Goal: Task Accomplishment & Management: Manage account settings

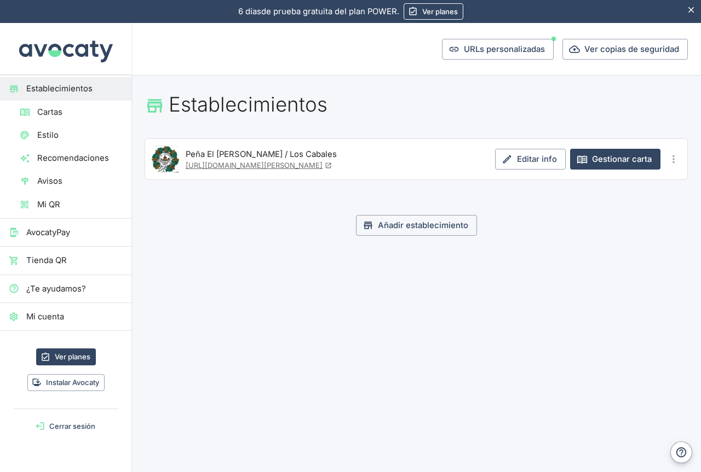
click at [259, 161] on link "[URL][DOMAIN_NAME][PERSON_NAME]" at bounding box center [259, 165] width 146 height 9
click at [635, 162] on link "Gestionar carta" at bounding box center [615, 159] width 90 height 21
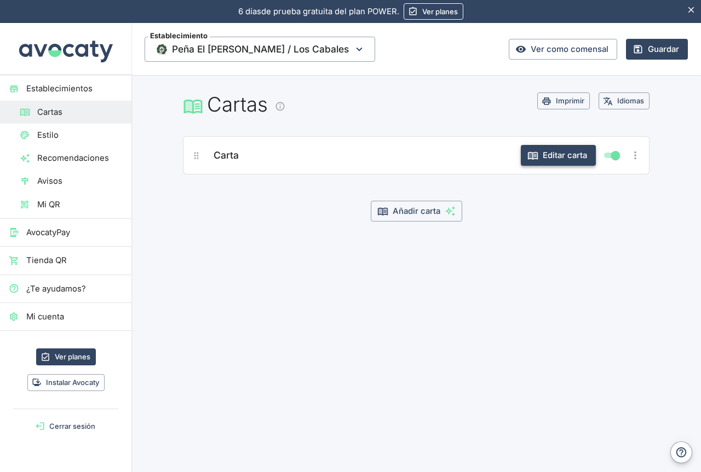
click at [556, 157] on button "Editar carta" at bounding box center [557, 155] width 75 height 21
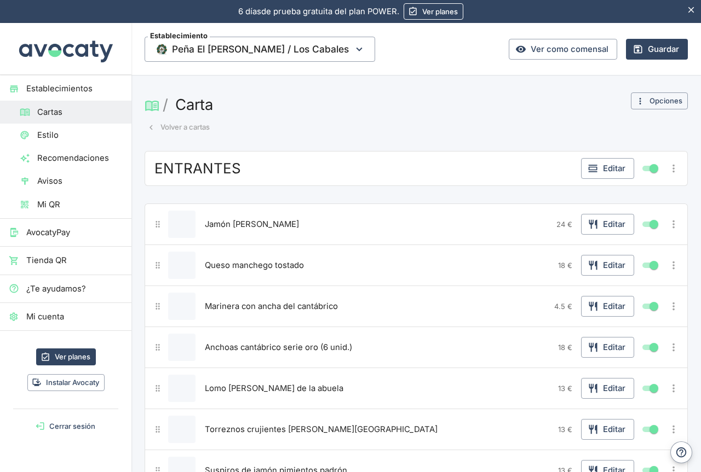
click at [51, 134] on span "Estilo" at bounding box center [79, 135] width 85 height 12
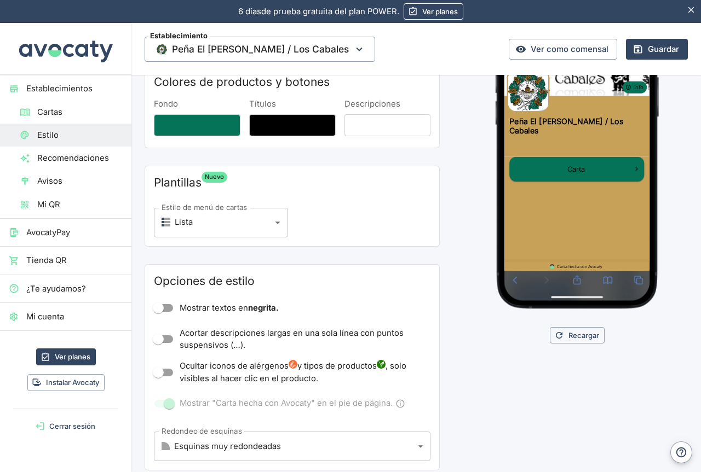
scroll to position [164, 0]
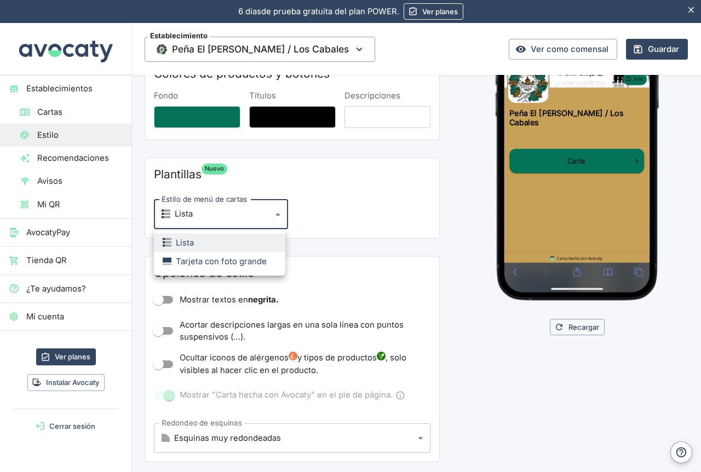
click at [270, 215] on body "6 días de prueba gratuita. 6 días de prueba gratuita del plan POWER. Ver planes…" at bounding box center [350, 236] width 701 height 472
click at [270, 215] on div at bounding box center [350, 236] width 701 height 472
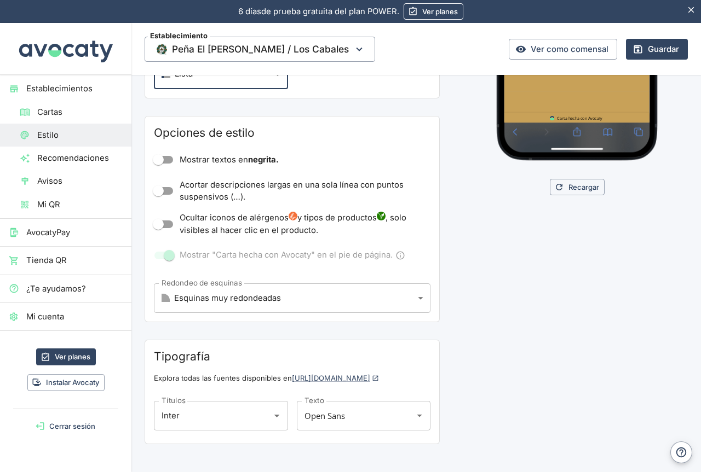
scroll to position [320, 0]
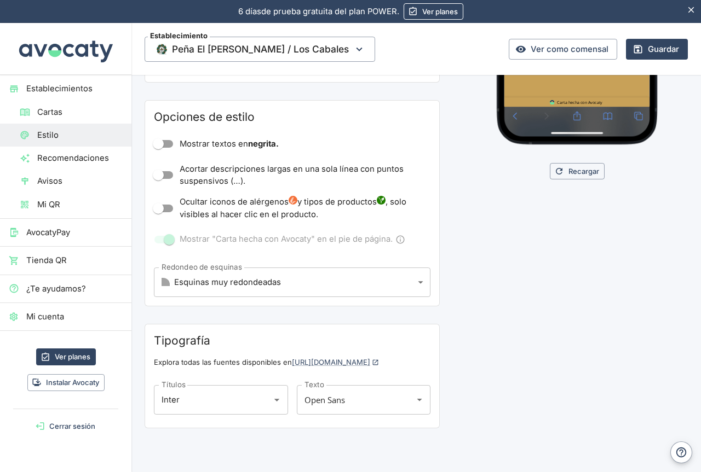
click at [416, 281] on body "6 días de prueba gratuita. 6 días de prueba gratuita del plan POWER. Ver planes…" at bounding box center [350, 236] width 701 height 472
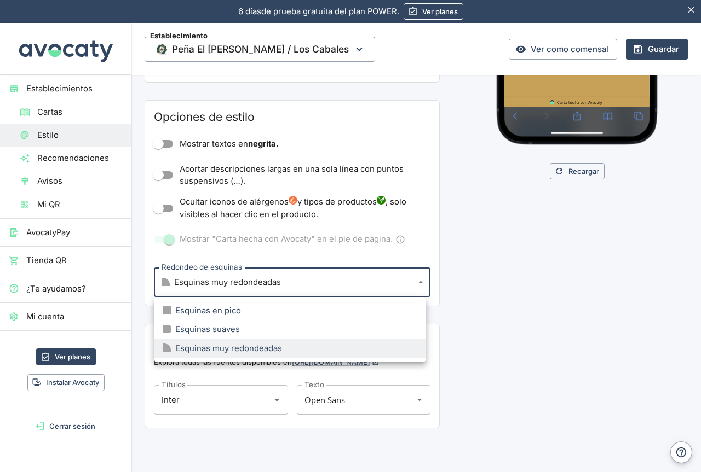
click at [416, 281] on div at bounding box center [350, 236] width 701 height 472
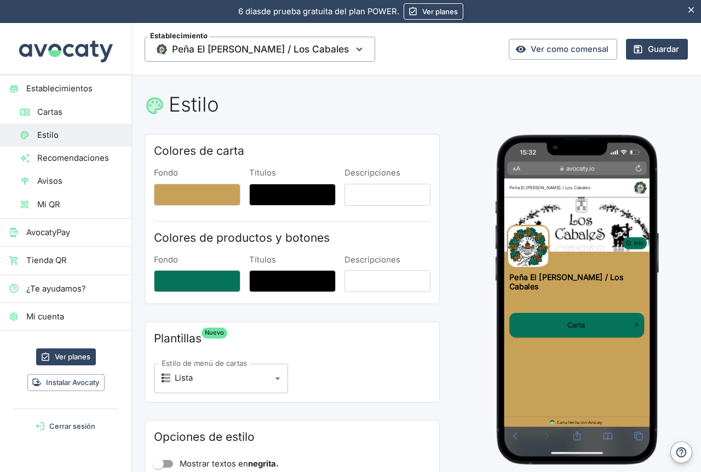
scroll to position [55, 0]
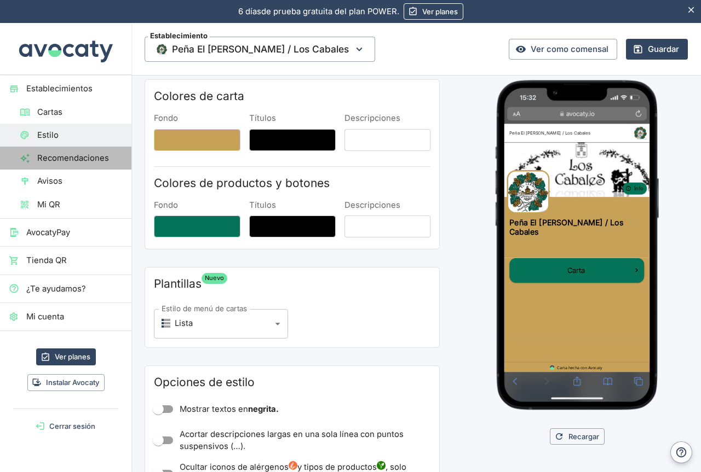
click at [81, 157] on span "Recomendaciones" at bounding box center [79, 158] width 85 height 12
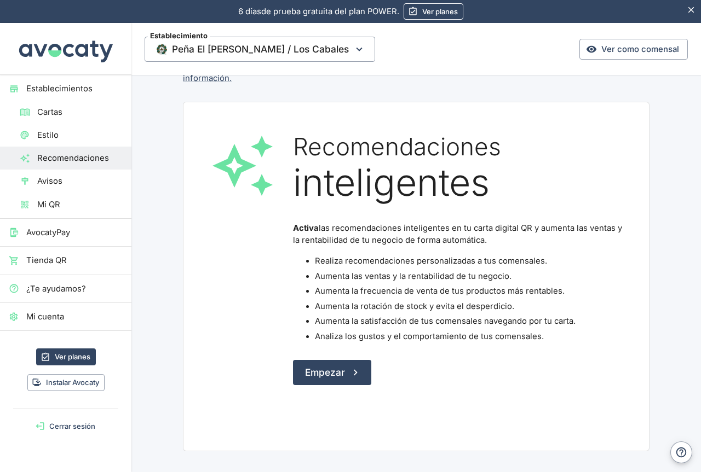
scroll to position [55, 0]
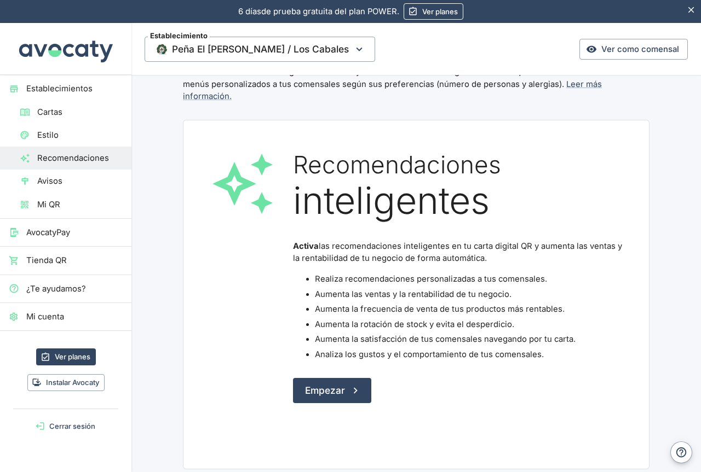
click at [61, 112] on span "Cartas" at bounding box center [79, 112] width 85 height 12
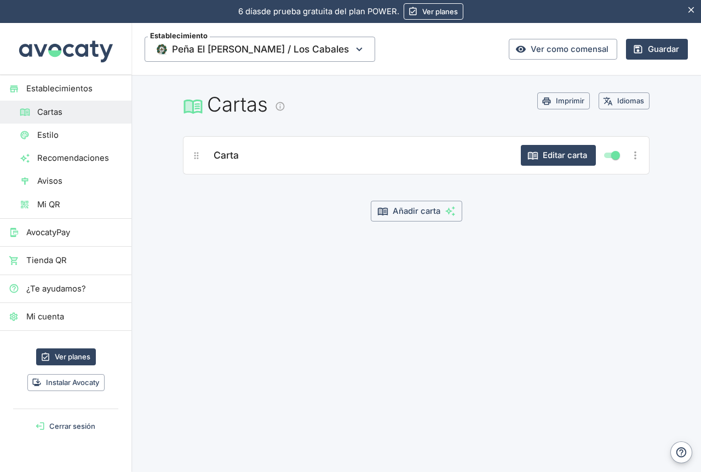
click at [198, 156] on icon "¿A qué carta?" at bounding box center [196, 155] width 4 height 7
click at [198, 159] on icon "¿A qué carta?" at bounding box center [196, 156] width 10 height 10
click at [200, 159] on div "Carta Editar carta" at bounding box center [416, 155] width 466 height 38
click at [634, 154] on icon "Más opciones" at bounding box center [635, 155] width 12 height 12
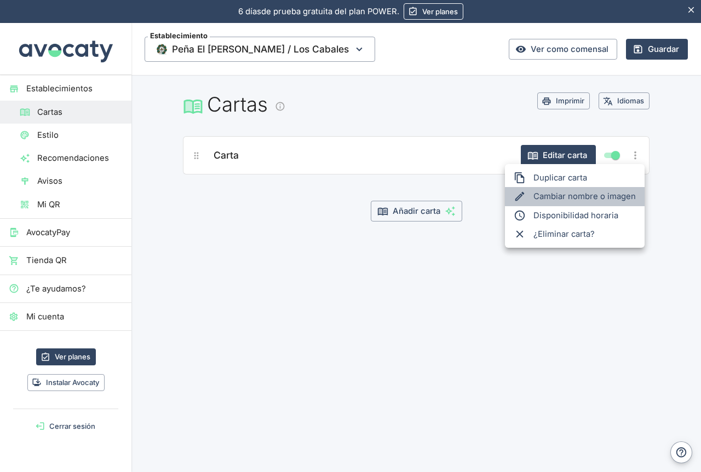
click at [603, 199] on li "Cambiar nombre o imagen" at bounding box center [575, 196] width 140 height 19
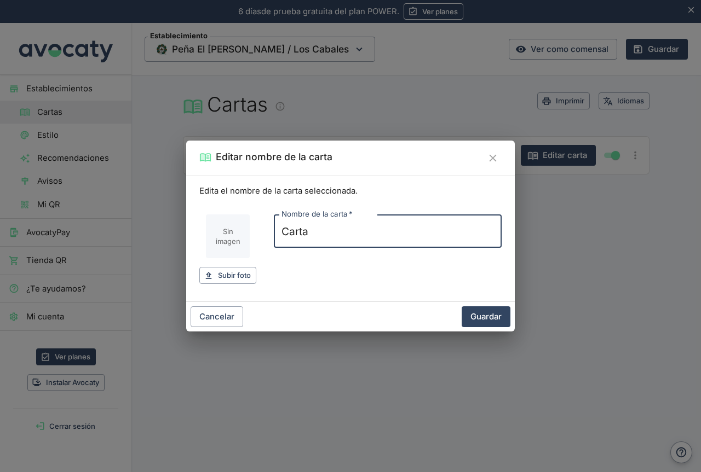
click at [495, 159] on icon "Cerrar" at bounding box center [493, 158] width 12 height 12
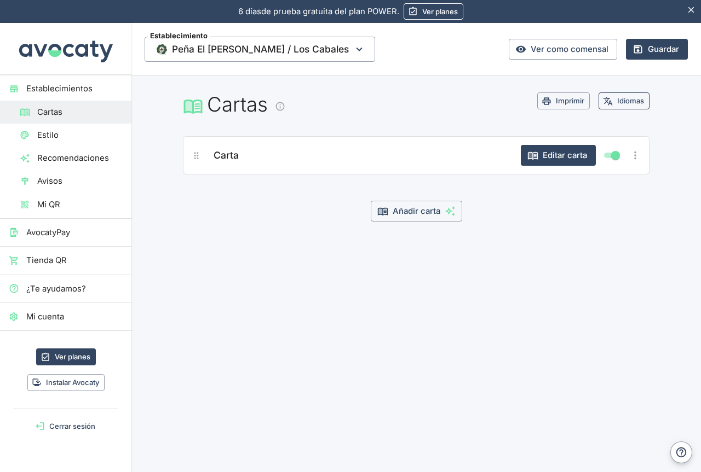
click at [617, 102] on button "Idiomas" at bounding box center [623, 100] width 51 height 17
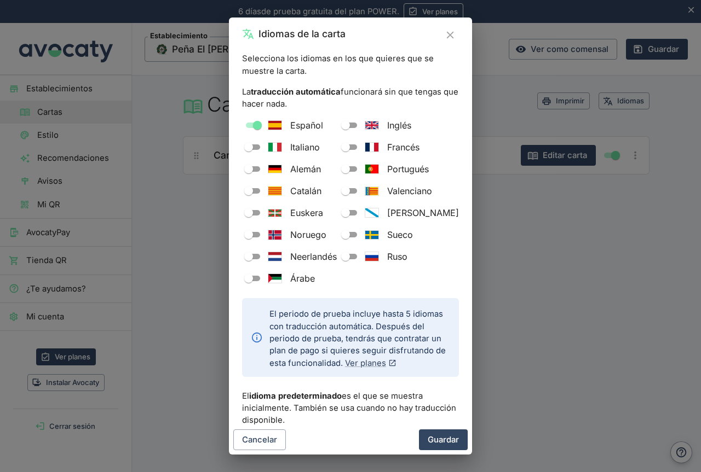
click at [362, 126] on input "Inglés" at bounding box center [345, 125] width 39 height 13
checkbox input "true"
click at [450, 35] on icon "Cerrar" at bounding box center [449, 35] width 7 height 7
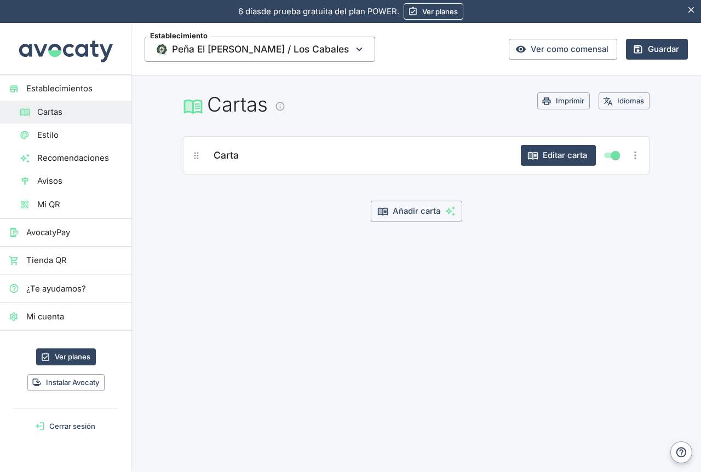
click at [51, 136] on span "Estilo" at bounding box center [79, 135] width 85 height 12
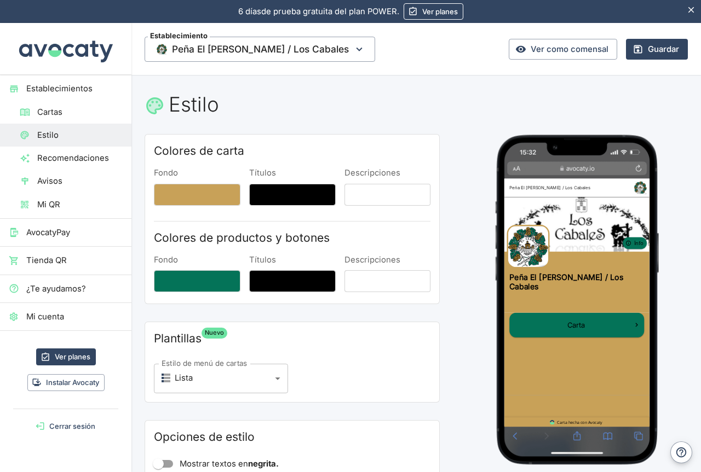
click at [167, 173] on label "Fondo" at bounding box center [197, 172] width 86 height 11
click at [167, 184] on button "Fondo" at bounding box center [197, 195] width 86 height 22
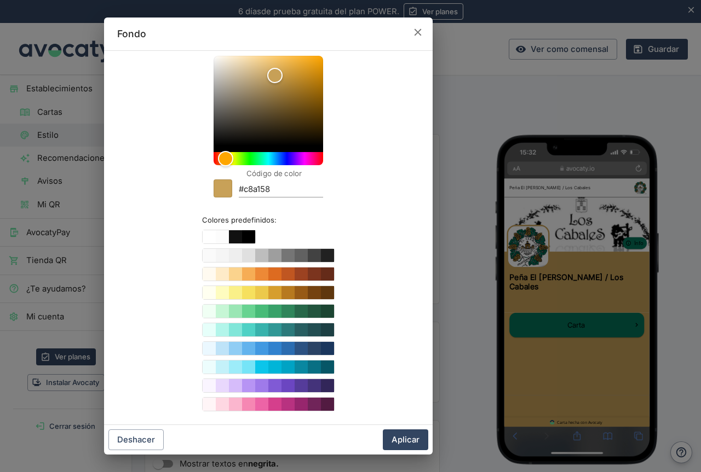
scroll to position [26, 0]
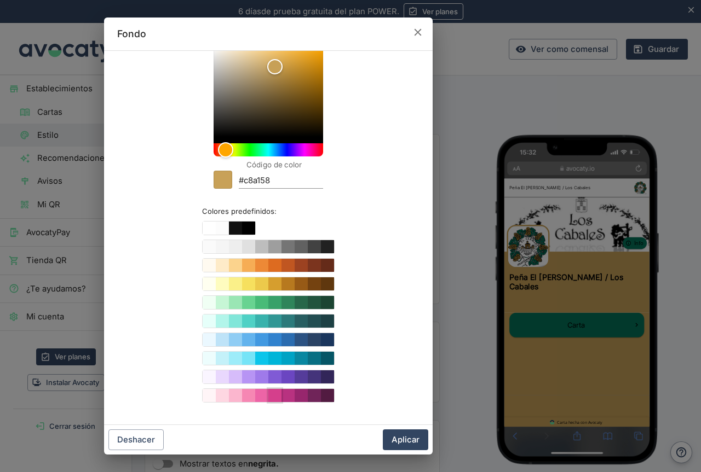
click at [273, 396] on button "Color #D53F8C" at bounding box center [274, 395] width 13 height 13
type input "#D53F8C"
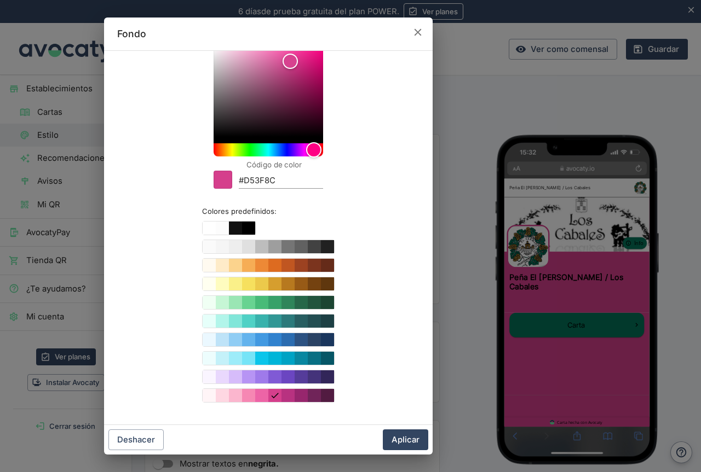
click at [455, 153] on div "Fondo Código de color #D53F8C Colores predefinidos: Deshacer Aplicar" at bounding box center [268, 236] width 536 height 472
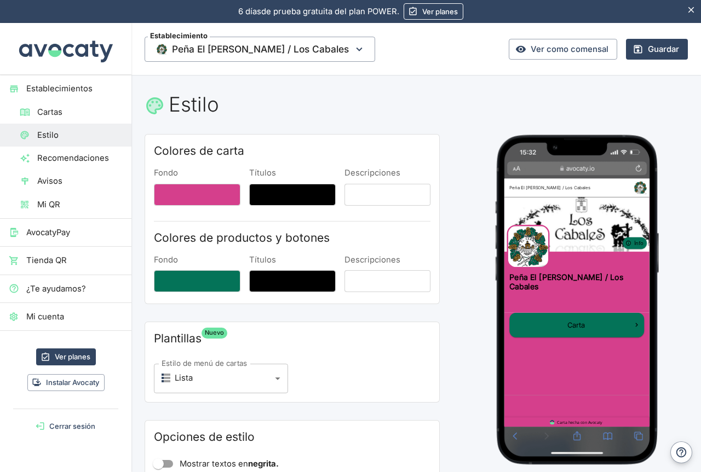
click at [169, 261] on label "Fondo" at bounding box center [197, 259] width 86 height 11
click at [169, 270] on button "Fondo" at bounding box center [197, 281] width 86 height 22
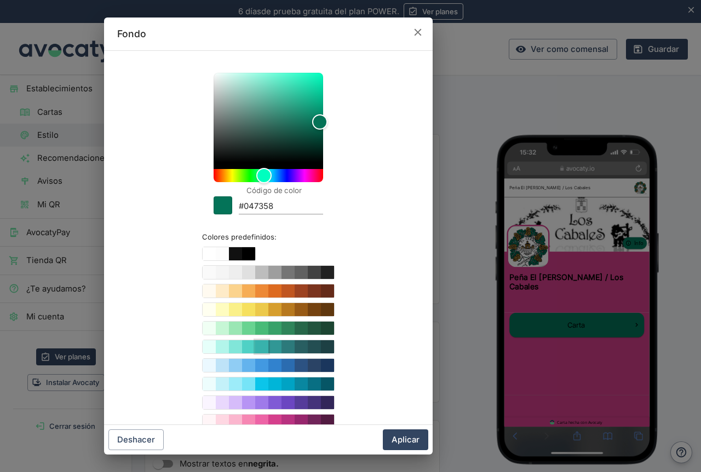
click at [255, 350] on button "Color #38B2AC" at bounding box center [261, 346] width 13 height 13
type input "#38B2AC"
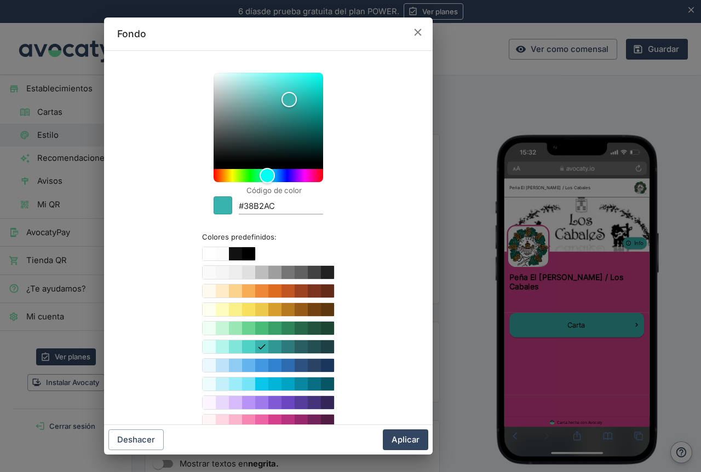
click at [449, 275] on div "Fondo Código de color #38B2AC Colores predefinidos: Deshacer Aplicar" at bounding box center [268, 236] width 536 height 472
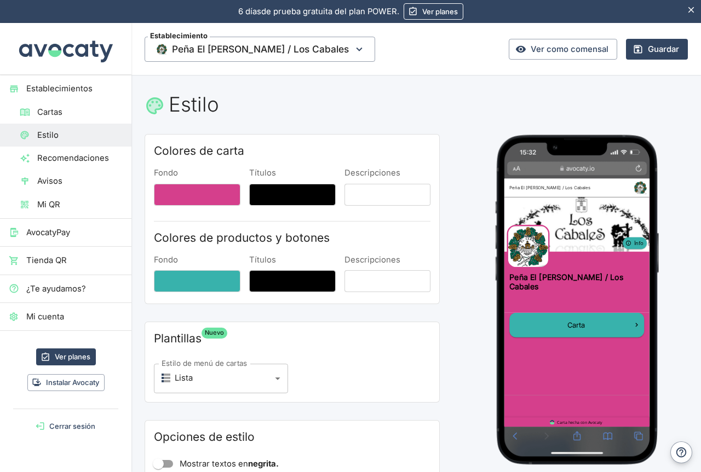
scroll to position [55, 0]
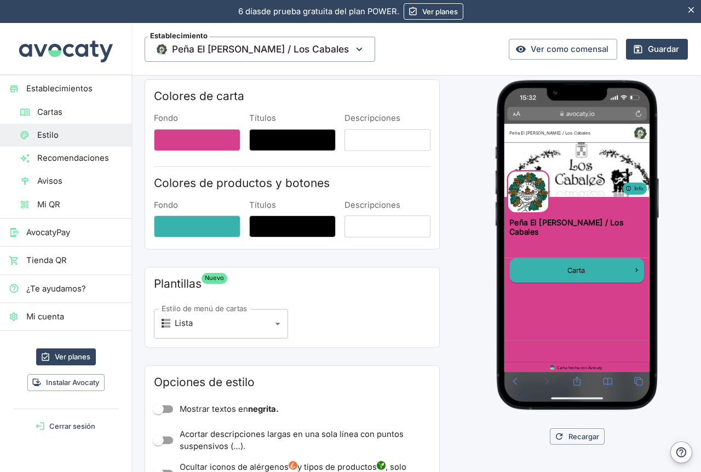
click at [273, 324] on body "6 días de prueba gratuita. 6 días de prueba gratuita del plan POWER. Ver planes…" at bounding box center [350, 236] width 701 height 472
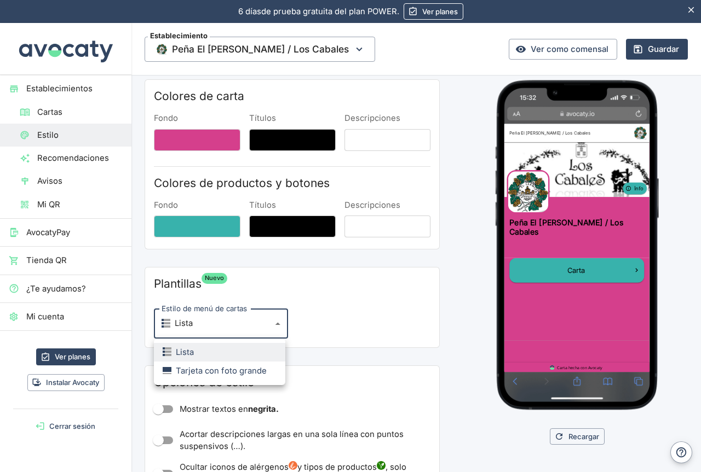
click at [319, 323] on div at bounding box center [350, 236] width 701 height 472
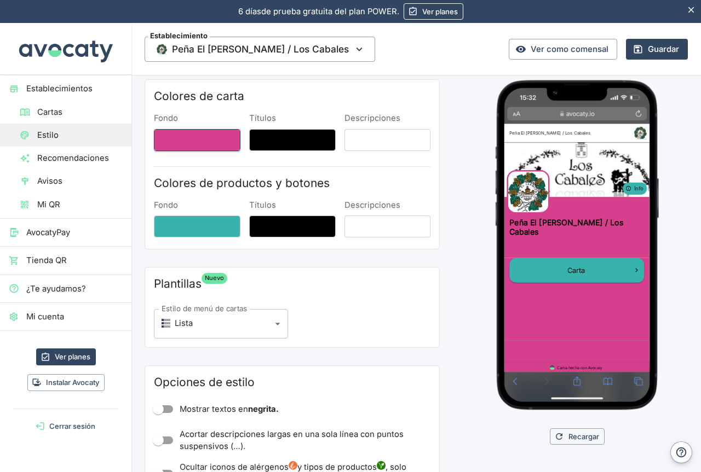
click at [205, 142] on button "Fondo" at bounding box center [197, 140] width 86 height 22
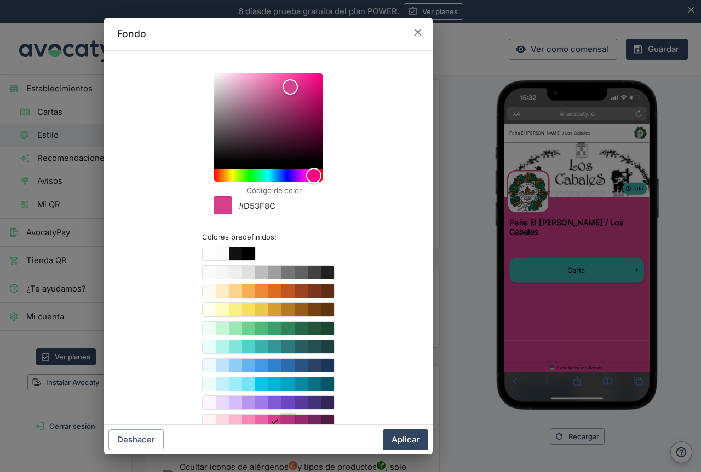
click at [284, 418] on button "Color #B83280" at bounding box center [287, 421] width 13 height 13
type input "#B83280"
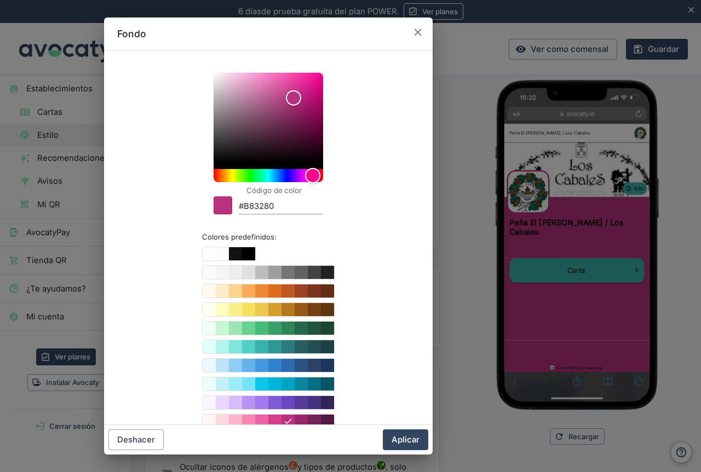
click at [450, 287] on div "Fondo Código de color #B83280 Colores predefinidos: Deshacer Aplicar" at bounding box center [268, 236] width 536 height 472
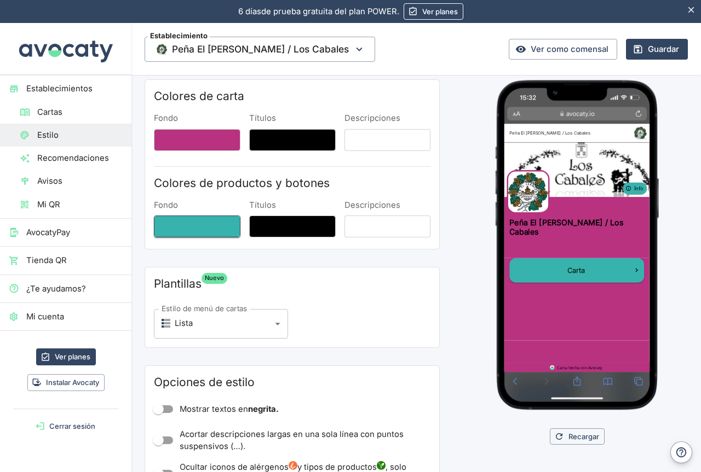
click at [201, 225] on button "Fondo" at bounding box center [197, 227] width 86 height 22
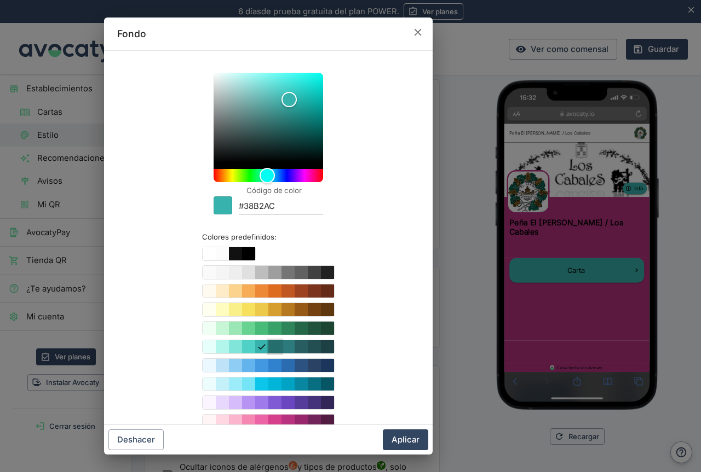
click at [270, 348] on button "Color #319795" at bounding box center [274, 346] width 13 height 13
type input "#319795"
click at [446, 251] on div "Fondo Código de color #319795 Colores predefinidos: Deshacer Aplicar" at bounding box center [268, 236] width 536 height 472
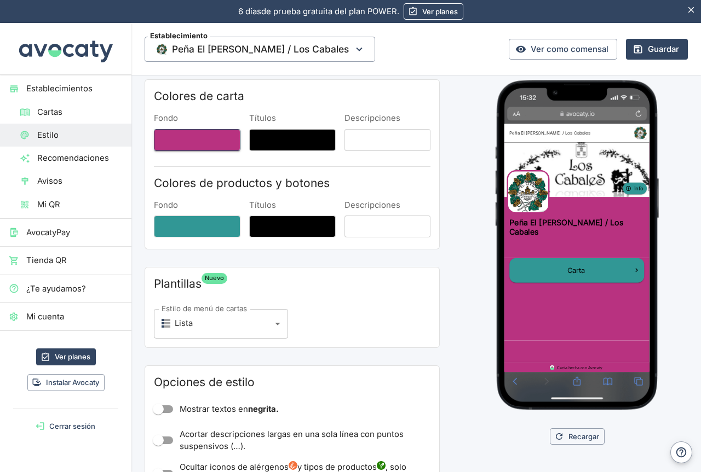
click at [198, 142] on button "Fondo" at bounding box center [197, 140] width 86 height 22
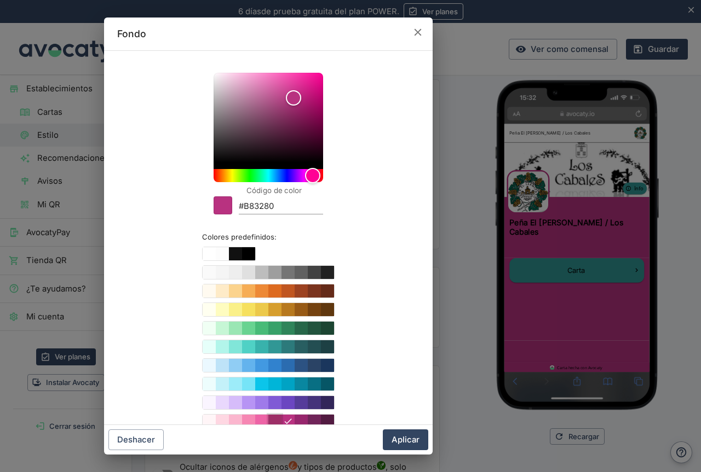
click at [270, 415] on button "Color #D53F8C" at bounding box center [274, 421] width 13 height 13
type input "#D53F8C"
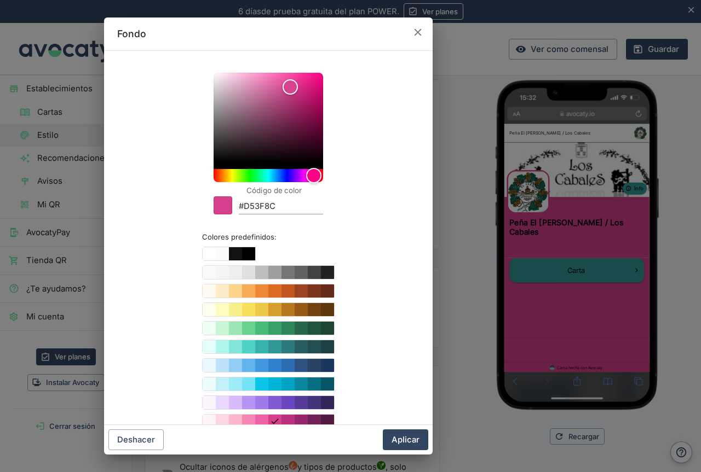
click at [369, 285] on div "Código de color #D53F8C Colores predefinidos:" at bounding box center [268, 251] width 302 height 382
click at [456, 241] on div "Fondo Código de color #D53F8C Colores predefinidos: Deshacer Aplicar" at bounding box center [268, 236] width 536 height 472
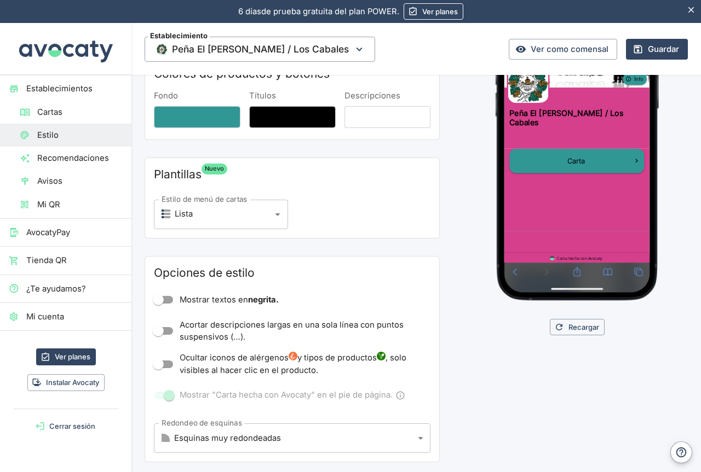
scroll to position [109, 0]
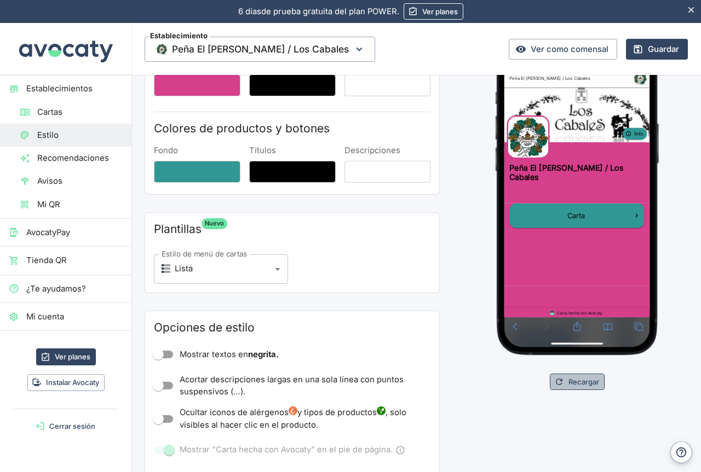
click at [577, 387] on button "Recargar" at bounding box center [576, 382] width 55 height 17
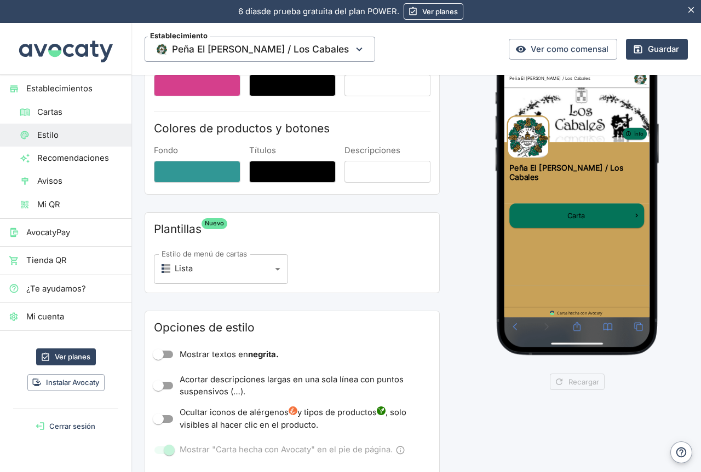
scroll to position [0, 0]
click at [556, 383] on div "Recargar" at bounding box center [577, 382] width 222 height 17
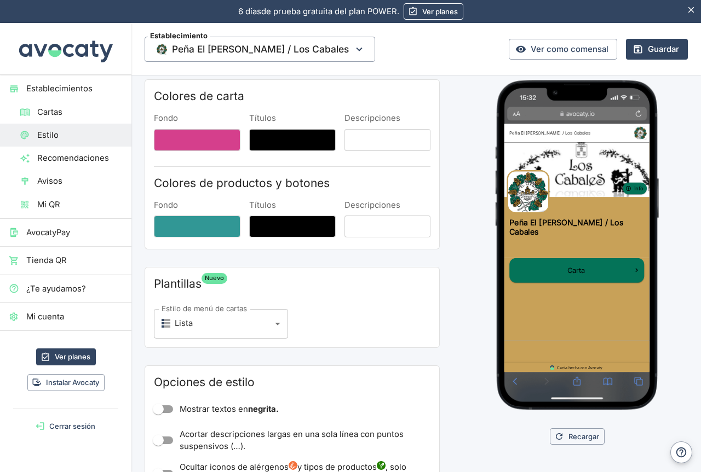
click at [160, 119] on label "Fondo" at bounding box center [197, 118] width 86 height 11
click at [160, 129] on button "Fondo" at bounding box center [197, 140] width 86 height 22
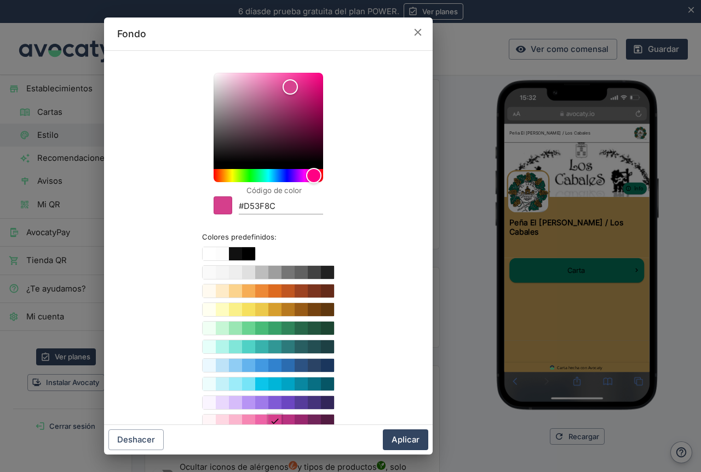
click at [273, 419] on icon "Color #D53F8C" at bounding box center [275, 421] width 10 height 10
click at [454, 252] on div "Fondo Código de color #D53F8C Colores predefinidos: Deshacer Aplicar" at bounding box center [268, 236] width 536 height 472
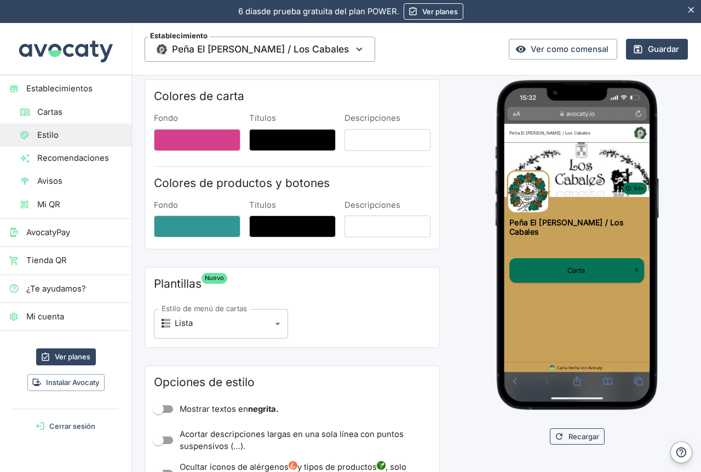
click at [574, 438] on button "Recargar" at bounding box center [576, 437] width 55 height 17
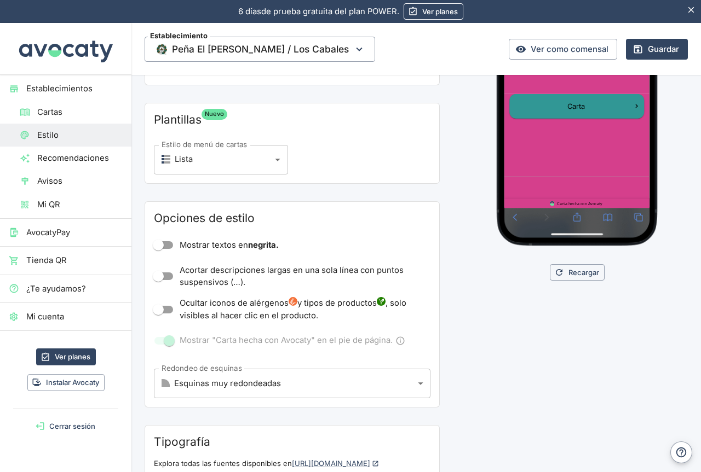
scroll to position [164, 0]
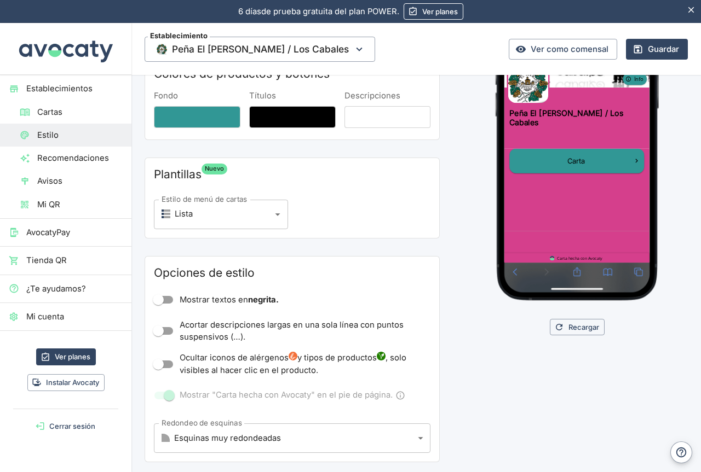
click at [169, 300] on input "Mostrar textos en negrita." at bounding box center [158, 300] width 62 height 21
checkbox input "true"
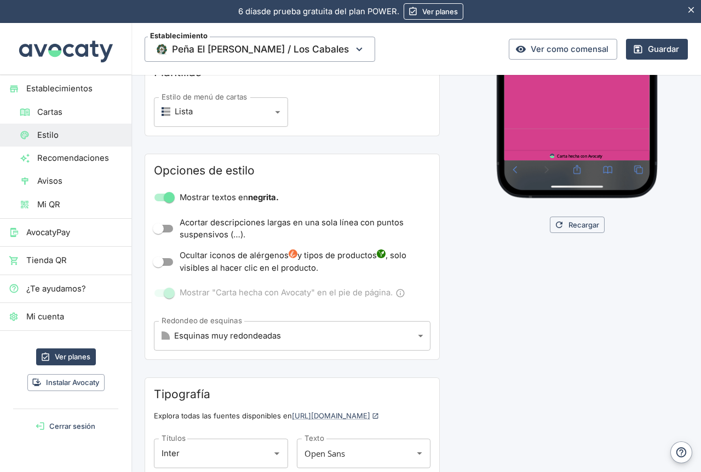
scroll to position [274, 0]
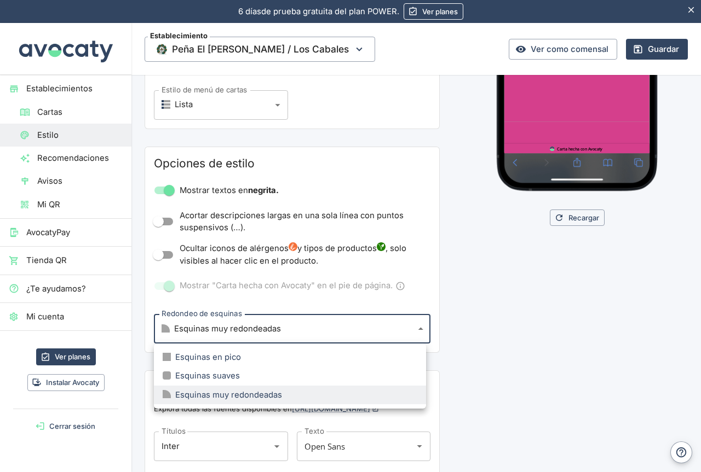
click at [416, 334] on body "6 días de prueba gratuita. 6 días de prueba gratuita del plan POWER. Ver planes…" at bounding box center [350, 236] width 701 height 472
click at [416, 334] on div at bounding box center [350, 236] width 701 height 472
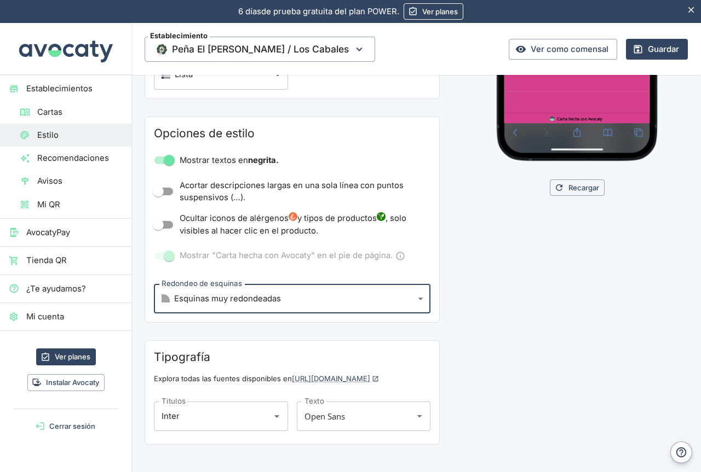
scroll to position [320, 0]
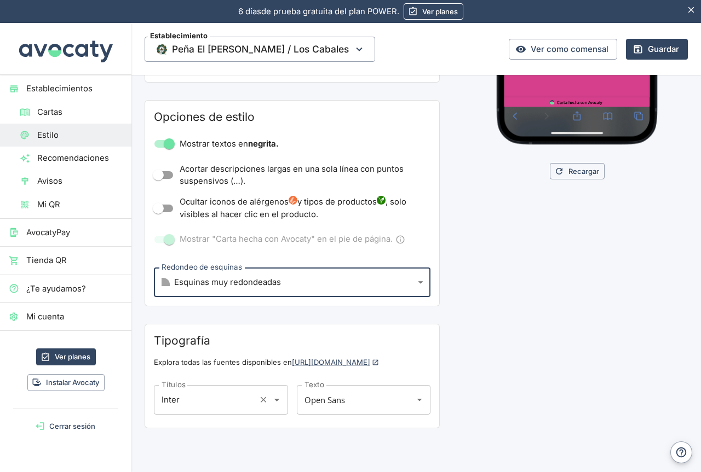
click at [274, 400] on icon "Abrir" at bounding box center [276, 400] width 5 height 3
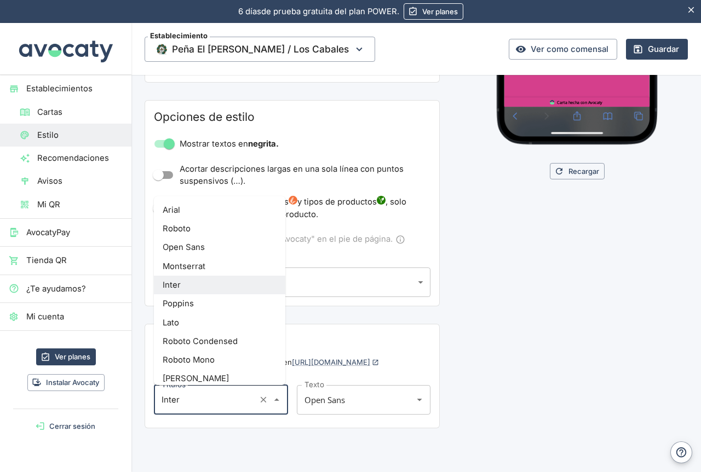
click at [187, 305] on li "Poppins" at bounding box center [219, 303] width 131 height 19
type input "Poppins"
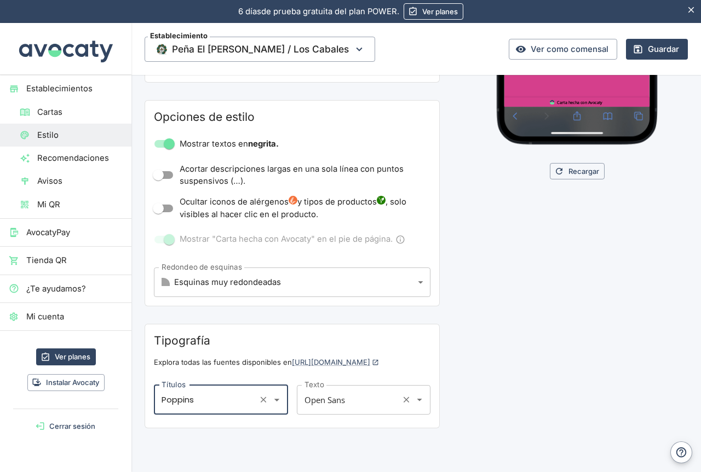
click at [387, 403] on div "Open Sans Texto" at bounding box center [364, 400] width 134 height 30
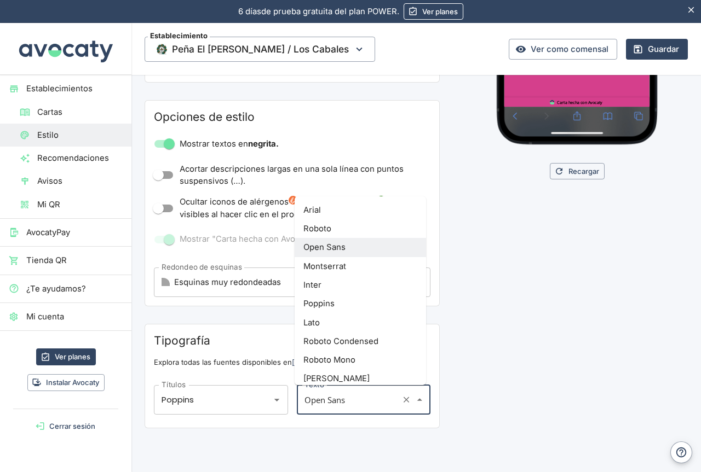
click at [326, 344] on li "Roboto Condensed" at bounding box center [359, 341] width 131 height 19
type input "Roboto Condensed"
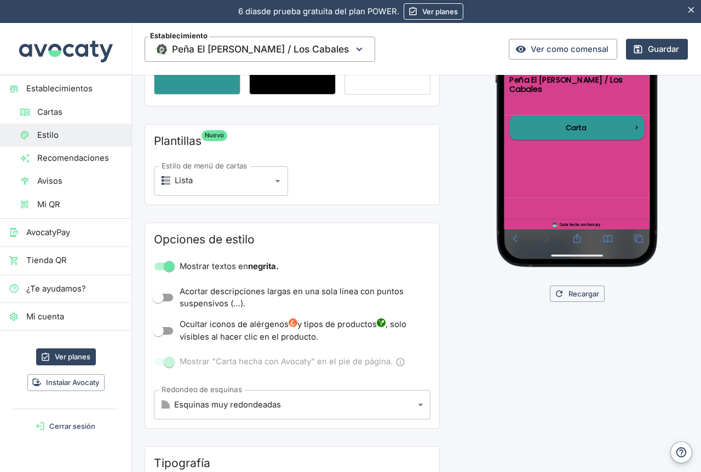
scroll to position [211, 0]
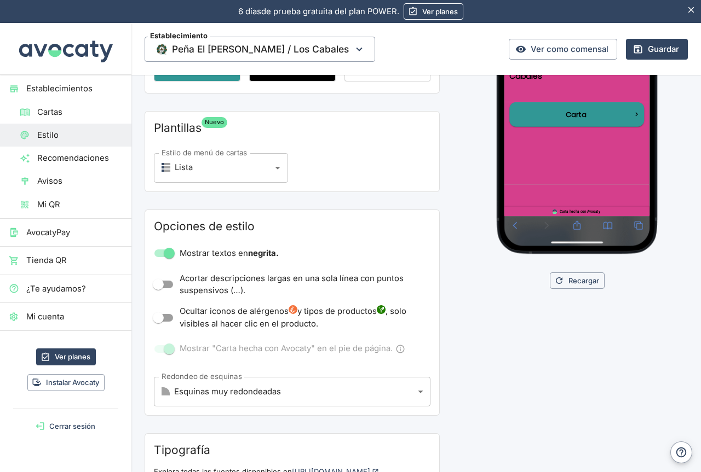
click at [466, 366] on div "Recargar" at bounding box center [577, 239] width 222 height 632
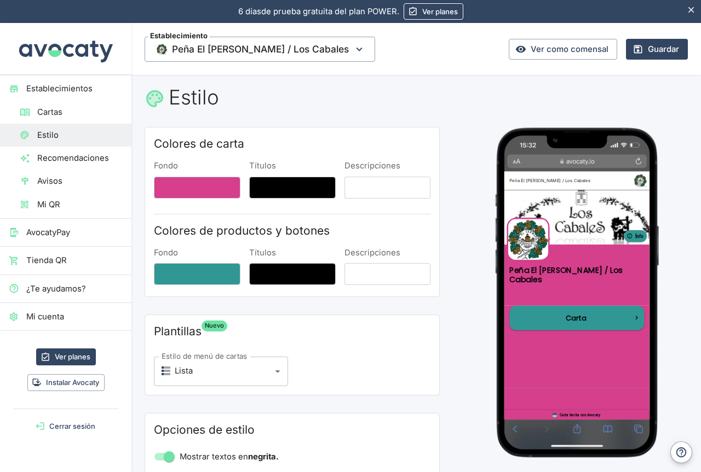
scroll to position [0, 0]
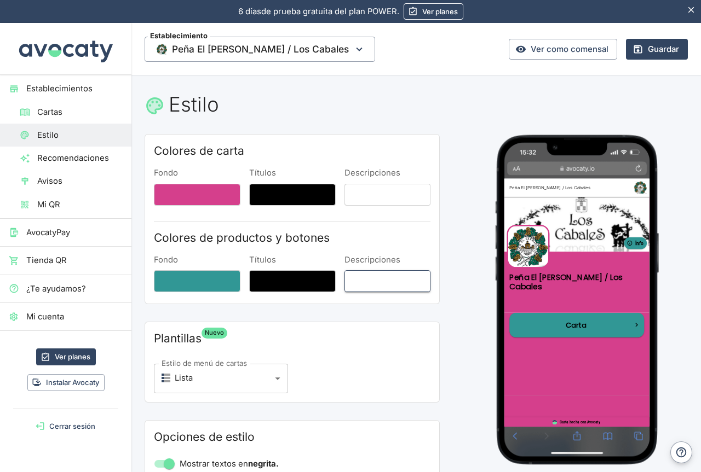
click at [380, 280] on button "Descripciones" at bounding box center [387, 281] width 86 height 22
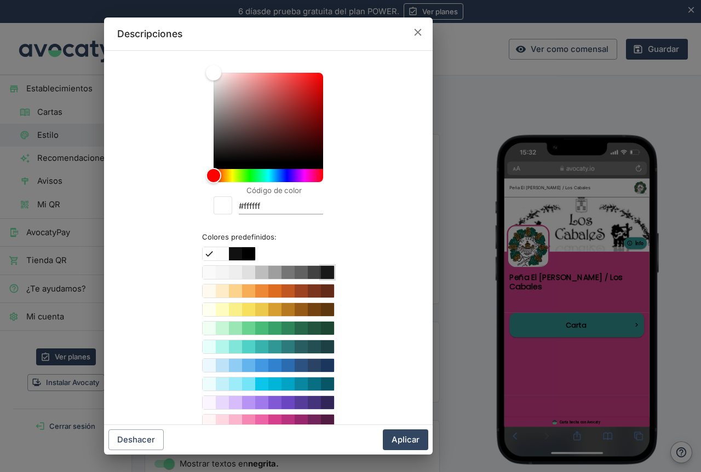
click at [325, 272] on button "Color #212121" at bounding box center [327, 272] width 13 height 13
type input "#212121"
click at [416, 29] on icon "button" at bounding box center [418, 32] width 12 height 12
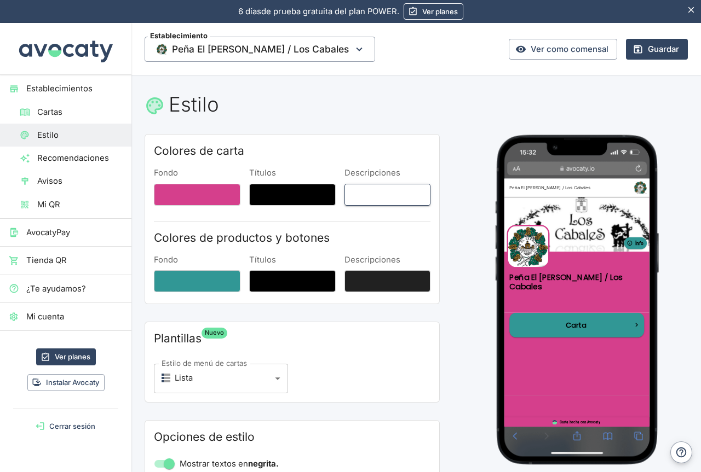
click at [397, 195] on button "Descripciones" at bounding box center [387, 195] width 86 height 22
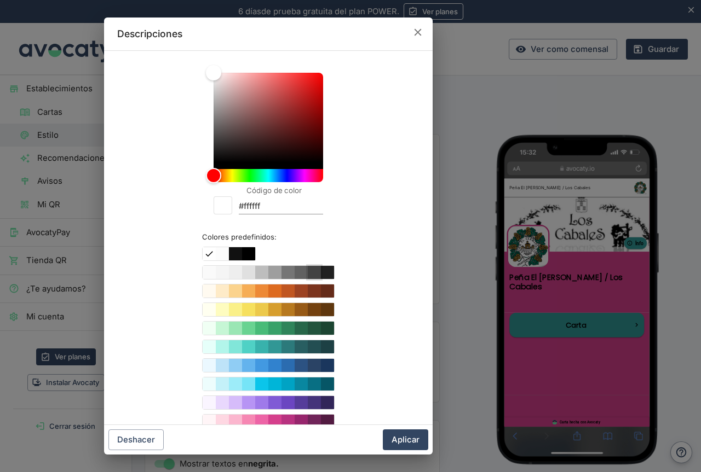
click at [309, 272] on button "Color #424242" at bounding box center [314, 272] width 13 height 13
type input "#424242"
click at [416, 32] on icon "button" at bounding box center [418, 32] width 12 height 12
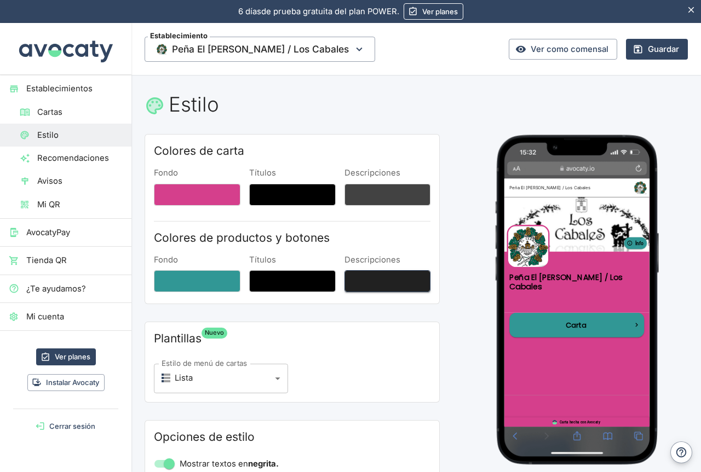
click at [398, 282] on button "Descripciones" at bounding box center [387, 281] width 86 height 22
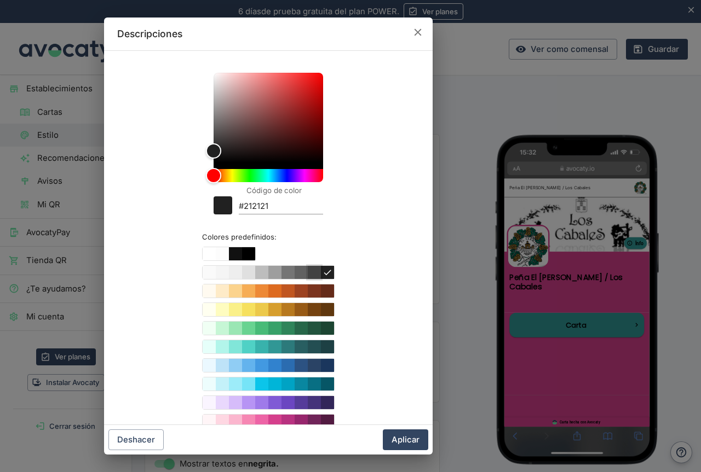
click at [314, 274] on button "Color #424242" at bounding box center [314, 272] width 13 height 13
type input "#424242"
click at [415, 31] on icon "button" at bounding box center [418, 32] width 12 height 12
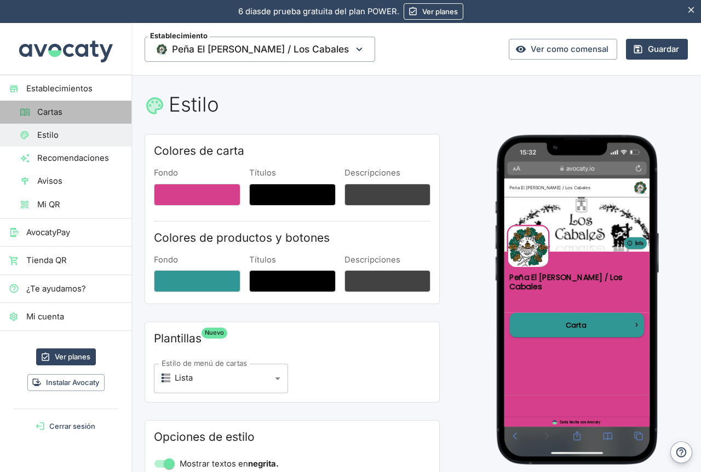
click at [58, 112] on span "Cartas" at bounding box center [79, 112] width 85 height 12
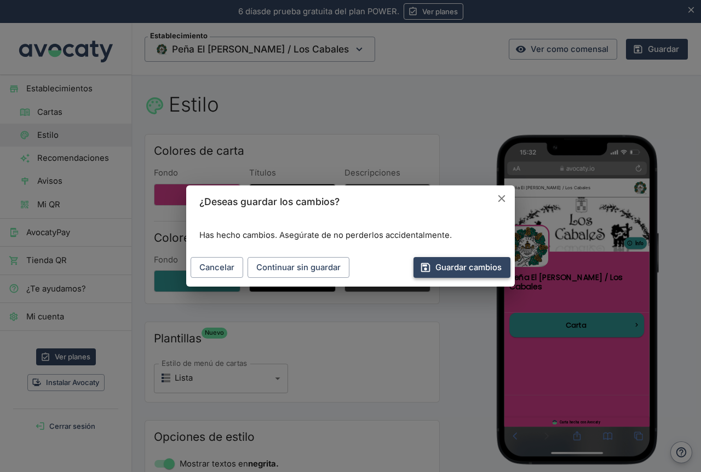
click at [483, 268] on button "Guardar cambios" at bounding box center [461, 267] width 97 height 21
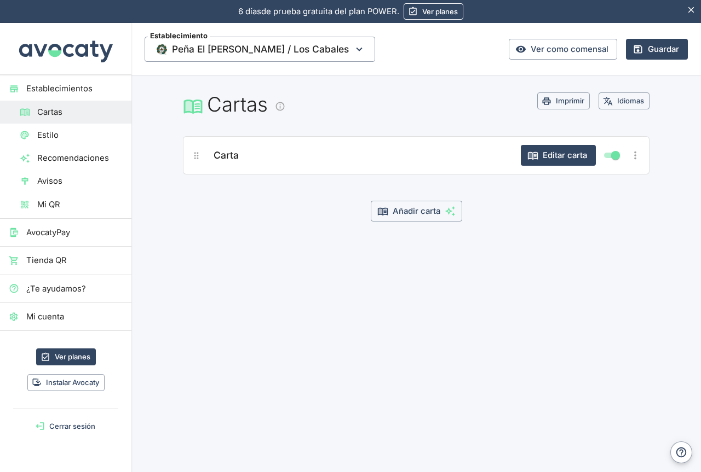
click at [218, 154] on span "Carta" at bounding box center [225, 155] width 25 height 15
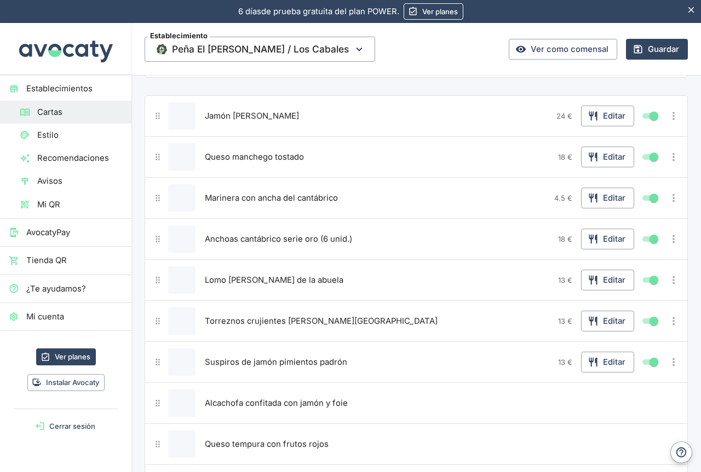
scroll to position [109, 0]
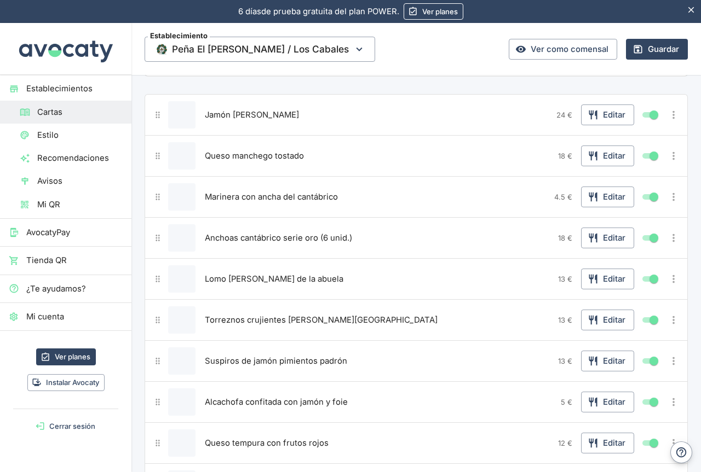
click at [251, 113] on span "Jamón [PERSON_NAME]" at bounding box center [252, 115] width 94 height 12
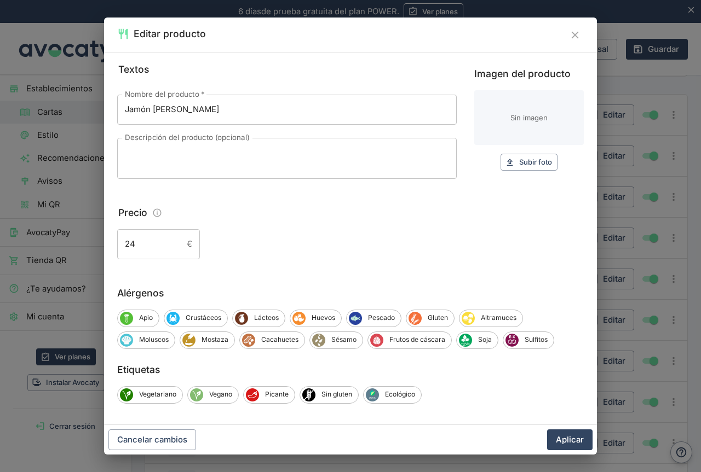
drag, startPoint x: 530, startPoint y: 345, endPoint x: 294, endPoint y: 244, distance: 256.5
click at [294, 244] on div "Textos Nombre del producto   * Jamón ibérico de bellota Nombre del producto   *…" at bounding box center [350, 239] width 493 height 373
click at [523, 344] on span "Sulfitos" at bounding box center [535, 340] width 35 height 10
click at [535, 343] on span "Sulfitos" at bounding box center [536, 340] width 37 height 10
click at [533, 343] on span "Sulfitos" at bounding box center [535, 340] width 35 height 10
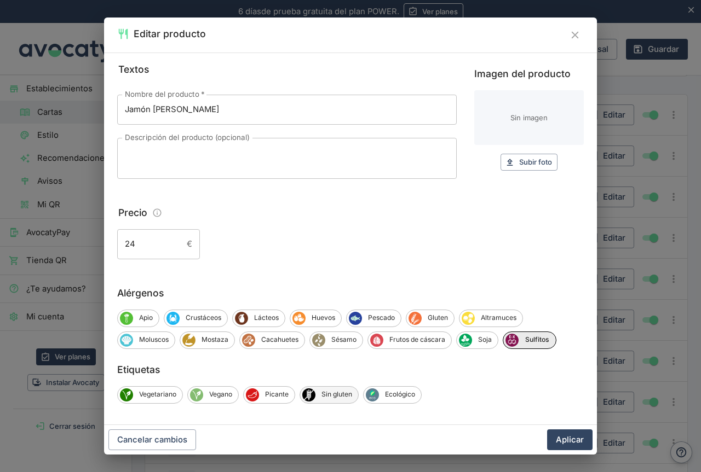
click at [335, 397] on span "Sin gluten" at bounding box center [336, 395] width 43 height 10
click at [565, 439] on button "Aplicar" at bounding box center [569, 440] width 45 height 21
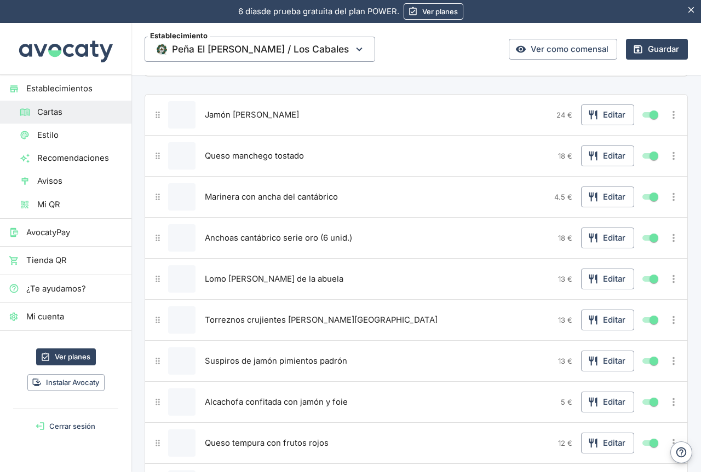
click at [274, 157] on span "Queso manchego tostado" at bounding box center [254, 156] width 99 height 12
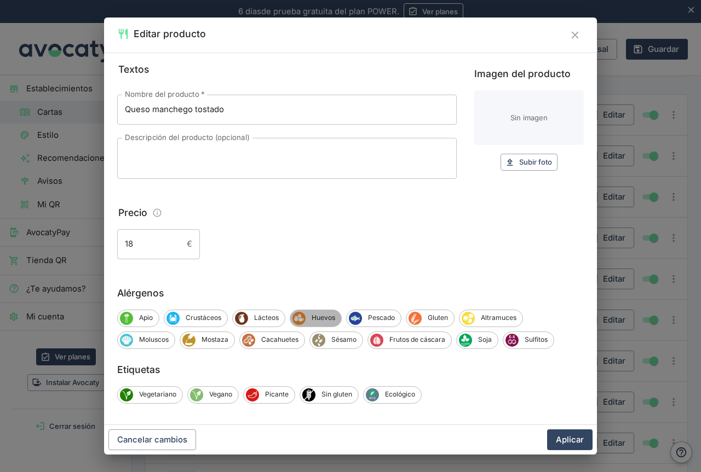
click at [316, 315] on span "Huevos" at bounding box center [323, 318] width 36 height 10
click at [274, 317] on span "Lácteos" at bounding box center [266, 318] width 37 height 10
click at [341, 396] on span "Sin gluten" at bounding box center [336, 395] width 43 height 10
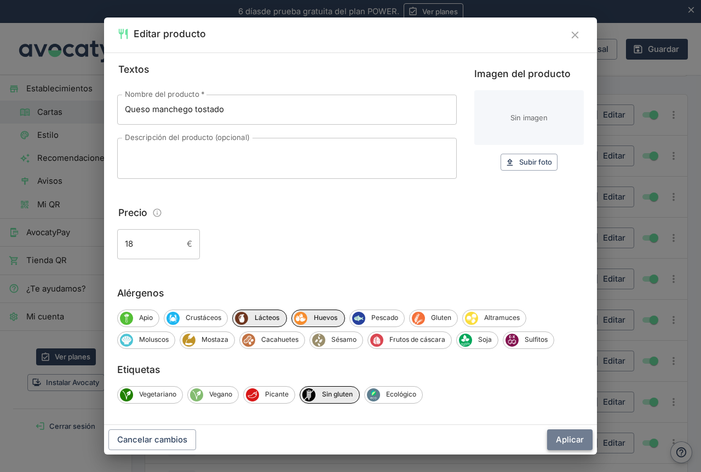
click at [565, 441] on button "Aplicar" at bounding box center [569, 440] width 45 height 21
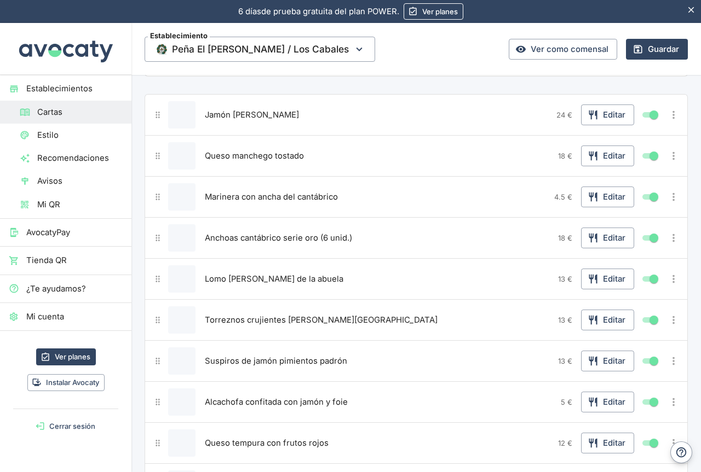
click at [276, 196] on span "Marinera con ancha del cantábrico" at bounding box center [271, 197] width 133 height 12
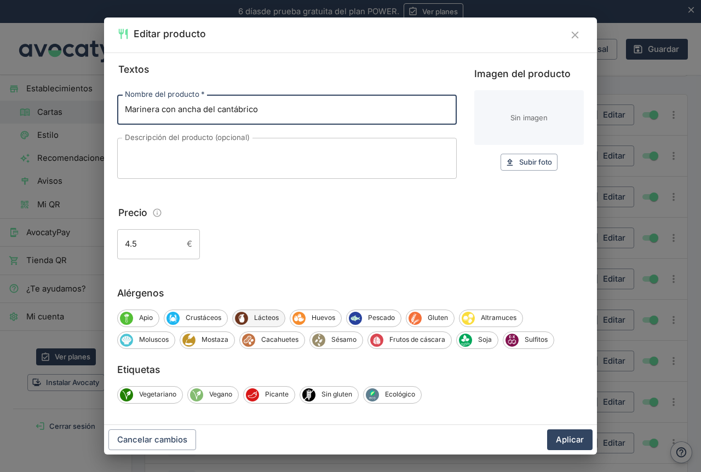
click at [254, 320] on span "Lácteos" at bounding box center [266, 318] width 37 height 10
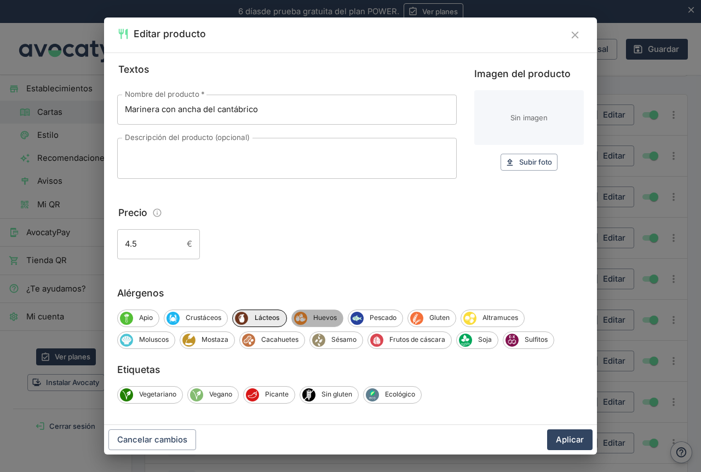
click at [317, 318] on span "Huevos" at bounding box center [325, 318] width 36 height 10
click at [377, 316] on span "Pescado" at bounding box center [384, 318] width 39 height 10
click at [431, 318] on span "Gluten" at bounding box center [442, 318] width 32 height 10
click at [564, 442] on button "Aplicar" at bounding box center [569, 440] width 45 height 21
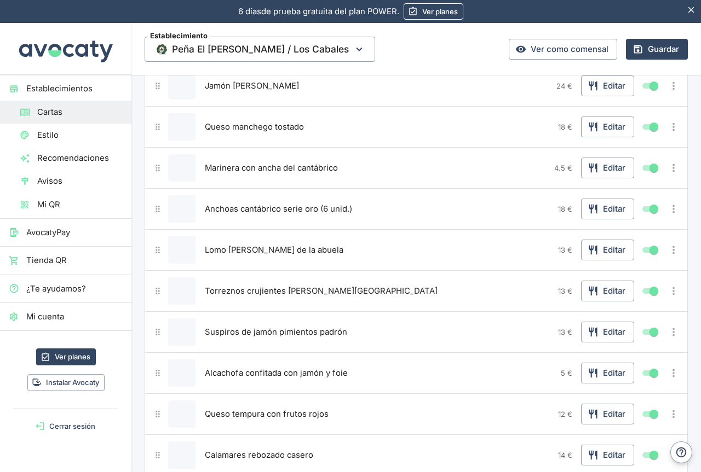
scroll to position [164, 0]
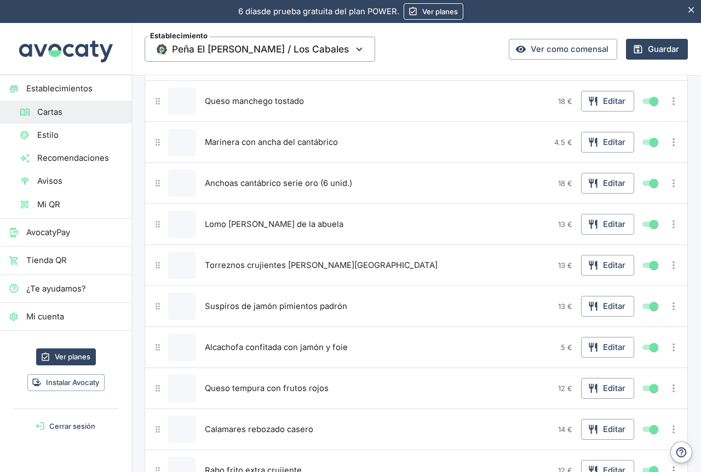
click at [253, 227] on span "Lomo [PERSON_NAME] de la abuela" at bounding box center [274, 224] width 138 height 12
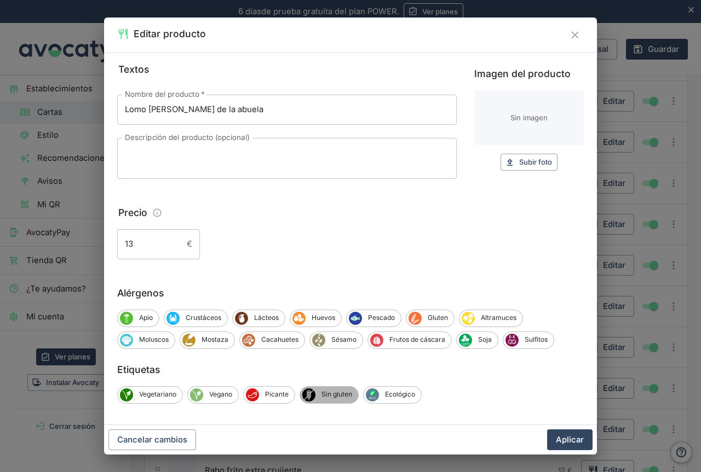
click at [342, 394] on span "Sin gluten" at bounding box center [336, 395] width 43 height 10
click at [528, 344] on span "Sulfitos" at bounding box center [535, 340] width 35 height 10
click at [572, 442] on button "Aplicar" at bounding box center [569, 440] width 45 height 21
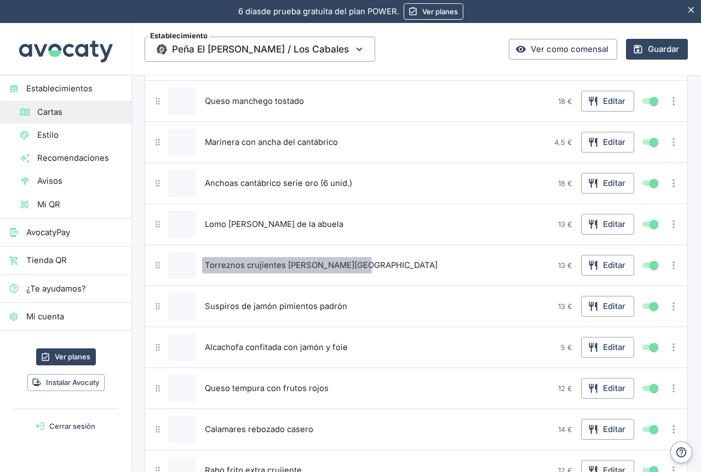
click at [286, 267] on span "Torreznos crujientes [PERSON_NAME][GEOGRAPHIC_DATA]" at bounding box center [321, 265] width 233 height 12
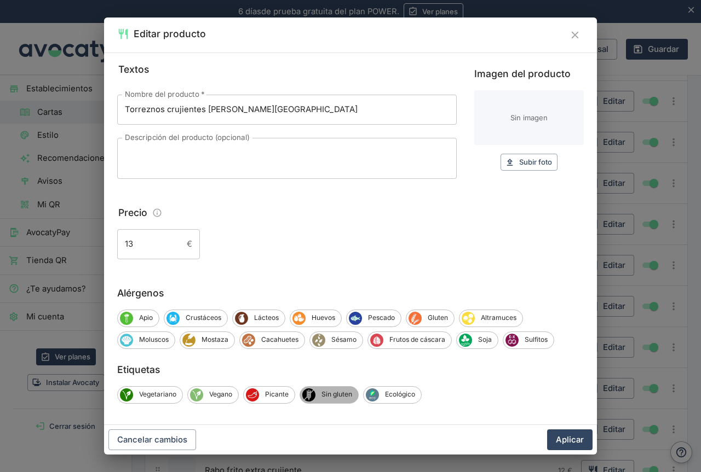
click at [345, 396] on span "Sin gluten" at bounding box center [336, 395] width 43 height 10
click at [541, 343] on span "Sulfitos" at bounding box center [535, 340] width 35 height 10
click at [564, 434] on button "Aplicar" at bounding box center [569, 440] width 45 height 21
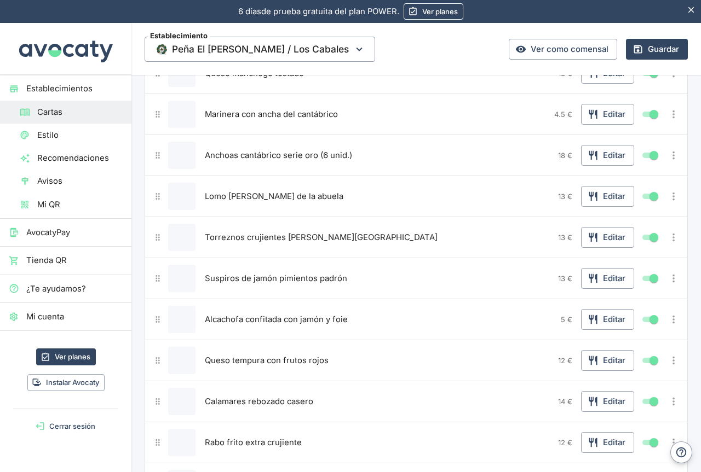
scroll to position [219, 0]
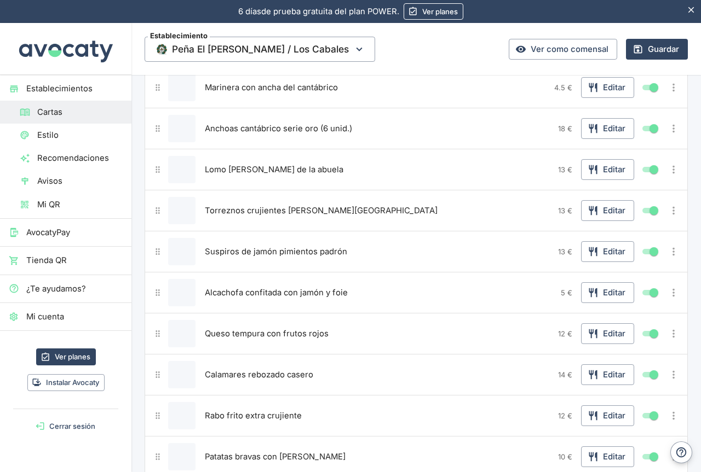
click at [281, 256] on span "Suspiros de jamón pimientos padrón" at bounding box center [276, 252] width 142 height 12
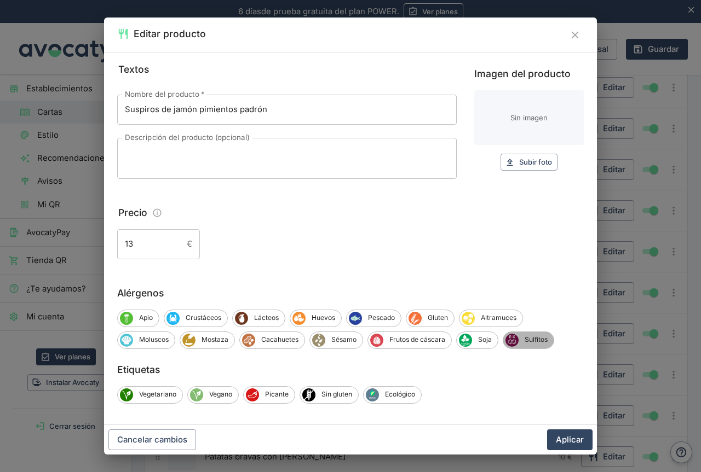
click at [520, 337] on span "Sulfitos" at bounding box center [535, 340] width 35 height 10
click at [348, 397] on span "Sin gluten" at bounding box center [336, 395] width 43 height 10
click at [568, 441] on button "Aplicar" at bounding box center [569, 440] width 45 height 21
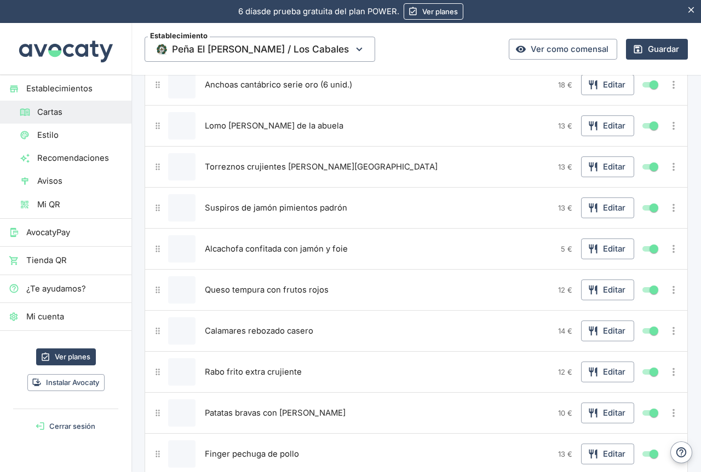
scroll to position [274, 0]
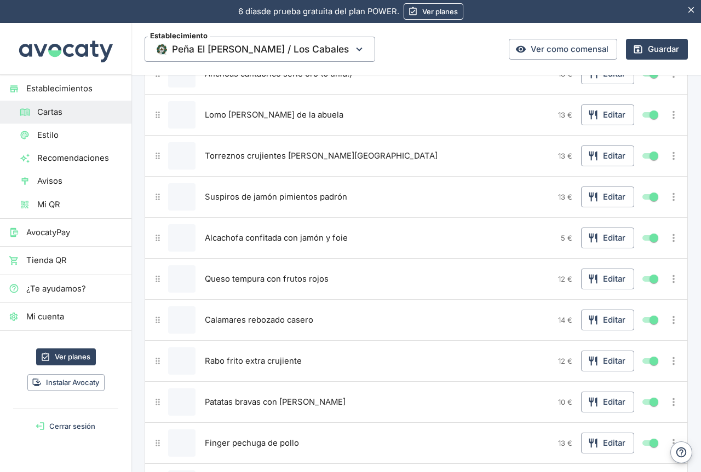
click at [327, 239] on span "Alcachofa confitada con jamón y foie" at bounding box center [276, 238] width 143 height 12
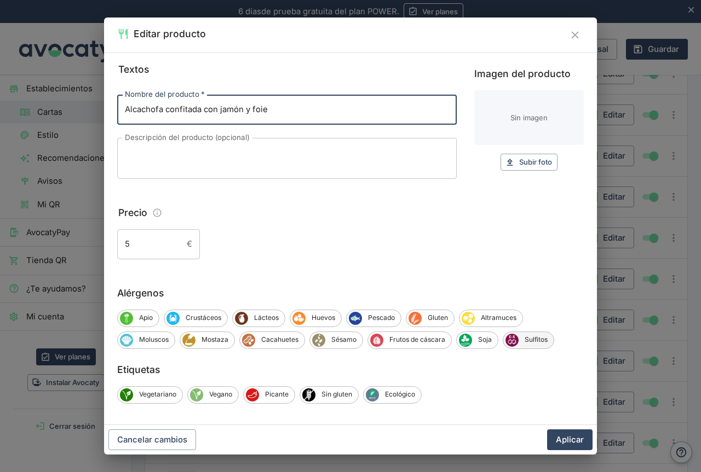
click at [529, 338] on span "Sulfitos" at bounding box center [535, 340] width 35 height 10
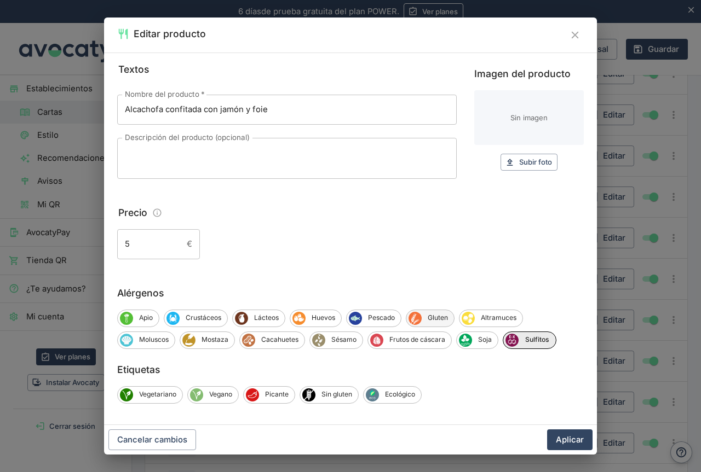
click at [436, 322] on span "Gluten" at bounding box center [437, 318] width 32 height 10
click at [267, 319] on span "Lácteos" at bounding box center [266, 318] width 37 height 10
click at [577, 437] on button "Aplicar" at bounding box center [569, 440] width 45 height 21
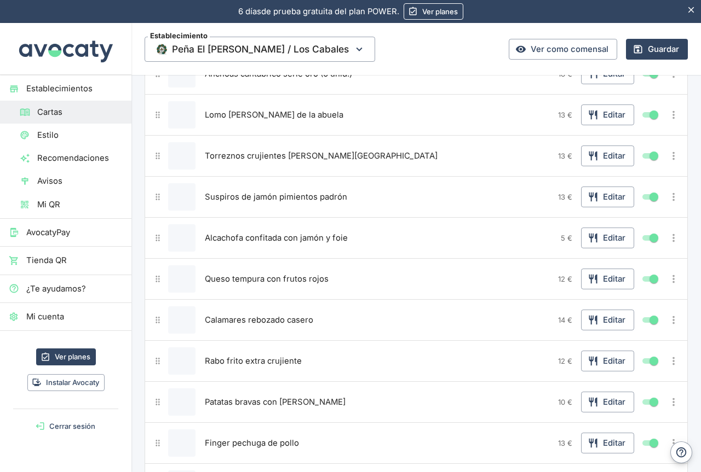
scroll to position [328, 0]
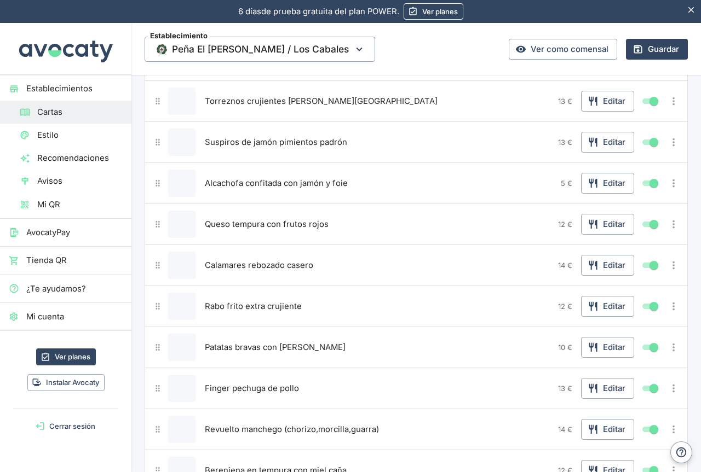
click at [267, 223] on span "Queso tempura con frutos rojos" at bounding box center [267, 224] width 124 height 12
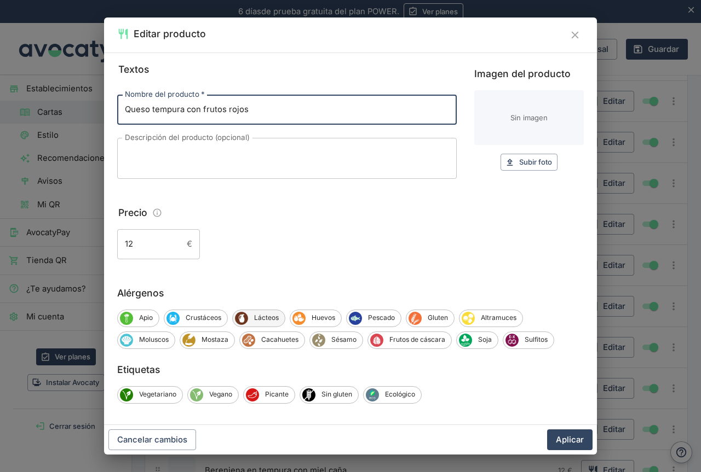
click at [265, 317] on span "Lácteos" at bounding box center [266, 318] width 37 height 10
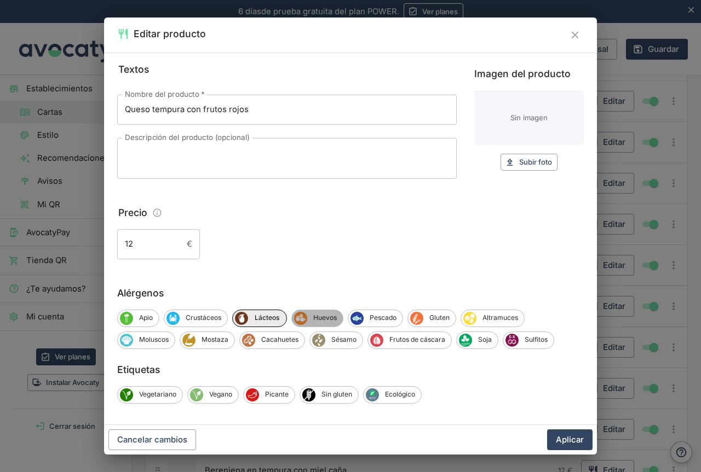
click at [320, 323] on span "Huevos" at bounding box center [325, 318] width 36 height 10
click at [432, 316] on span "Gluten" at bounding box center [441, 318] width 32 height 10
click at [563, 436] on button "Aplicar" at bounding box center [569, 440] width 45 height 21
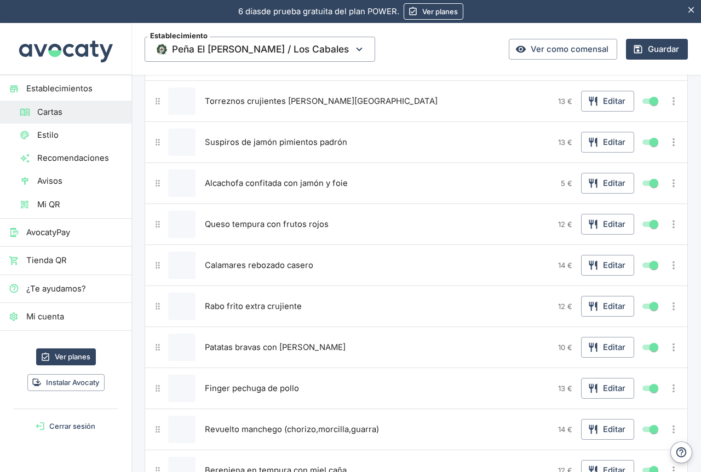
click at [244, 263] on span "Calamares rebozado casero" at bounding box center [259, 265] width 108 height 12
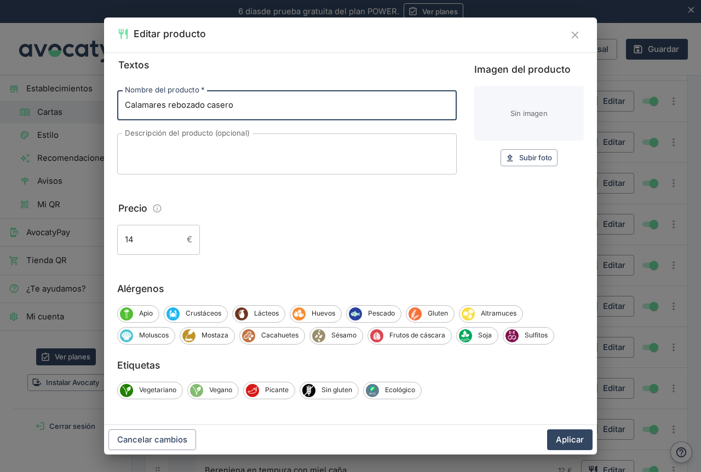
scroll to position [5, 0]
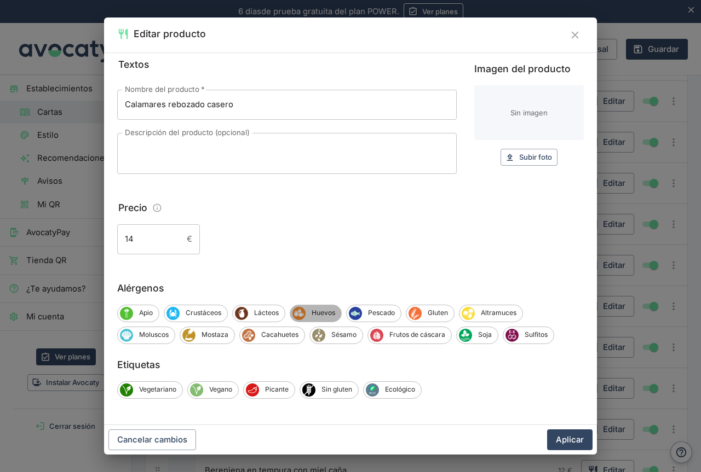
click at [314, 312] on span "Huevos" at bounding box center [323, 313] width 36 height 10
click at [274, 313] on span "Lácteos" at bounding box center [266, 313] width 37 height 10
click at [203, 315] on span "Crustáceos" at bounding box center [204, 313] width 48 height 10
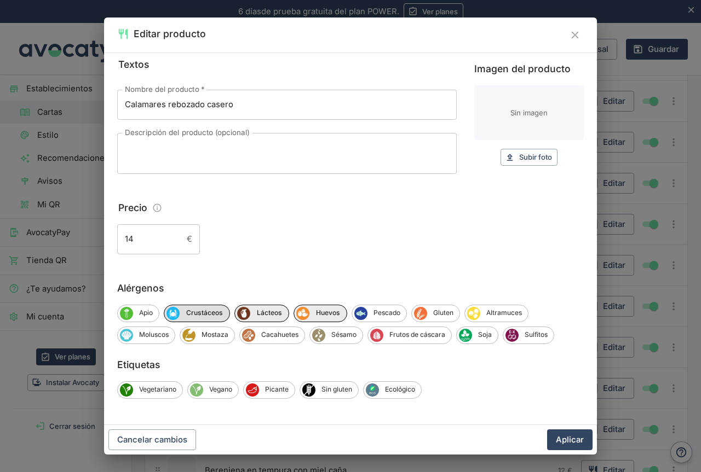
click at [218, 315] on span "Crustáceos" at bounding box center [205, 313] width 50 height 10
click at [370, 314] on span "Pescado" at bounding box center [384, 313] width 39 height 10
click at [439, 315] on span "Gluten" at bounding box center [442, 313] width 32 height 10
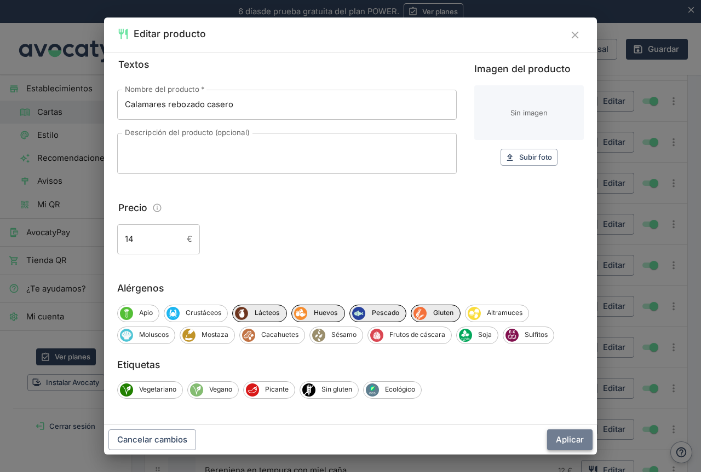
click at [564, 438] on button "Aplicar" at bounding box center [569, 440] width 45 height 21
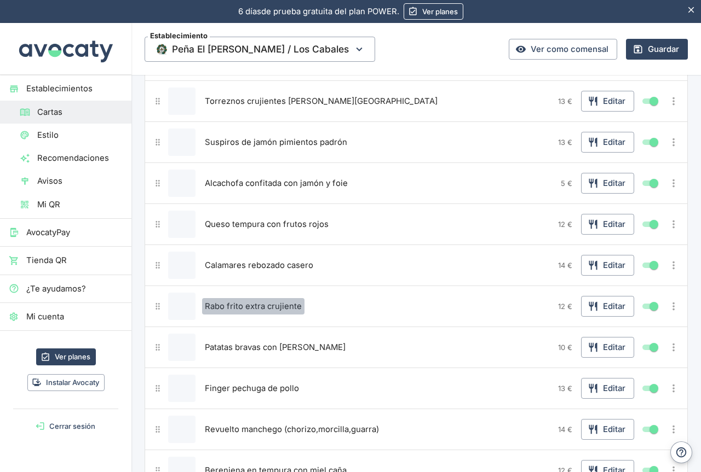
click at [271, 301] on span "Rabo frito extra crujiente" at bounding box center [253, 306] width 97 height 12
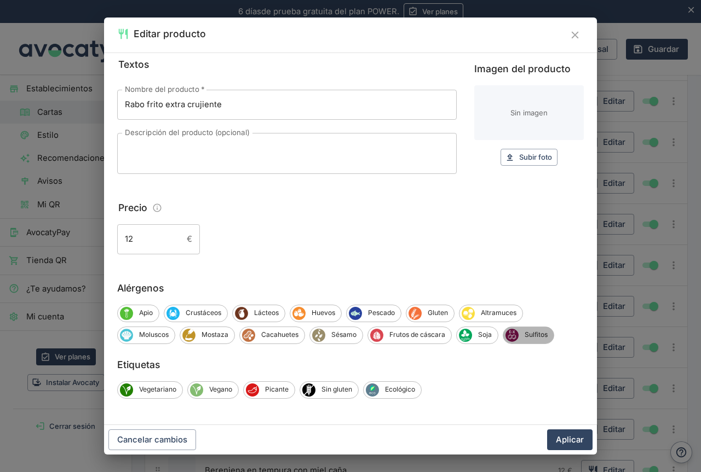
click at [535, 340] on span "Sulfitos" at bounding box center [535, 335] width 35 height 10
click at [341, 389] on span "Sin gluten" at bounding box center [336, 390] width 43 height 10
click at [568, 439] on button "Aplicar" at bounding box center [569, 440] width 45 height 21
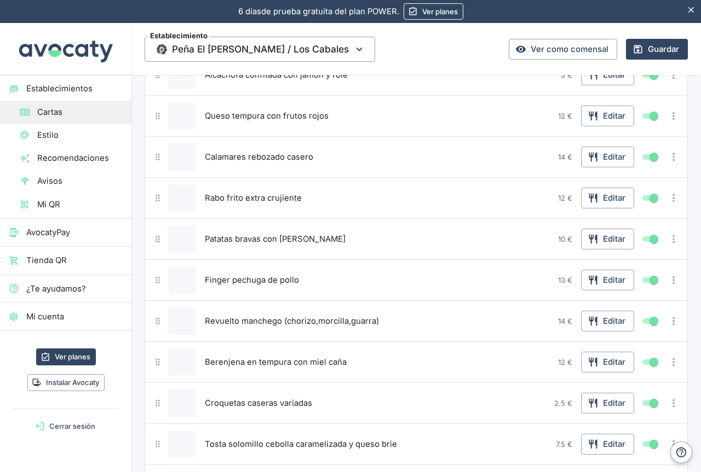
scroll to position [438, 0]
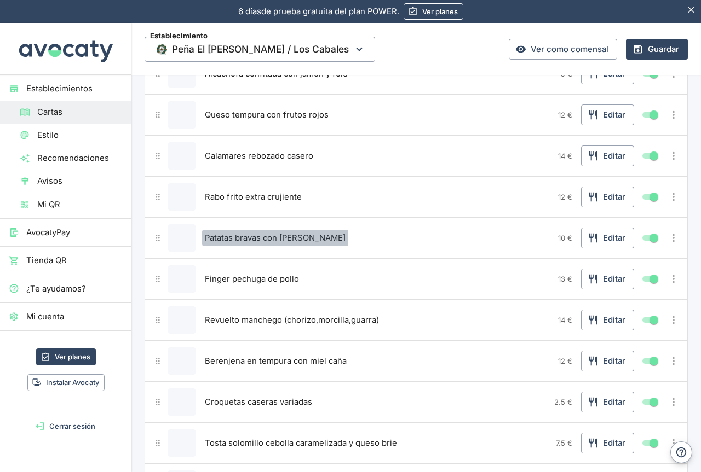
click at [281, 239] on span "Patatas bravas con [PERSON_NAME]" at bounding box center [275, 238] width 141 height 12
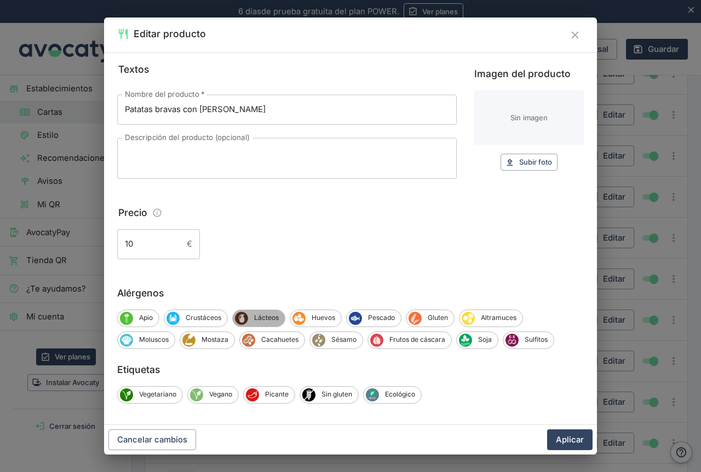
click at [268, 321] on span "Lácteos" at bounding box center [266, 318] width 37 height 10
click at [313, 318] on span "Huevos" at bounding box center [325, 318] width 36 height 10
click at [449, 321] on span "Gluten" at bounding box center [441, 318] width 32 height 10
click at [566, 442] on button "Aplicar" at bounding box center [569, 440] width 45 height 21
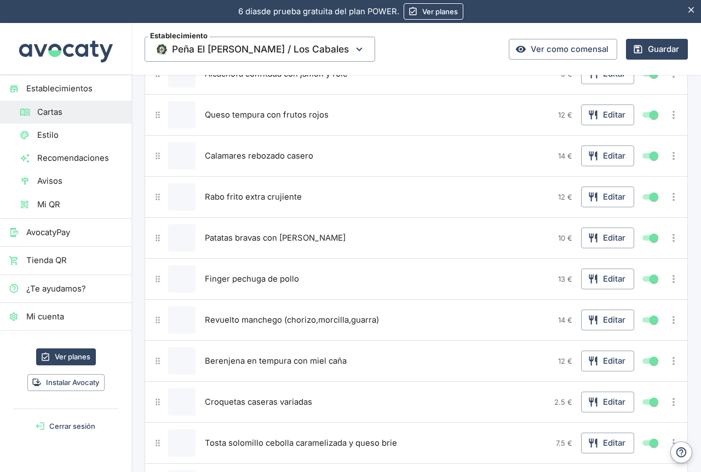
scroll to position [493, 0]
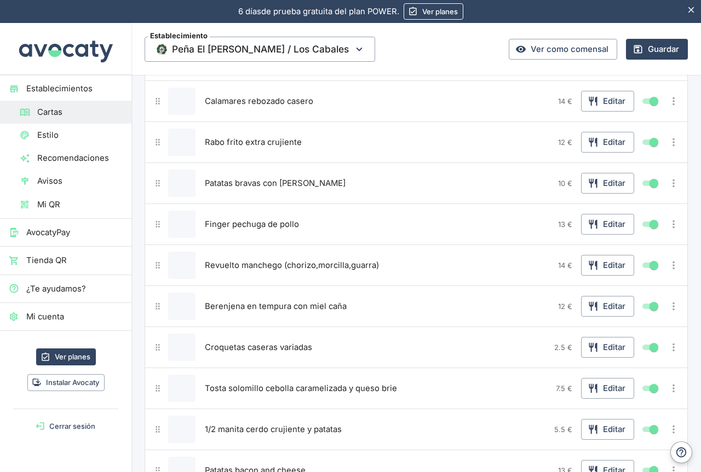
click at [254, 223] on span "Finger pechuga de pollo" at bounding box center [252, 224] width 94 height 12
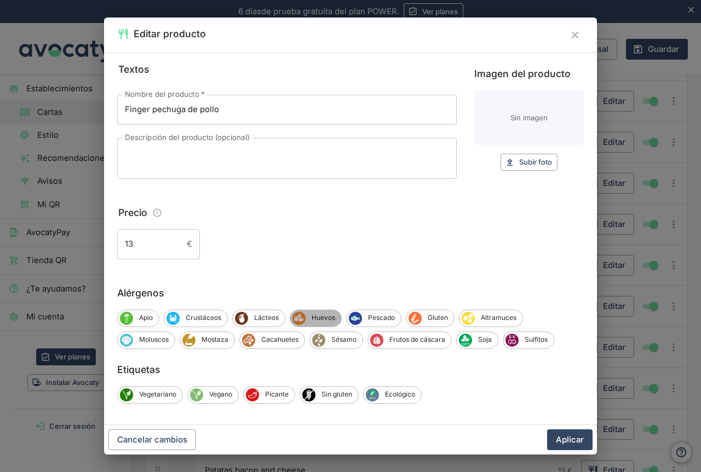
click at [325, 318] on span "Huevos" at bounding box center [323, 318] width 36 height 10
click at [270, 317] on span "Lácteos" at bounding box center [266, 318] width 37 height 10
click at [437, 319] on span "Gluten" at bounding box center [441, 318] width 32 height 10
click at [564, 442] on button "Aplicar" at bounding box center [569, 440] width 45 height 21
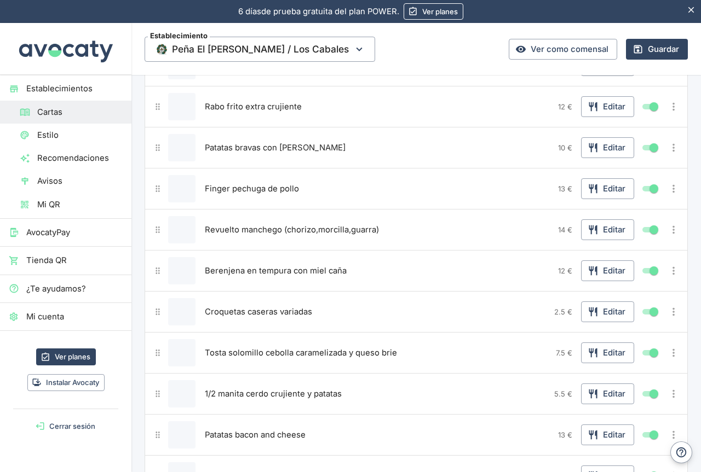
scroll to position [547, 0]
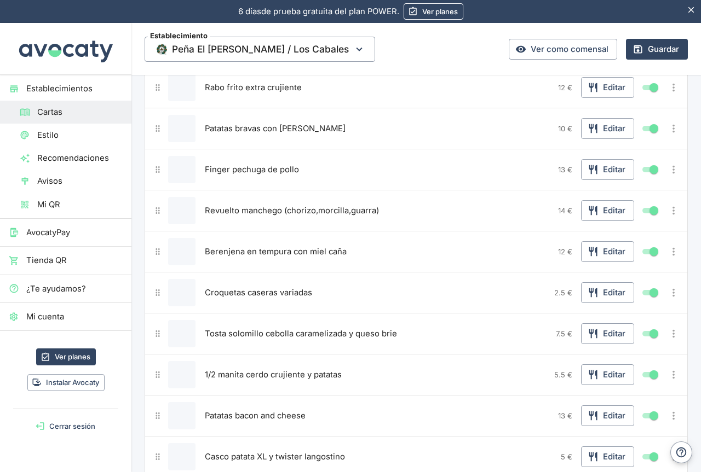
click at [271, 215] on span "Revuelto manchego (chorizo,morcilla,guarra)" at bounding box center [292, 211] width 174 height 12
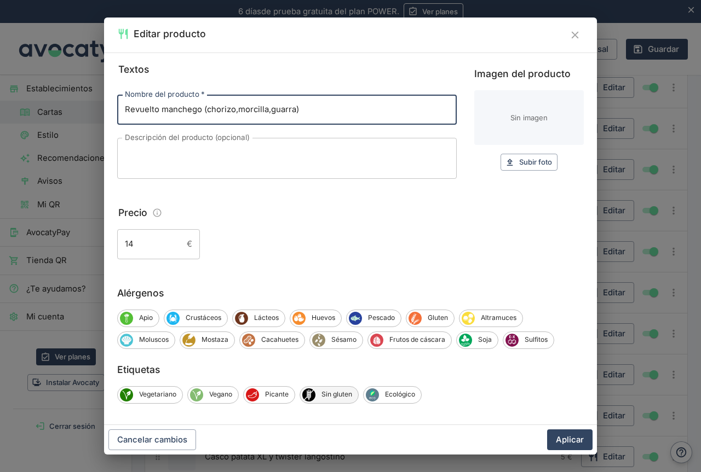
click at [327, 402] on div "Sin gluten" at bounding box center [328, 395] width 59 height 18
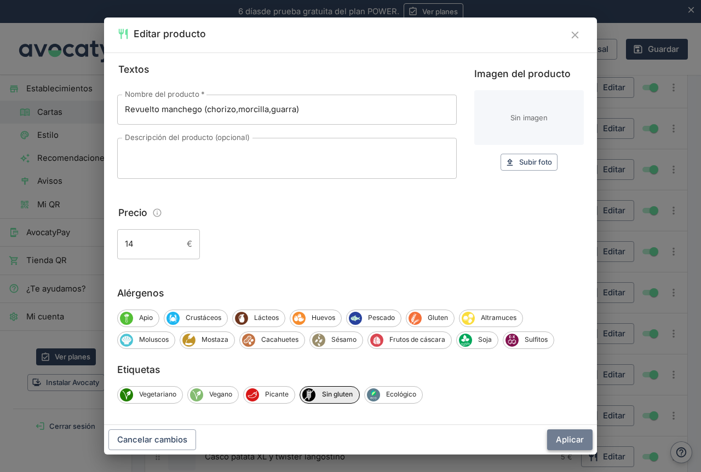
click at [566, 441] on button "Aplicar" at bounding box center [569, 440] width 45 height 21
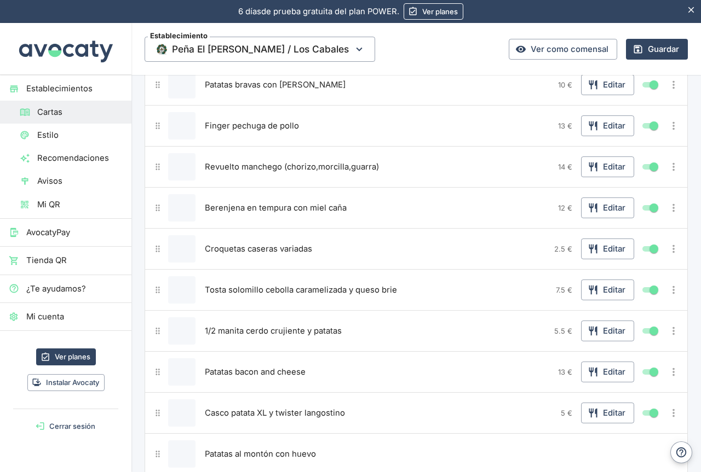
scroll to position [602, 0]
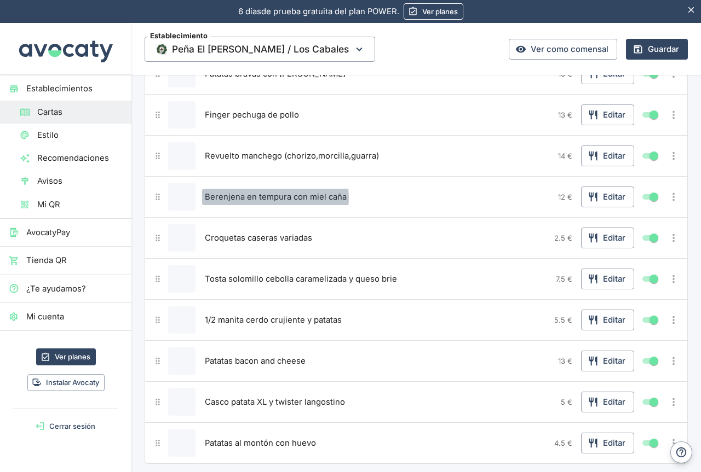
click at [268, 198] on span "Berenjena en tempura con miel caña" at bounding box center [276, 197] width 142 height 12
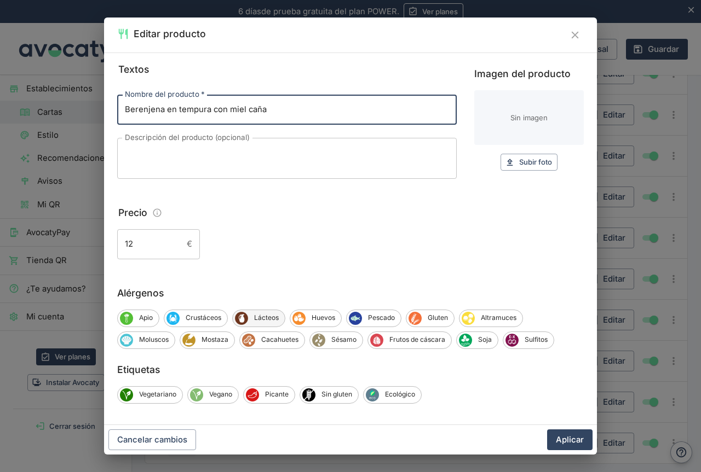
click at [279, 316] on span "Lácteos" at bounding box center [266, 318] width 37 height 10
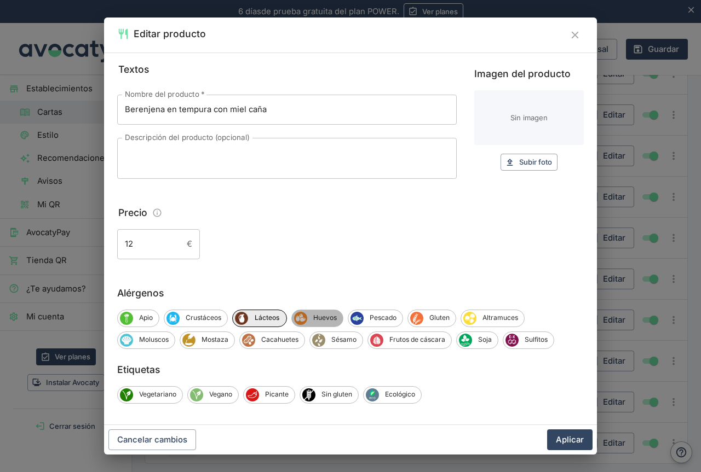
click at [324, 320] on span "Huevos" at bounding box center [325, 318] width 36 height 10
click at [434, 319] on span "Gluten" at bounding box center [441, 318] width 32 height 10
click at [572, 439] on button "Aplicar" at bounding box center [569, 440] width 45 height 21
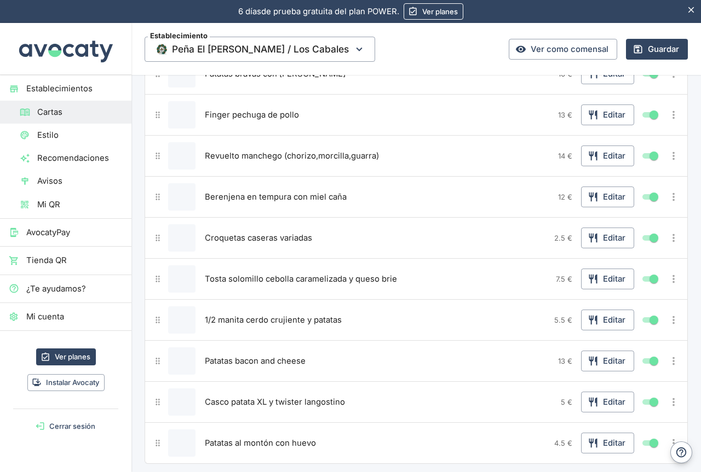
click at [260, 235] on span "Croquetas caseras variadas" at bounding box center [258, 238] width 107 height 12
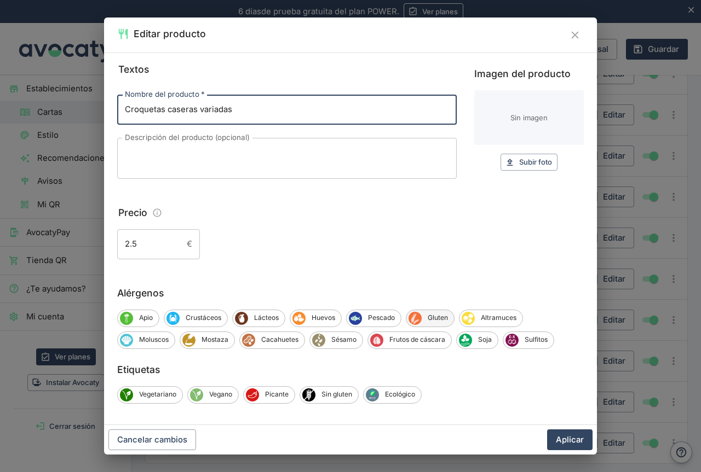
click at [431, 319] on span "Gluten" at bounding box center [437, 318] width 32 height 10
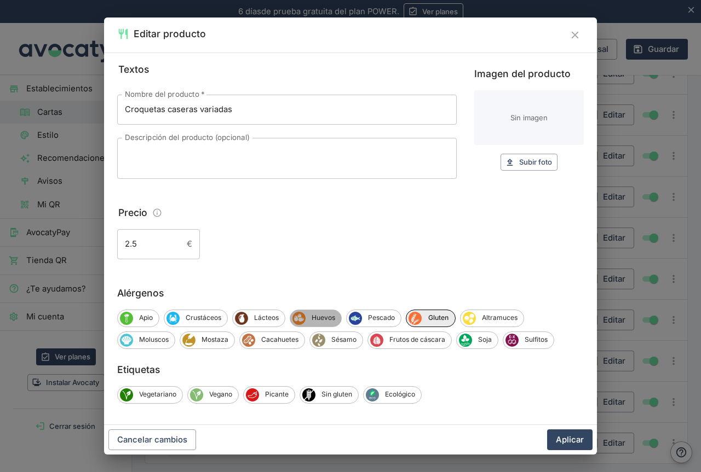
click at [332, 320] on span "Huevos" at bounding box center [323, 318] width 36 height 10
click at [264, 322] on span "Lácteos" at bounding box center [266, 318] width 37 height 10
click at [568, 436] on button "Aplicar" at bounding box center [569, 440] width 45 height 21
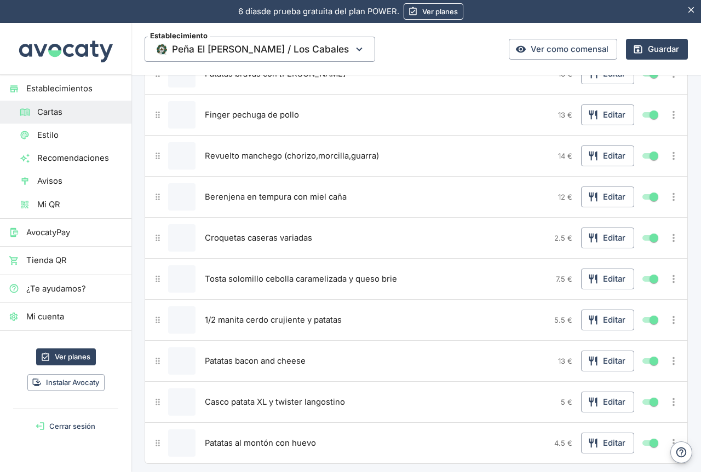
scroll to position [657, 0]
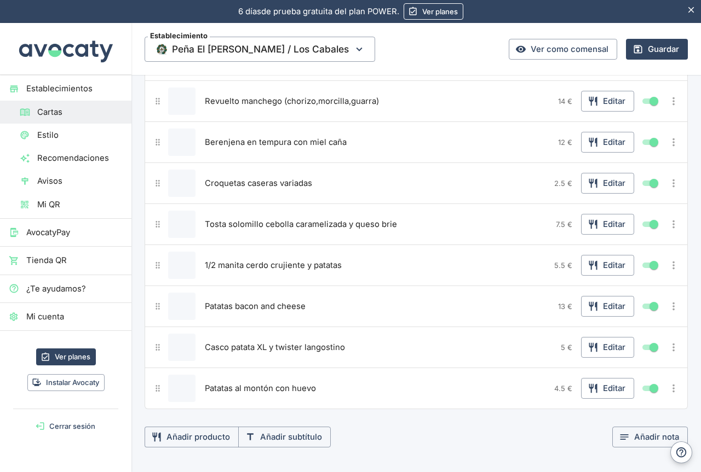
click at [294, 225] on span "Tosta solomillo cebolla caramelizada y queso brie" at bounding box center [301, 224] width 192 height 12
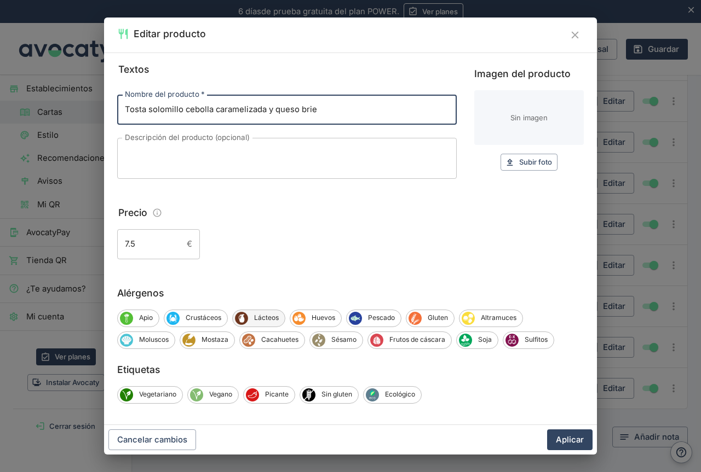
click at [262, 316] on span "Lácteos" at bounding box center [266, 318] width 37 height 10
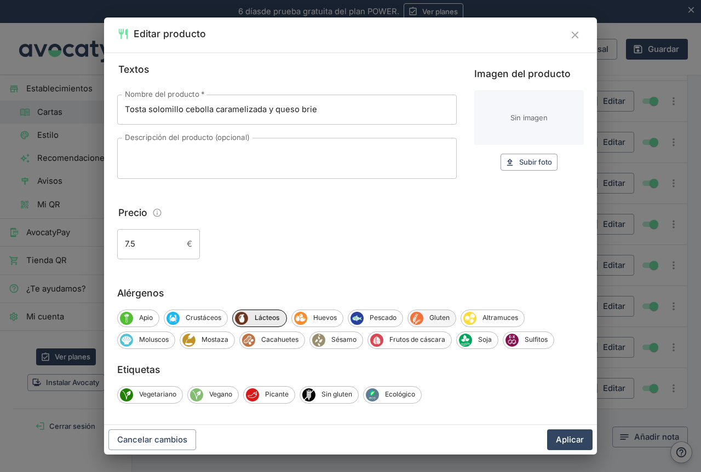
click at [439, 319] on span "Gluten" at bounding box center [439, 318] width 32 height 10
click at [569, 443] on button "Aplicar" at bounding box center [569, 440] width 45 height 21
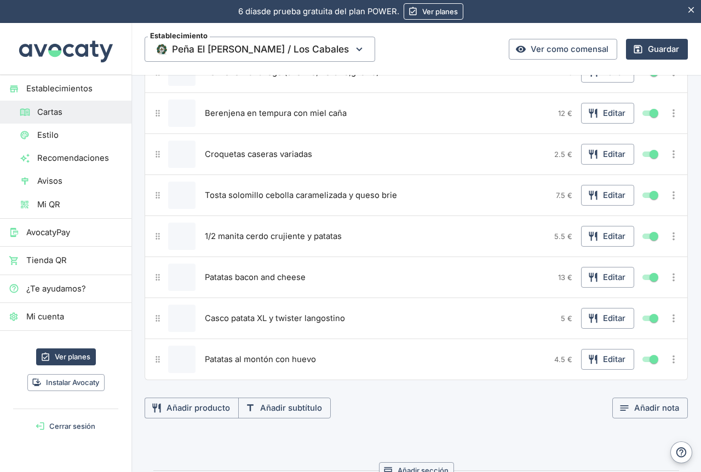
scroll to position [711, 0]
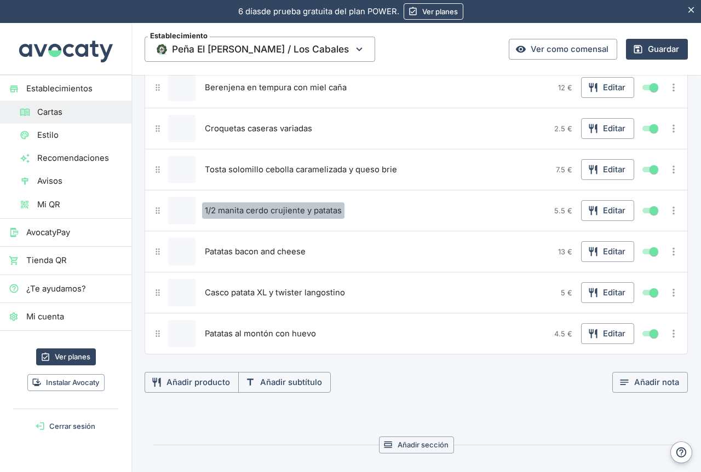
click at [305, 212] on span "1/2 manita cerdo crujiente y patatas" at bounding box center [273, 211] width 137 height 12
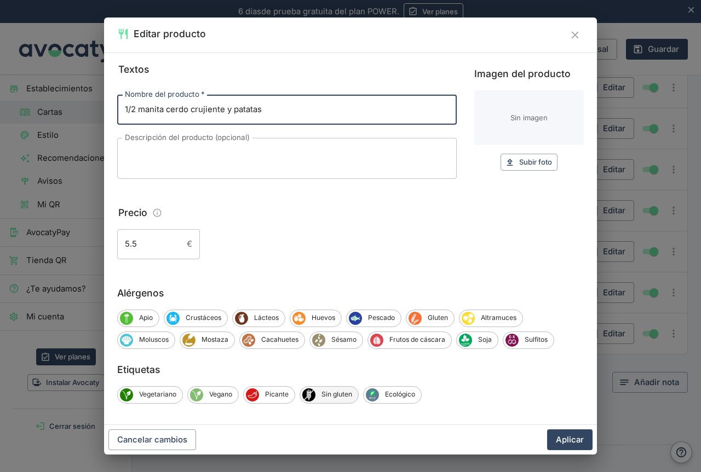
click at [344, 398] on span "Sin gluten" at bounding box center [336, 395] width 43 height 10
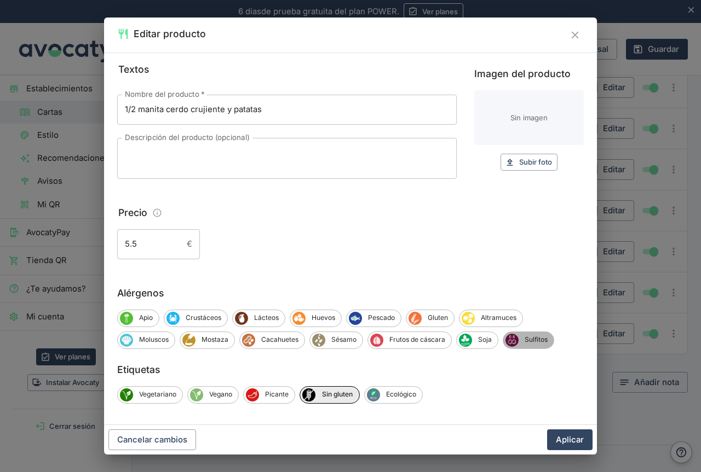
click at [529, 345] on div "Sulfitos" at bounding box center [527, 341] width 51 height 18
click at [576, 439] on button "Aplicar" at bounding box center [569, 440] width 45 height 21
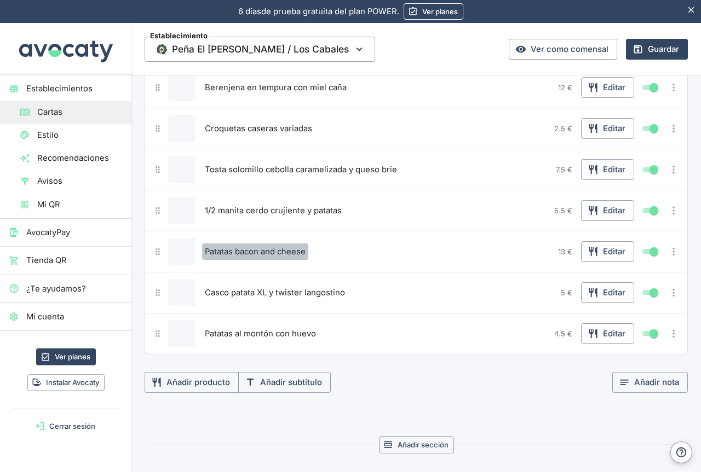
click at [272, 253] on span "Patatas bacon and cheese" at bounding box center [255, 252] width 101 height 12
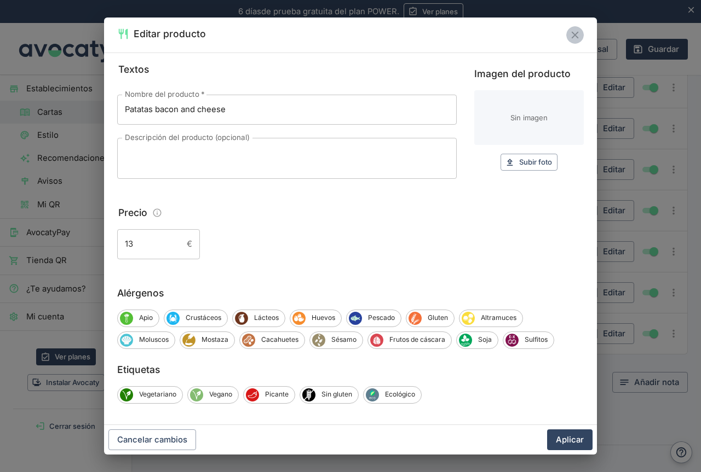
click at [574, 36] on icon "Cerrar" at bounding box center [574, 35] width 7 height 7
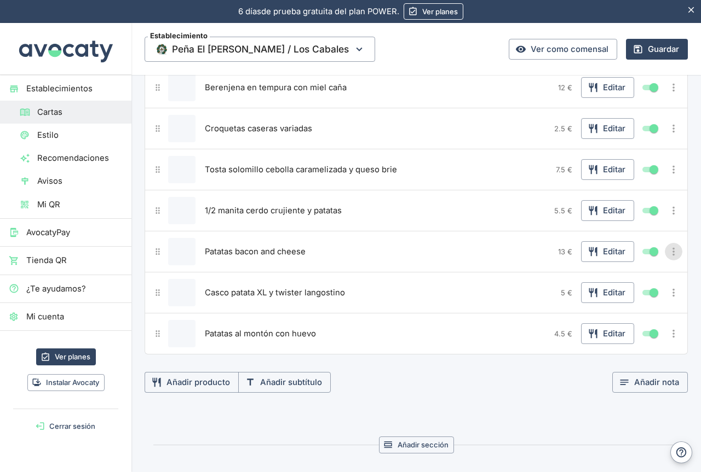
click at [667, 252] on icon "Más opciones" at bounding box center [673, 252] width 12 height 12
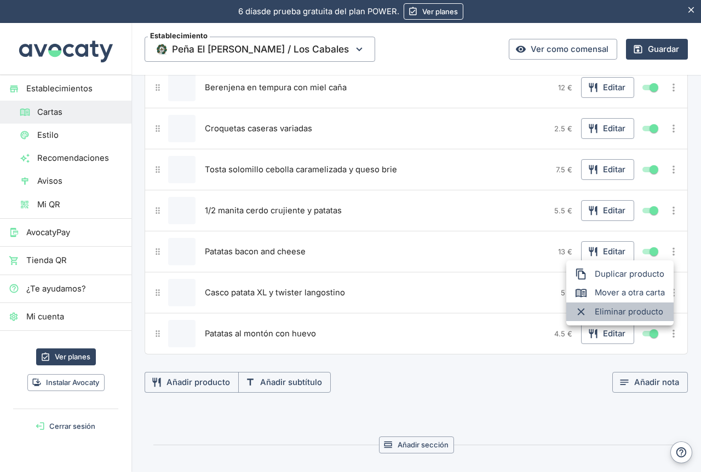
click at [627, 311] on span "Eliminar producto" at bounding box center [629, 312] width 70 height 12
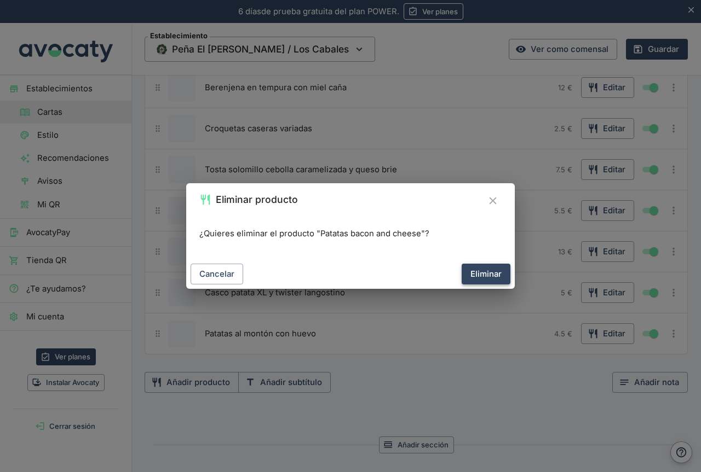
click at [484, 270] on button "Eliminar" at bounding box center [485, 274] width 49 height 21
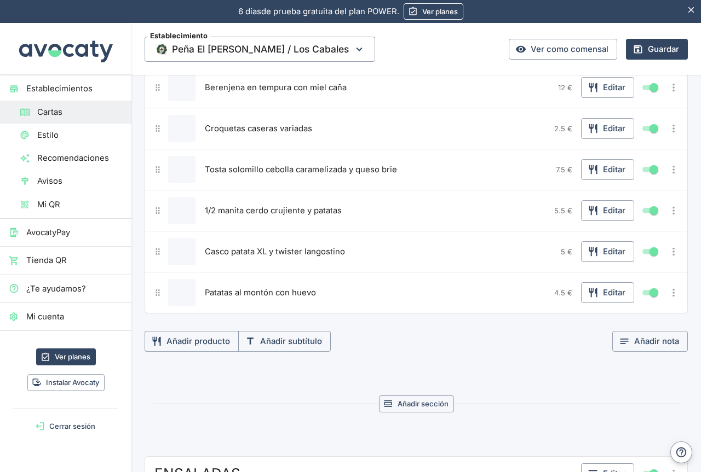
click at [384, 248] on div "Casco patata XL y twister langostino" at bounding box center [379, 251] width 354 height 27
click at [605, 252] on button "Editar" at bounding box center [607, 251] width 53 height 21
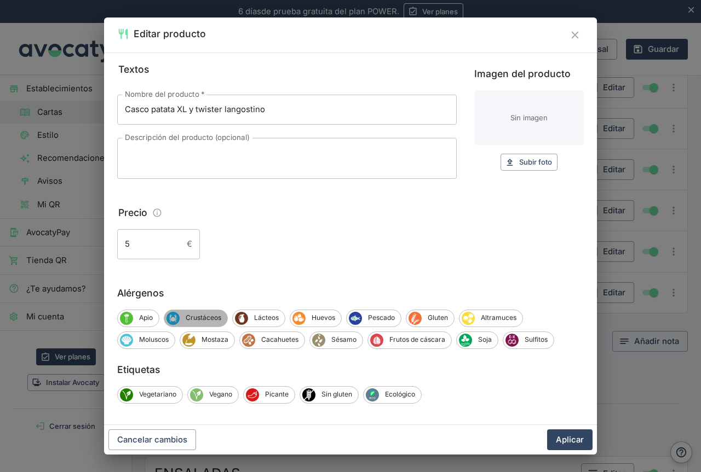
click at [211, 318] on span "Crustáceos" at bounding box center [204, 318] width 48 height 10
click at [312, 319] on span "Huevos" at bounding box center [326, 318] width 36 height 10
click at [273, 317] on span "Lácteos" at bounding box center [268, 318] width 37 height 10
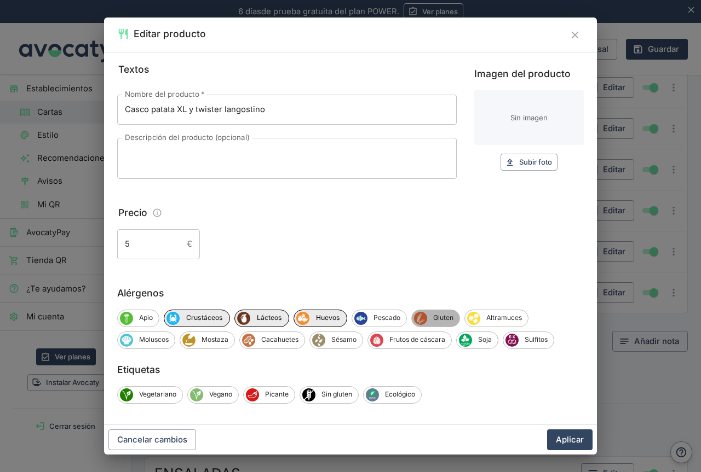
click at [449, 315] on span "Gluten" at bounding box center [443, 318] width 32 height 10
click at [559, 439] on button "Aplicar" at bounding box center [569, 440] width 45 height 21
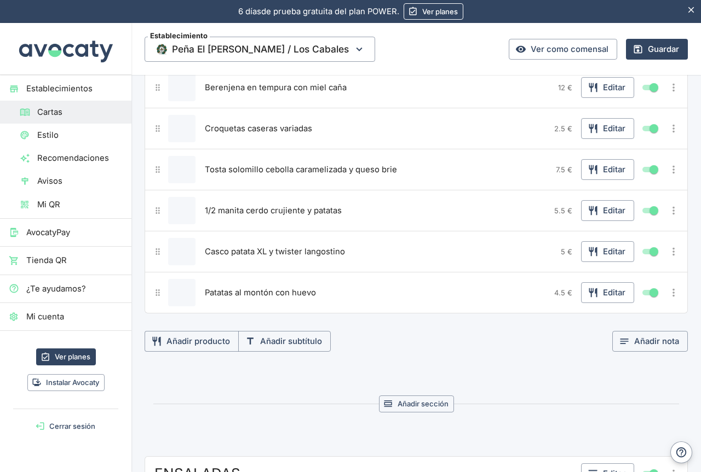
click at [295, 294] on span "Patatas al montón con huevo" at bounding box center [260, 293] width 111 height 12
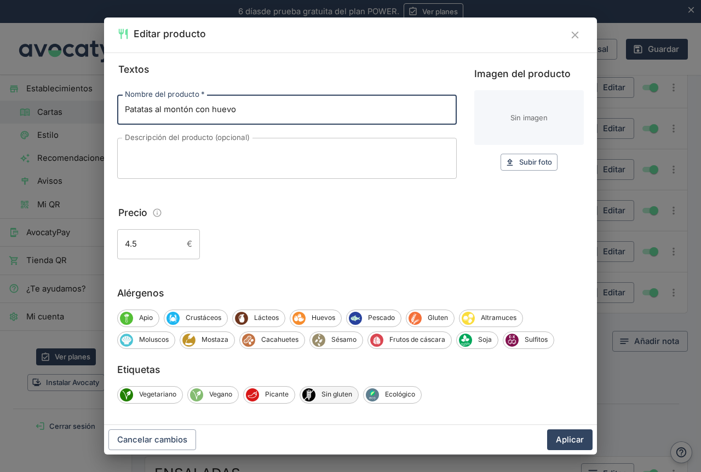
click at [331, 396] on span "Sin gluten" at bounding box center [336, 395] width 43 height 10
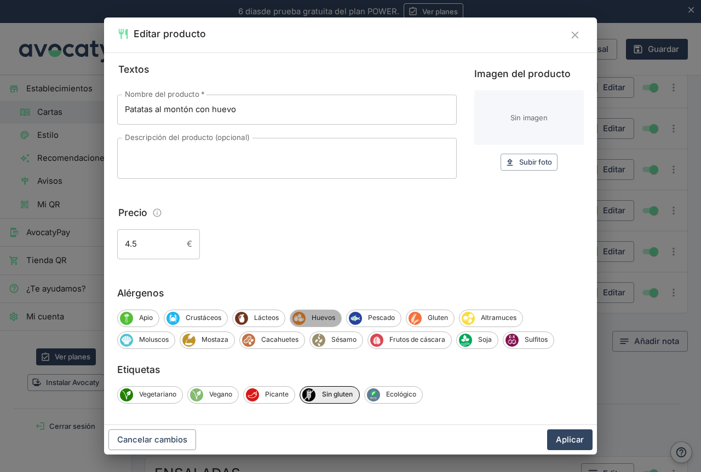
click at [320, 316] on span "Huevos" at bounding box center [323, 318] width 36 height 10
click at [569, 441] on button "Aplicar" at bounding box center [569, 440] width 45 height 21
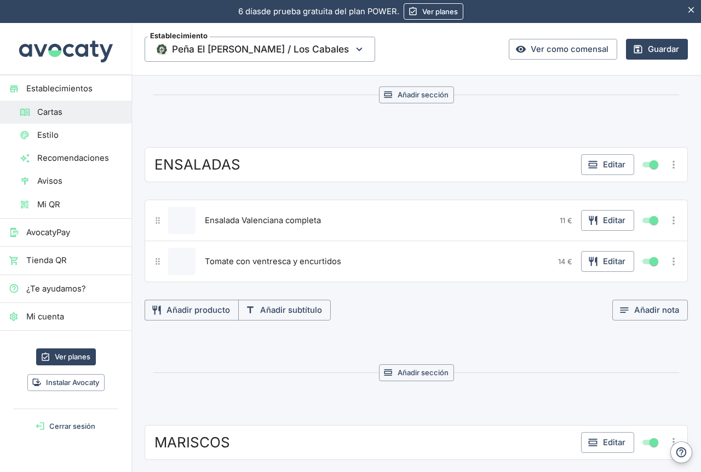
scroll to position [1040, 0]
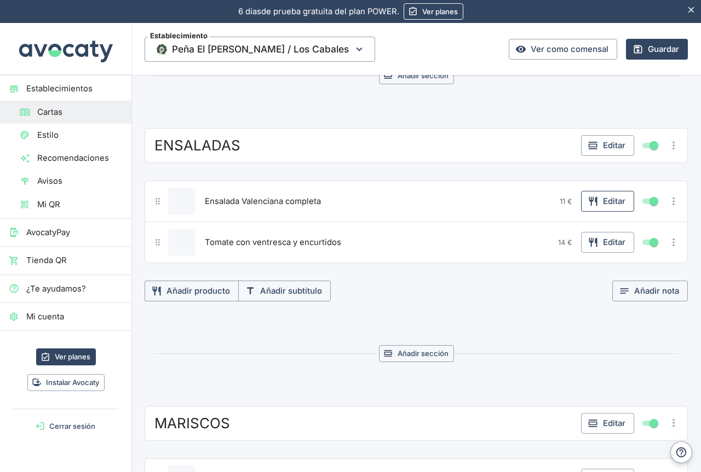
click at [605, 202] on button "Editar" at bounding box center [607, 201] width 53 height 21
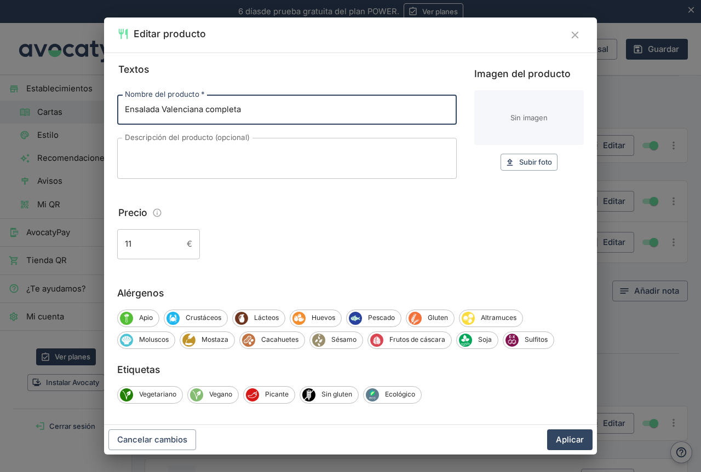
scroll to position [5, 0]
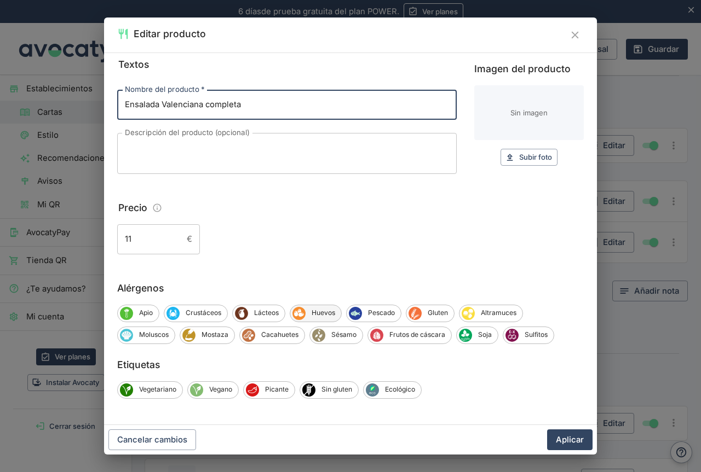
click at [322, 311] on span "Huevos" at bounding box center [323, 313] width 36 height 10
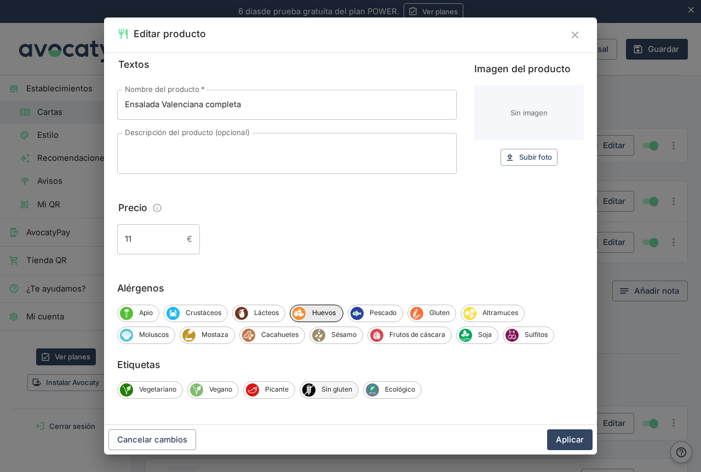
click at [350, 393] on span "Sin gluten" at bounding box center [336, 390] width 43 height 10
click at [381, 313] on span "Pescado" at bounding box center [382, 313] width 39 height 10
click at [566, 440] on button "Aplicar" at bounding box center [569, 440] width 45 height 21
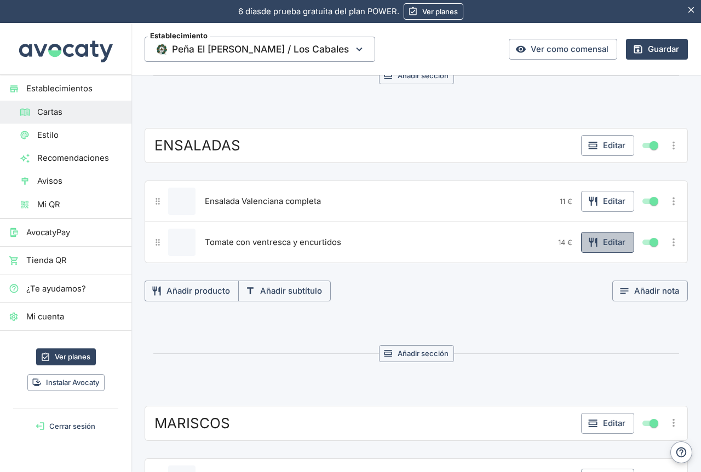
click at [598, 241] on button "Editar" at bounding box center [607, 242] width 53 height 21
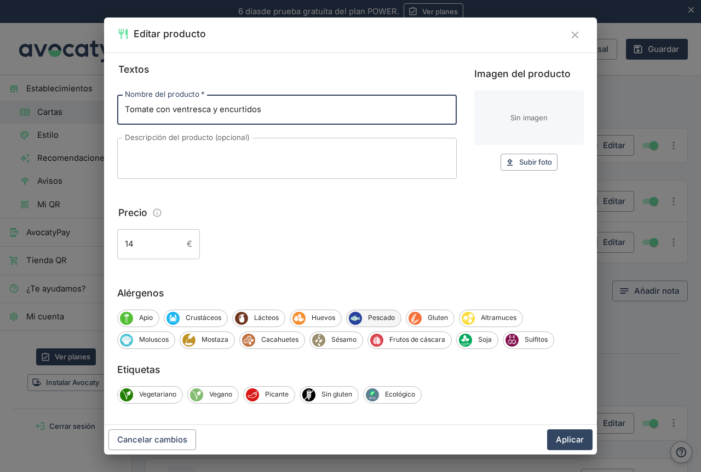
click at [371, 316] on span "Pescado" at bounding box center [381, 318] width 39 height 10
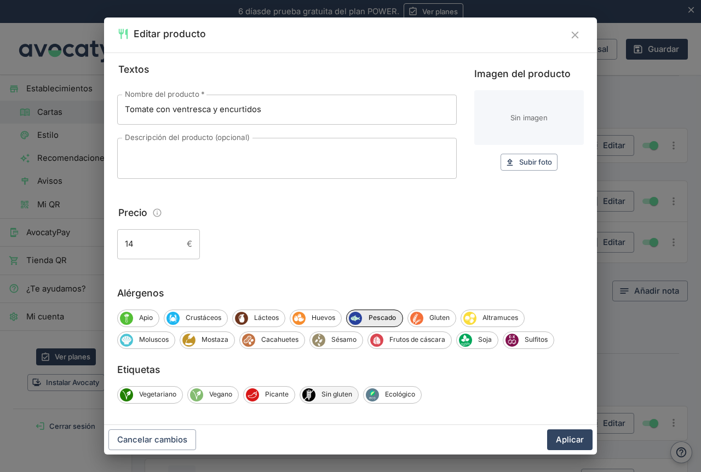
click at [349, 397] on span "Sin gluten" at bounding box center [336, 395] width 43 height 10
click at [568, 438] on button "Aplicar" at bounding box center [569, 440] width 45 height 21
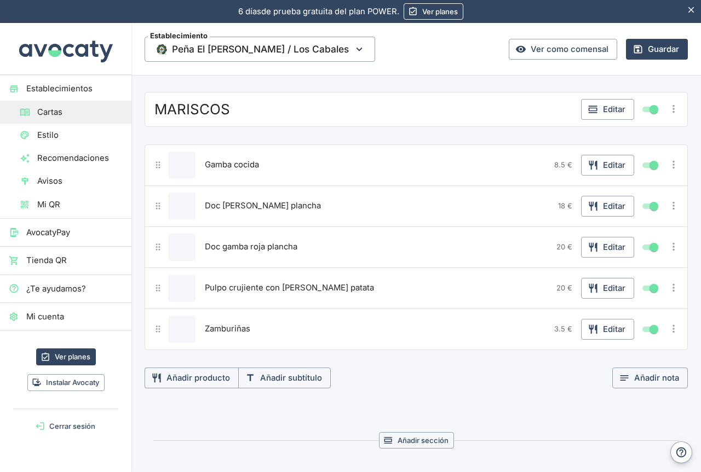
scroll to position [1368, 0]
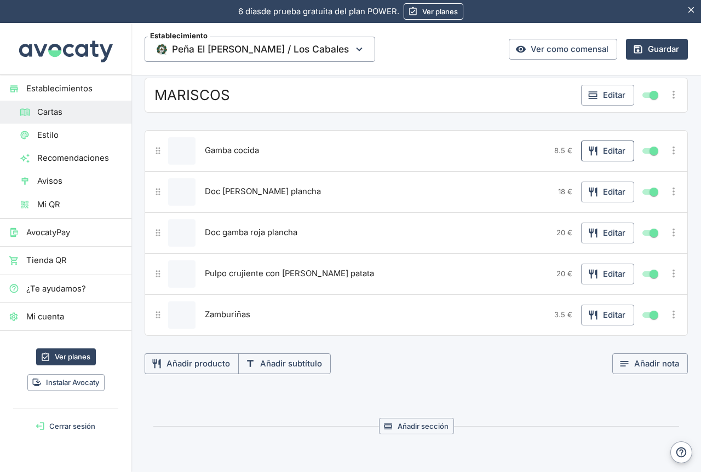
click at [597, 153] on button "Editar" at bounding box center [607, 151] width 53 height 21
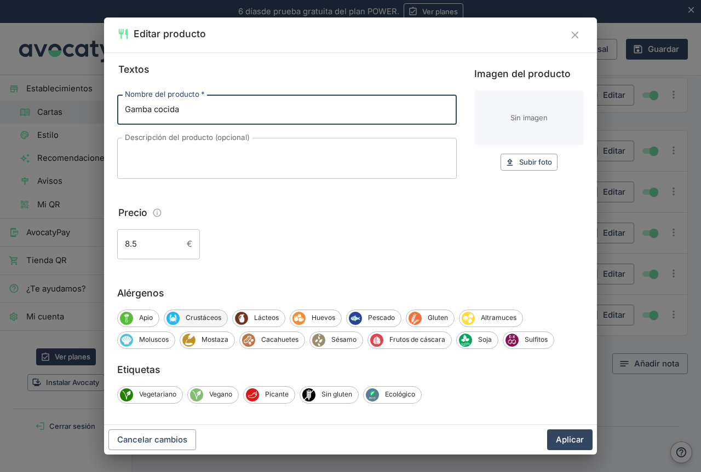
click at [209, 318] on span "Crustáceos" at bounding box center [204, 318] width 48 height 10
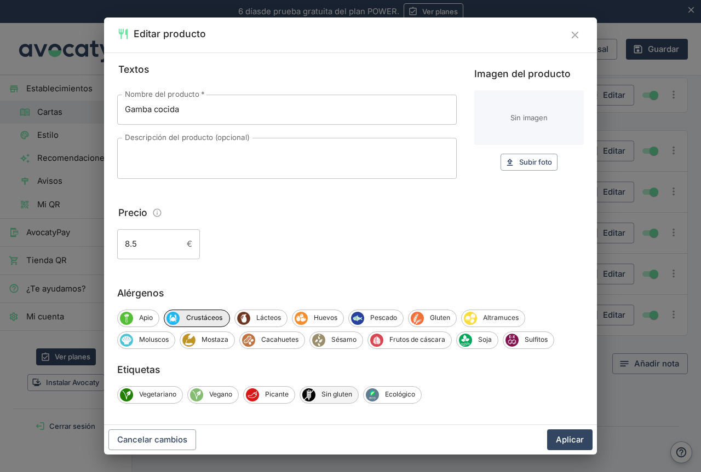
click at [336, 398] on span "Sin gluten" at bounding box center [336, 395] width 43 height 10
click at [568, 436] on button "Aplicar" at bounding box center [569, 440] width 45 height 21
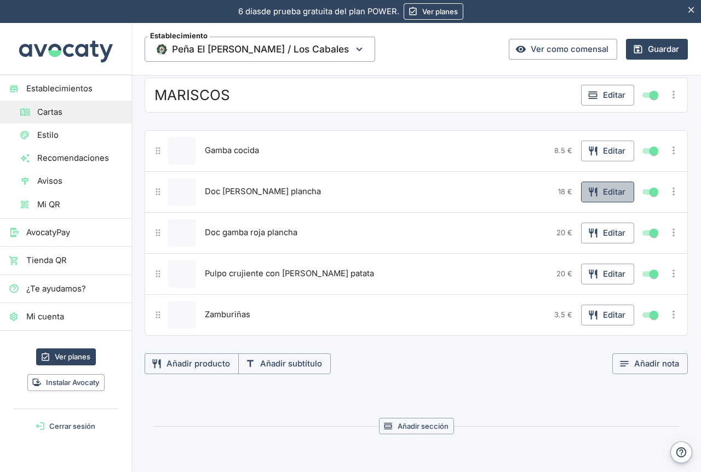
click at [594, 194] on button "Editar" at bounding box center [607, 192] width 53 height 21
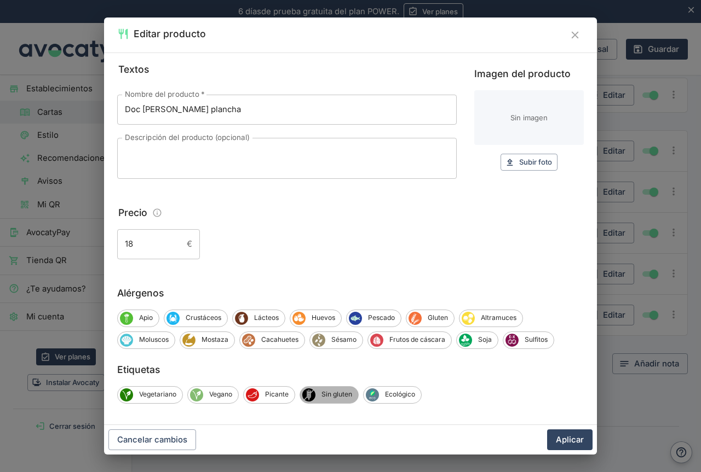
click at [344, 396] on span "Sin gluten" at bounding box center [336, 395] width 43 height 10
click at [215, 320] on span "Crustáceos" at bounding box center [204, 318] width 48 height 10
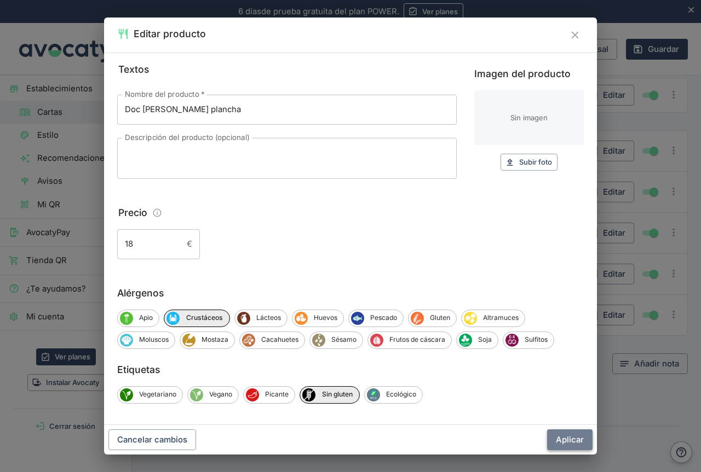
click at [576, 437] on button "Aplicar" at bounding box center [569, 440] width 45 height 21
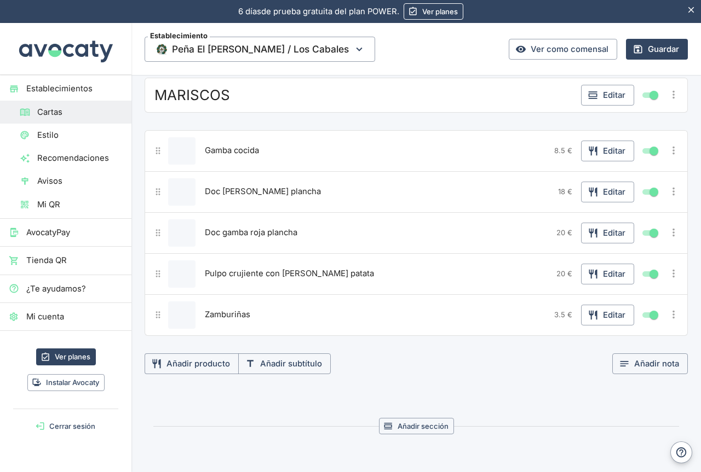
click at [309, 238] on div "Doc gamba roja plancha" at bounding box center [377, 232] width 350 height 27
click at [593, 234] on button "Editar" at bounding box center [607, 233] width 53 height 21
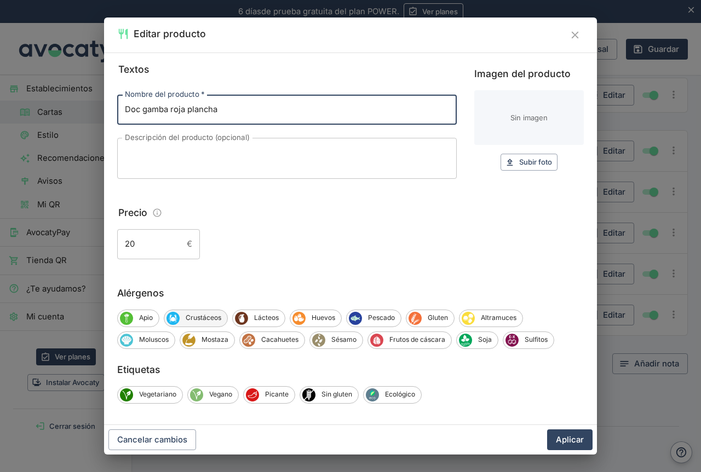
click at [212, 316] on span "Crustáceos" at bounding box center [204, 318] width 48 height 10
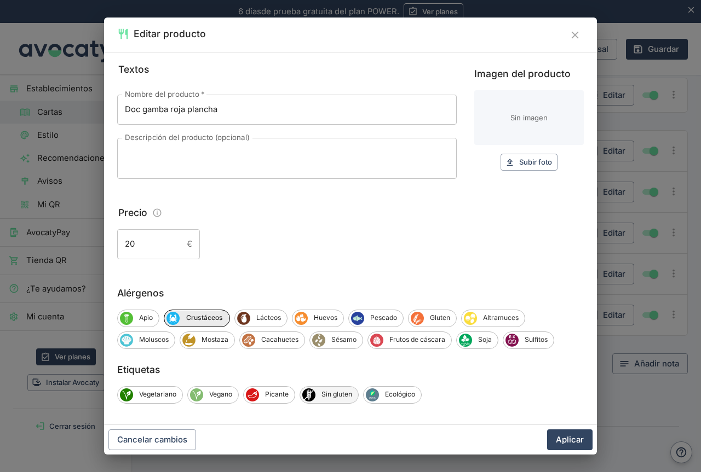
click at [333, 397] on span "Sin gluten" at bounding box center [336, 395] width 43 height 10
click at [569, 437] on button "Aplicar" at bounding box center [569, 440] width 45 height 21
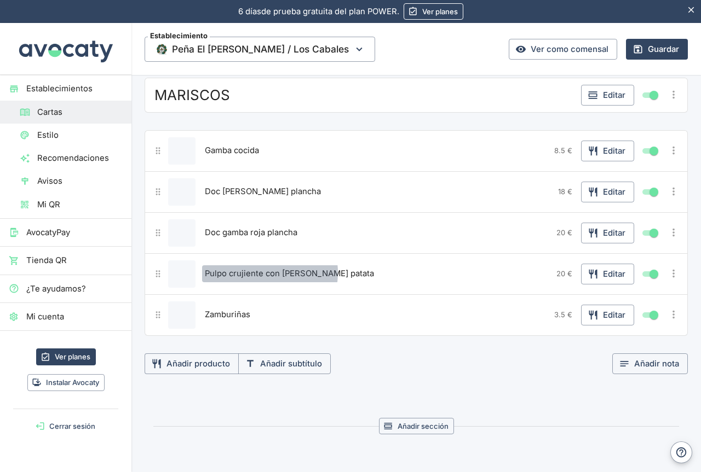
click at [260, 273] on span "Pulpo crujiente con [PERSON_NAME] patata" at bounding box center [289, 274] width 169 height 12
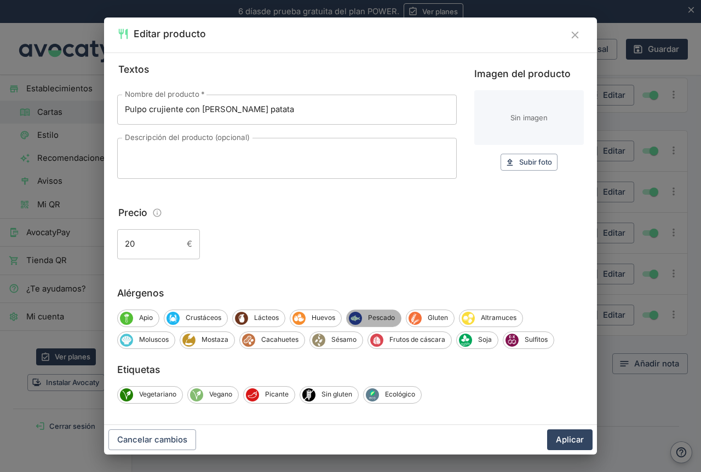
click at [383, 315] on span "Pescado" at bounding box center [381, 318] width 39 height 10
click at [321, 317] on span "Huevos" at bounding box center [323, 318] width 36 height 10
click at [269, 319] on span "Lácteos" at bounding box center [266, 318] width 37 height 10
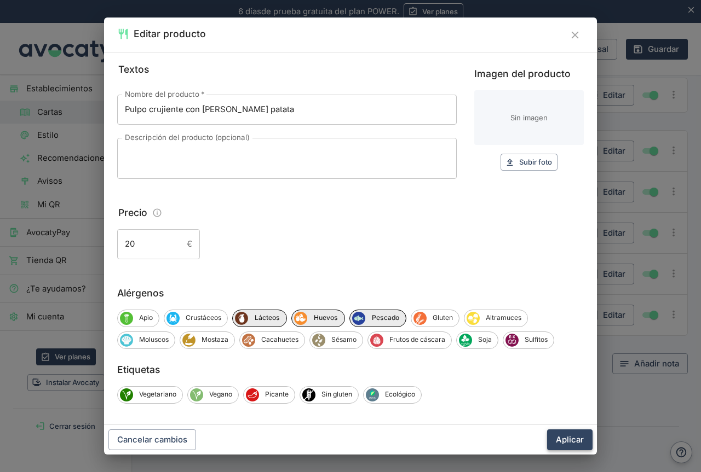
click at [571, 437] on button "Aplicar" at bounding box center [569, 440] width 45 height 21
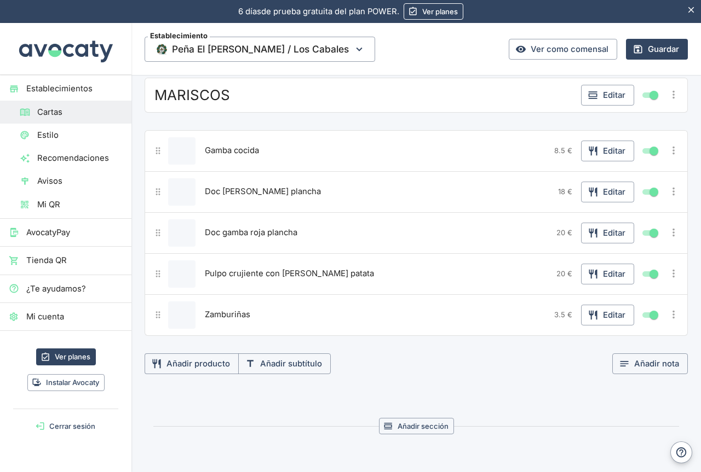
scroll to position [1423, 0]
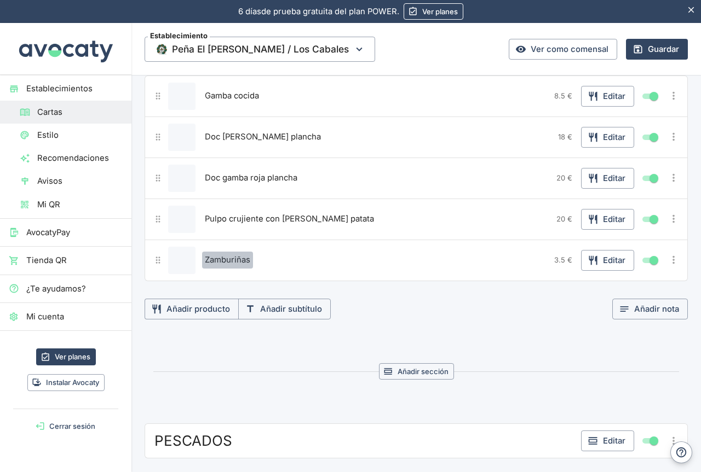
click at [243, 253] on button "Zamburiñas" at bounding box center [227, 260] width 51 height 16
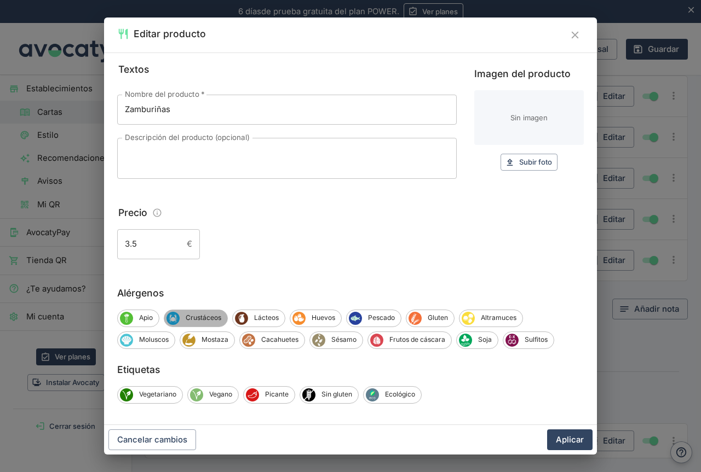
click at [208, 315] on span "Crustáceos" at bounding box center [204, 318] width 48 height 10
click at [330, 397] on span "Sin gluten" at bounding box center [336, 395] width 43 height 10
click at [563, 441] on button "Aplicar" at bounding box center [569, 440] width 45 height 21
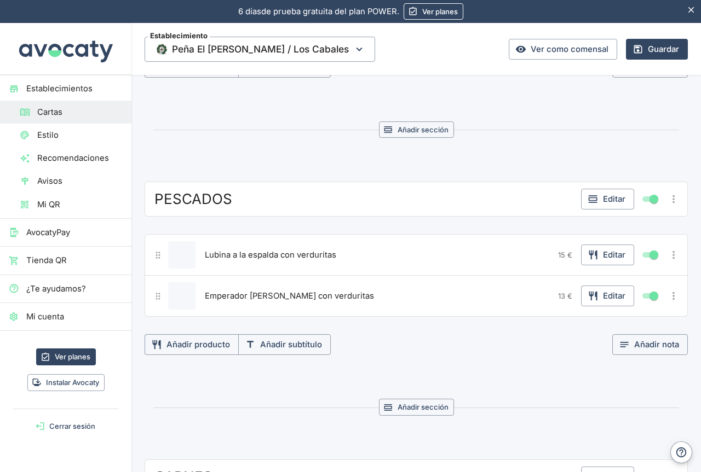
scroll to position [1697, 0]
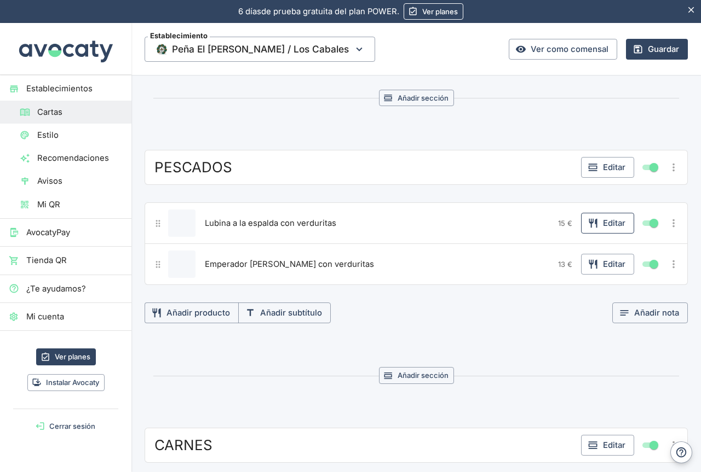
click at [598, 225] on button "Editar" at bounding box center [607, 223] width 53 height 21
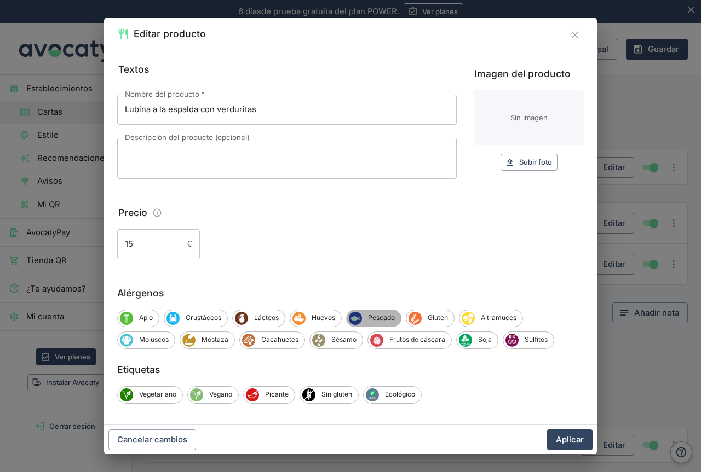
click at [374, 319] on span "Pescado" at bounding box center [381, 318] width 39 height 10
click at [339, 395] on span "Sin gluten" at bounding box center [336, 395] width 43 height 10
click at [568, 440] on button "Aplicar" at bounding box center [569, 440] width 45 height 21
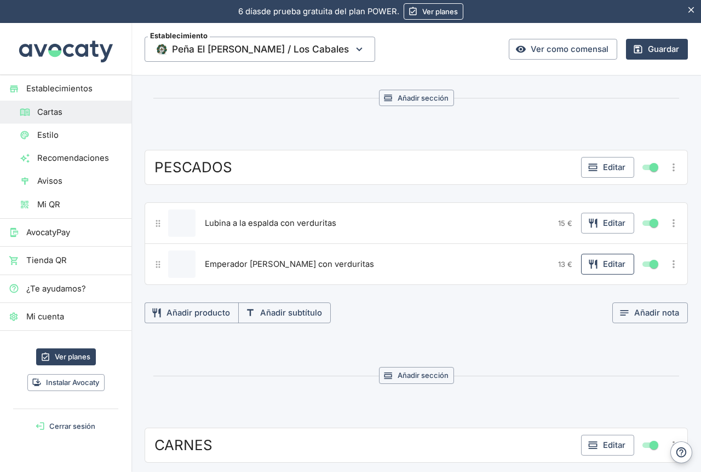
click at [594, 263] on button "Editar" at bounding box center [607, 264] width 53 height 21
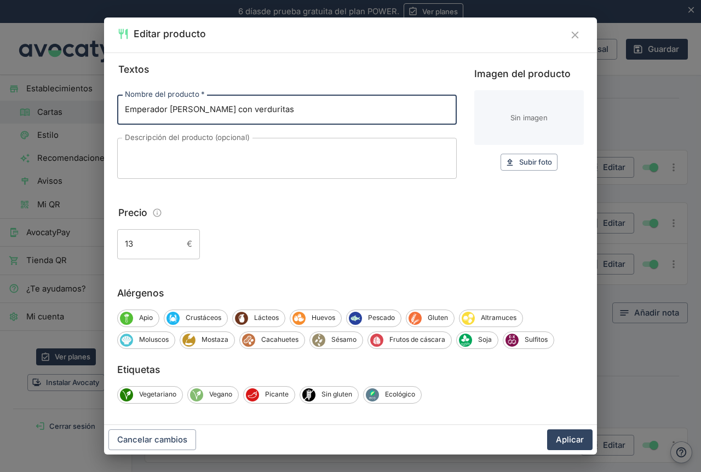
click at [167, 110] on input "Emperador [PERSON_NAME] con verduritas" at bounding box center [286, 110] width 339 height 30
type input "Salmón plancha con verduritas"
click at [136, 244] on input "13" at bounding box center [149, 244] width 65 height 30
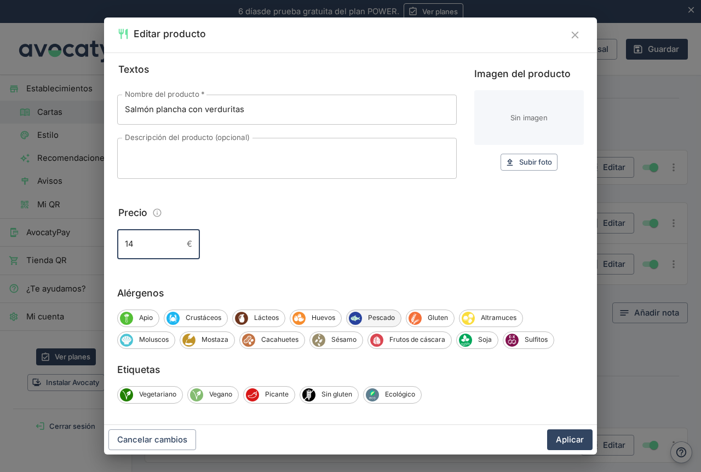
type input "14"
click at [386, 319] on span "Pescado" at bounding box center [381, 318] width 39 height 10
click at [344, 394] on span "Sin gluten" at bounding box center [336, 395] width 43 height 10
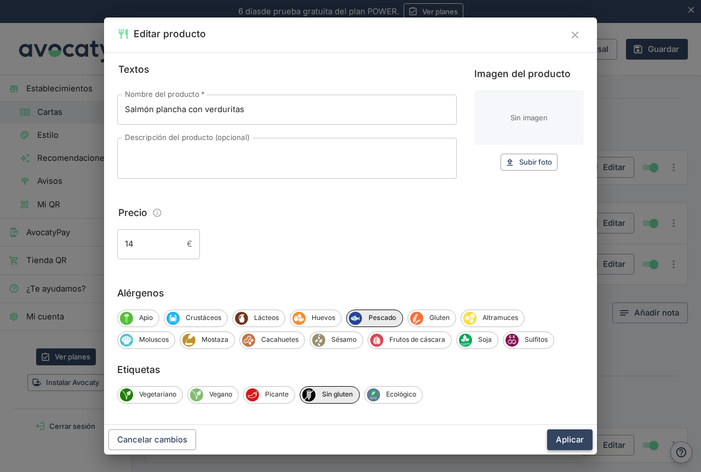
click at [568, 439] on button "Aplicar" at bounding box center [569, 440] width 45 height 21
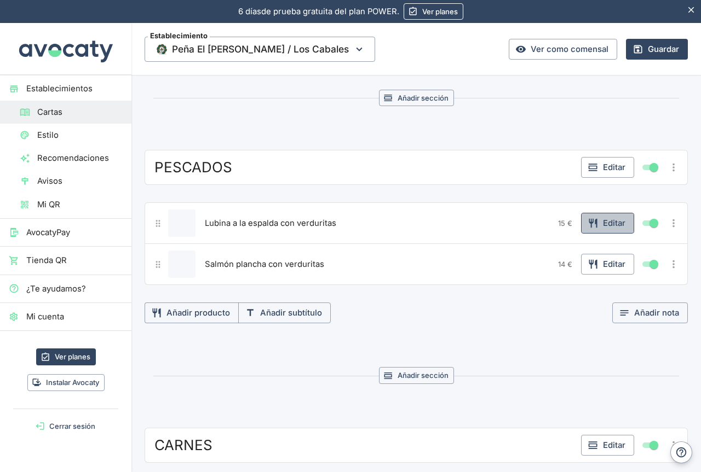
click at [596, 223] on button "Editar" at bounding box center [607, 223] width 53 height 21
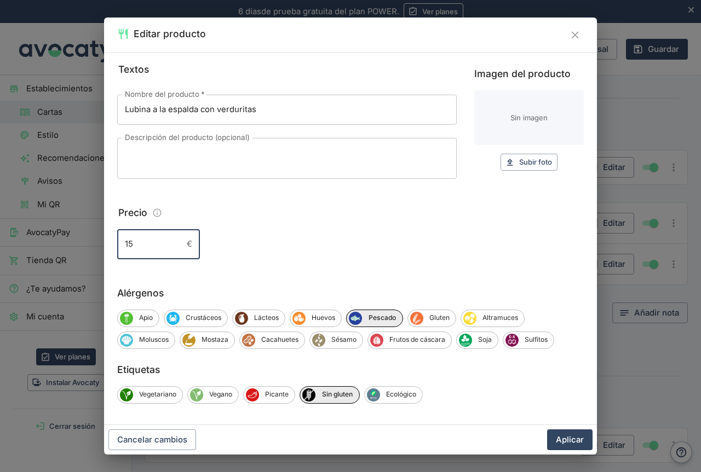
click at [143, 241] on input "15" at bounding box center [149, 244] width 65 height 30
type input "16"
click at [431, 222] on fieldset "Precio 16 € ​" at bounding box center [350, 232] width 466 height 54
click at [562, 443] on button "Aplicar" at bounding box center [569, 440] width 45 height 21
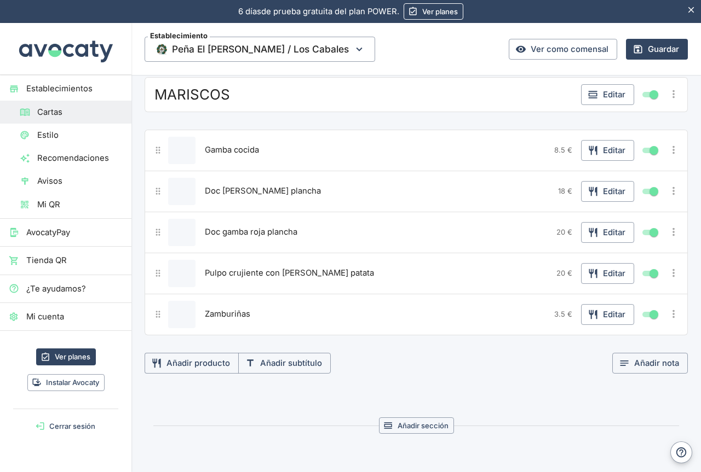
scroll to position [1368, 0]
click at [557, 232] on span "20 €" at bounding box center [564, 232] width 16 height 9
click at [557, 234] on span "20 €" at bounding box center [564, 232] width 16 height 9
click at [597, 236] on button "Editar" at bounding box center [607, 233] width 53 height 21
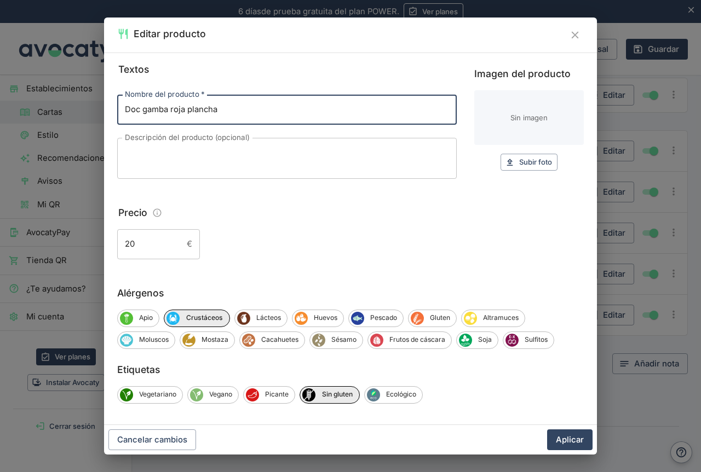
click at [145, 246] on input "20" at bounding box center [149, 244] width 65 height 30
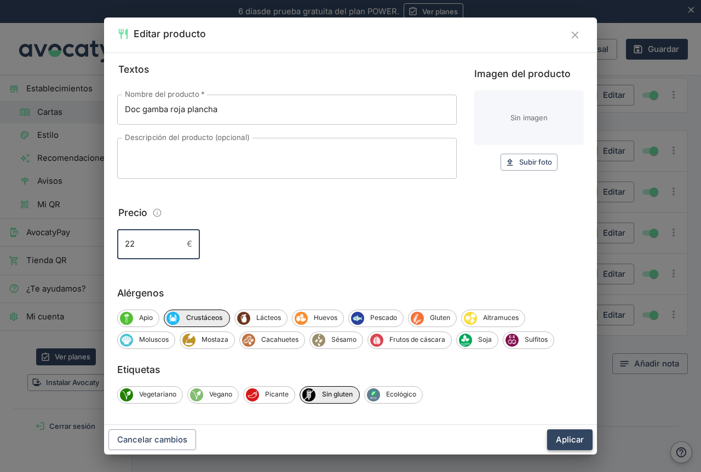
type input "22"
click at [559, 437] on button "Aplicar" at bounding box center [569, 440] width 45 height 21
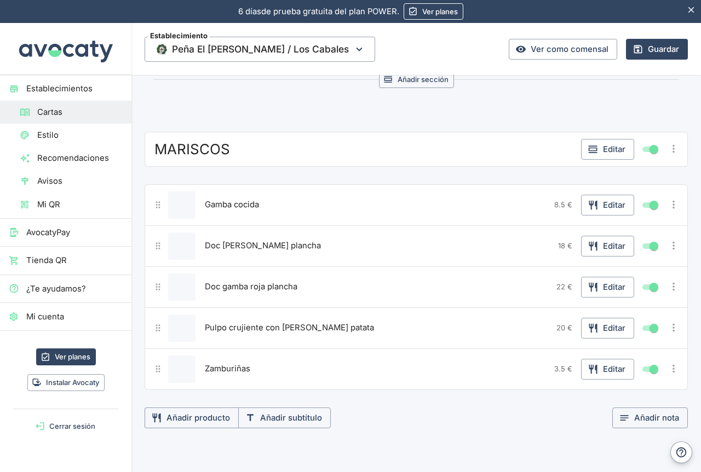
scroll to position [1314, 0]
click at [597, 246] on button "Editar" at bounding box center [607, 246] width 53 height 21
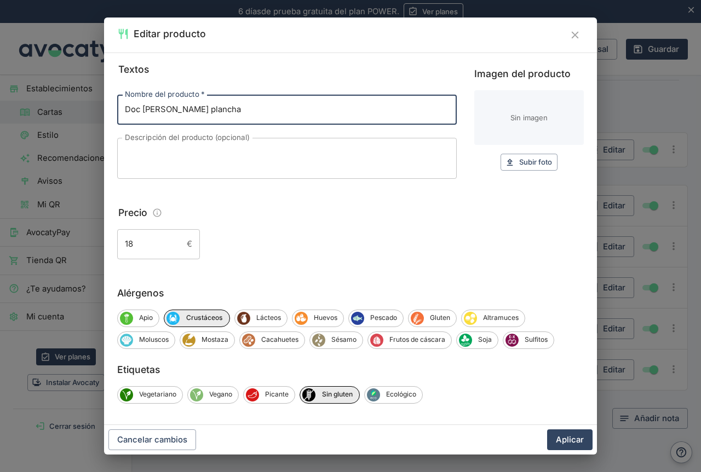
click at [139, 246] on input "18" at bounding box center [149, 244] width 65 height 30
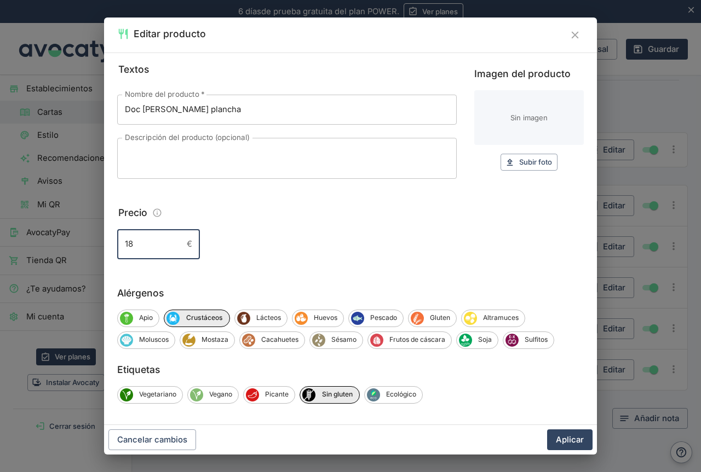
type input "1"
type input "20"
click at [566, 434] on button "Aplicar" at bounding box center [569, 440] width 45 height 21
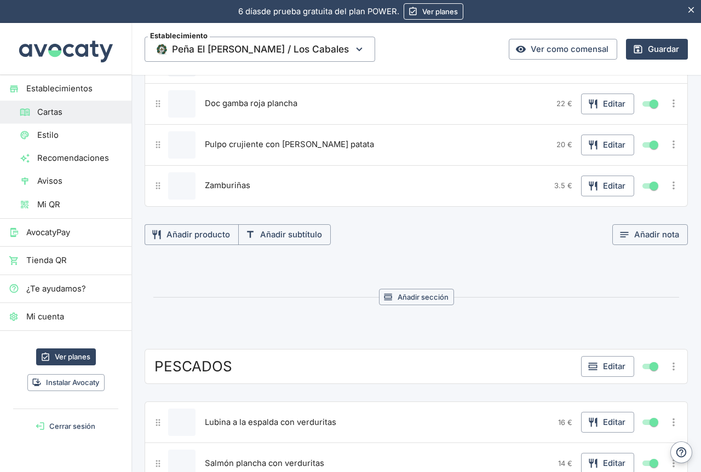
scroll to position [1478, 0]
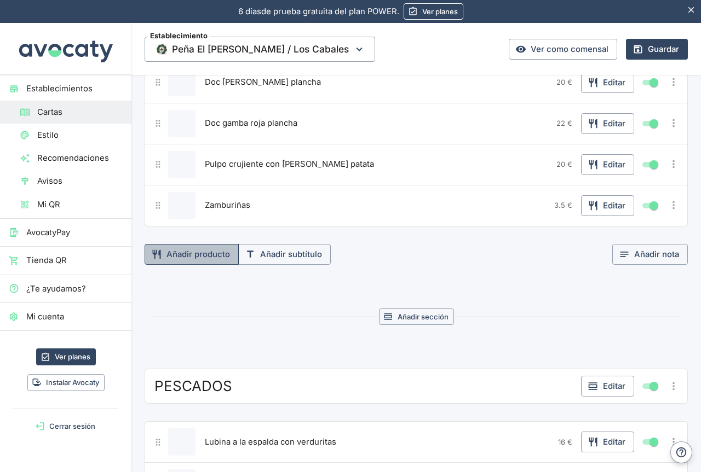
click at [203, 257] on button "Añadir producto" at bounding box center [191, 254] width 94 height 21
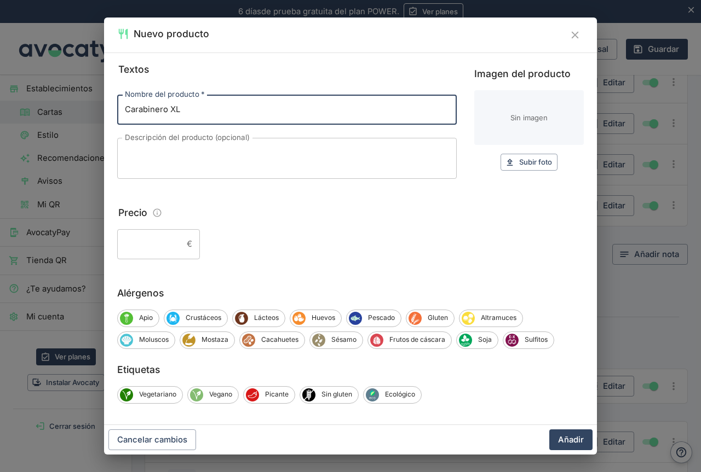
type input "Carabinero XL"
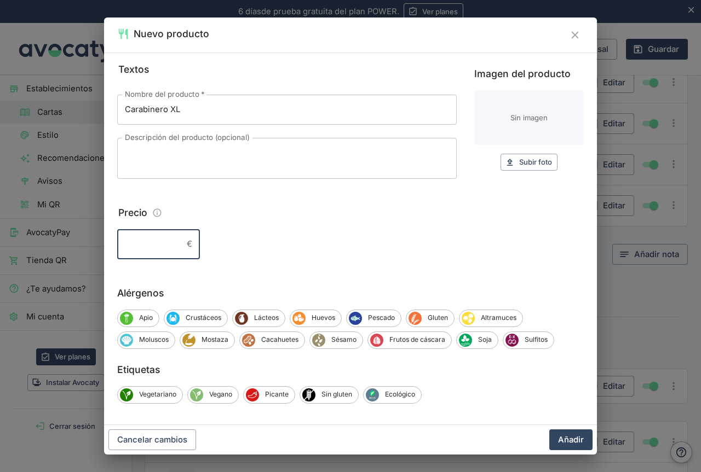
click at [163, 248] on input "Precio" at bounding box center [149, 244] width 65 height 30
type input "9"
click at [211, 113] on input "Carabinero XL" at bounding box center [286, 110] width 339 height 30
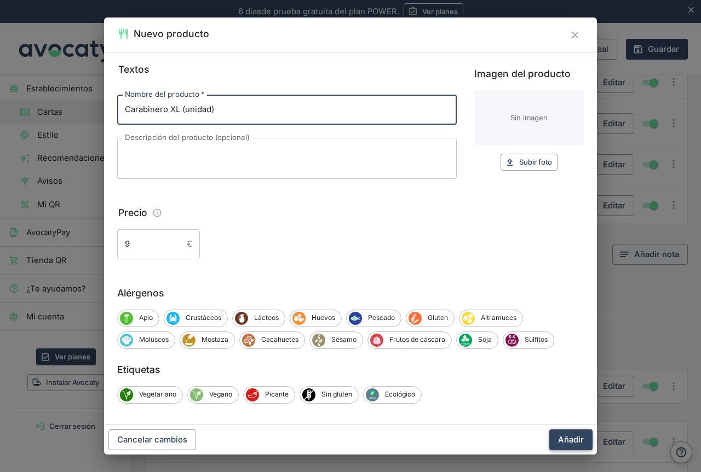
type input "Carabinero XL (unidad)"
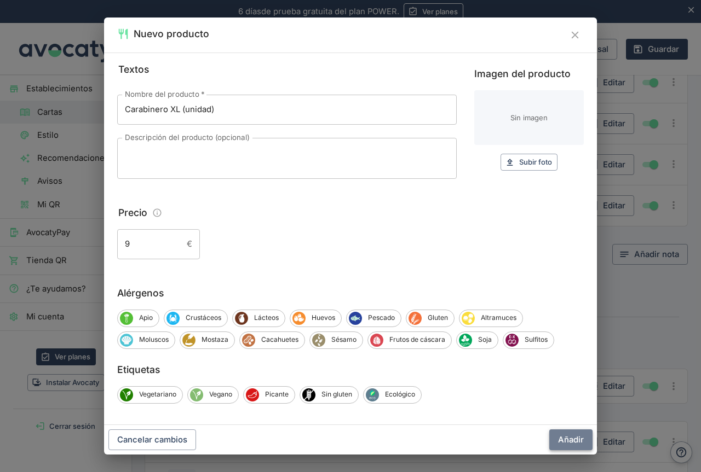
click at [571, 442] on button "Añadir" at bounding box center [570, 440] width 43 height 21
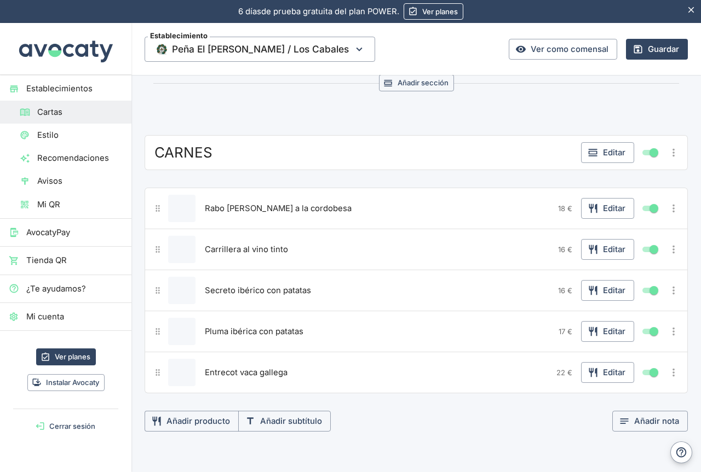
scroll to position [2080, 0]
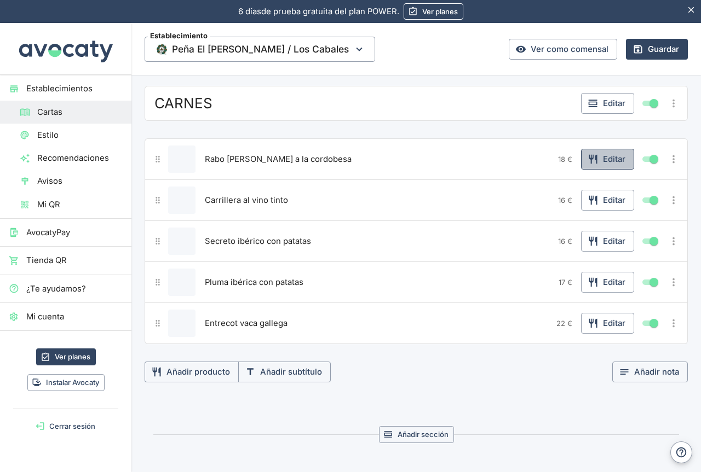
click at [600, 159] on button "Editar" at bounding box center [607, 159] width 53 height 21
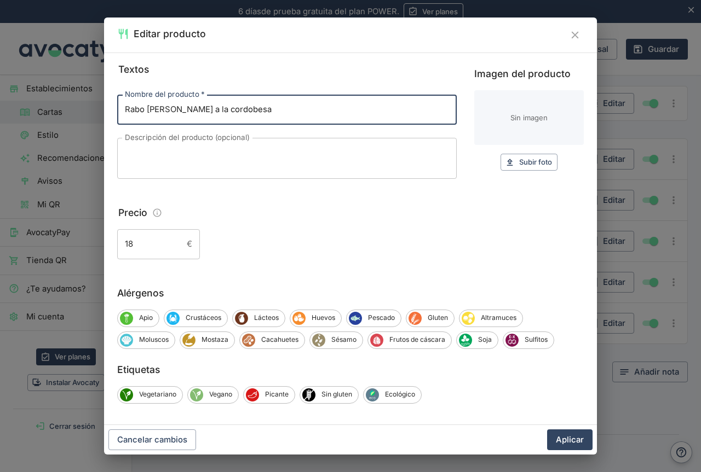
click at [144, 247] on input "18" at bounding box center [149, 244] width 65 height 30
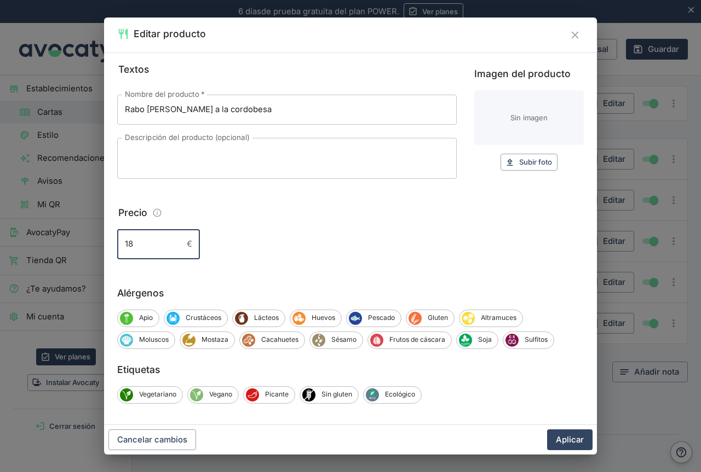
type input "1"
type input "20"
click at [318, 205] on div "Precio" at bounding box center [350, 213] width 466 height 16
click at [568, 437] on button "Aplicar" at bounding box center [569, 440] width 45 height 21
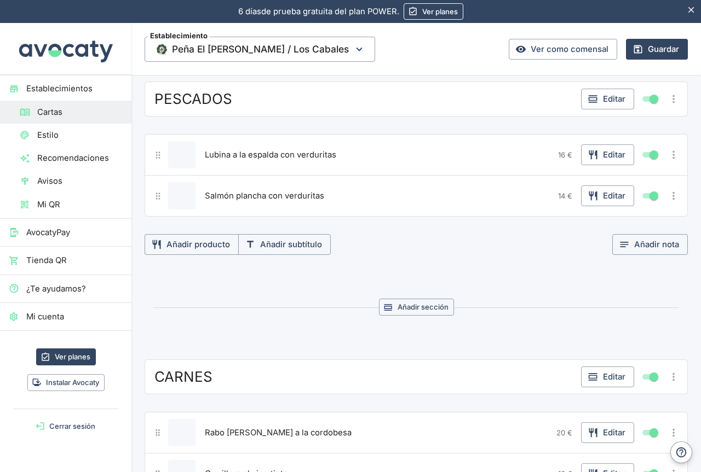
scroll to position [1751, 0]
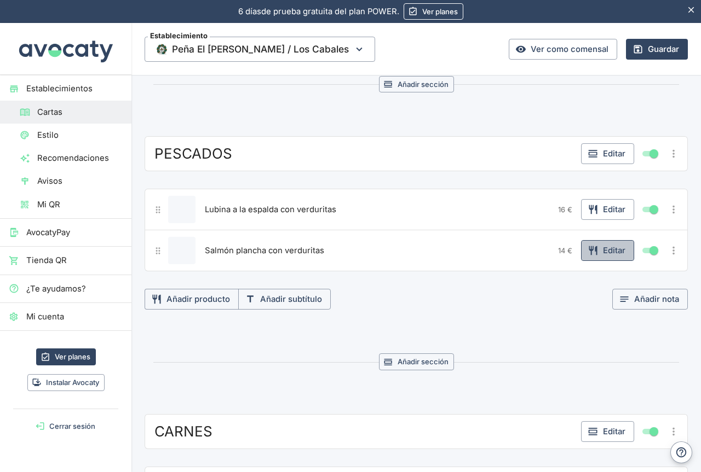
click at [601, 248] on button "Editar" at bounding box center [607, 250] width 53 height 21
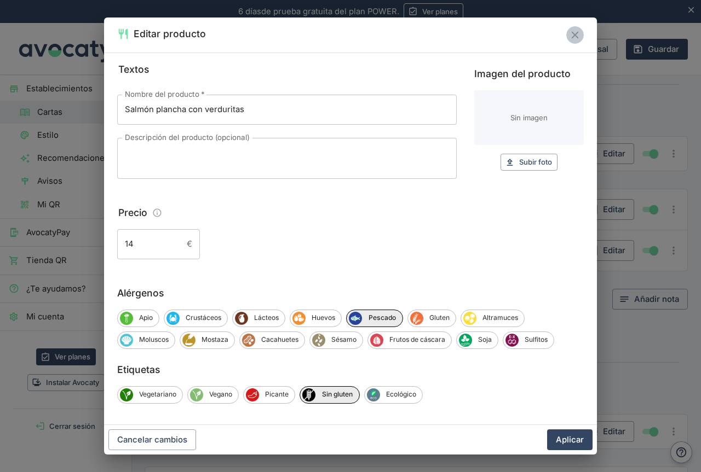
click at [575, 36] on icon "Cerrar" at bounding box center [574, 35] width 7 height 7
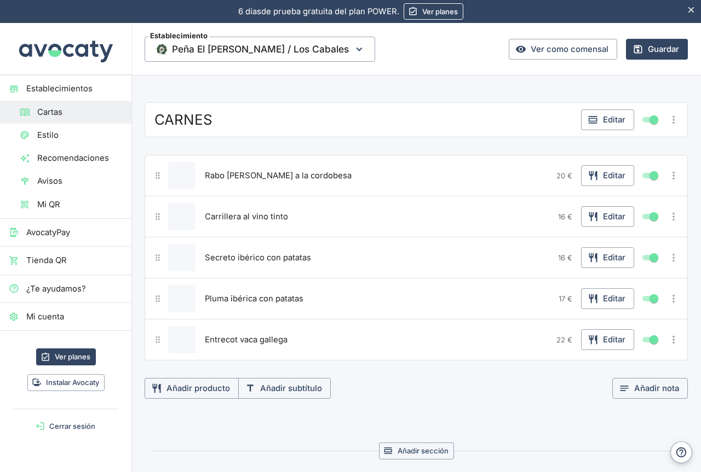
scroll to position [2080, 0]
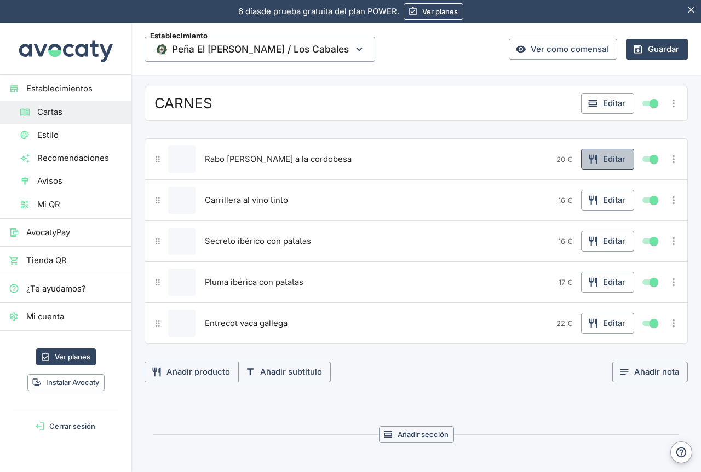
click at [592, 161] on button "Editar" at bounding box center [607, 159] width 53 height 21
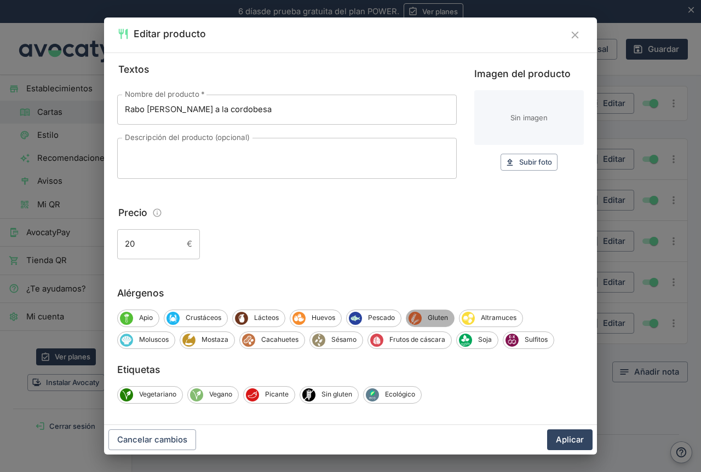
click at [434, 318] on span "Gluten" at bounding box center [437, 318] width 32 height 10
click at [530, 344] on span "Sulfitos" at bounding box center [535, 340] width 35 height 10
click at [565, 438] on button "Aplicar" at bounding box center [569, 440] width 45 height 21
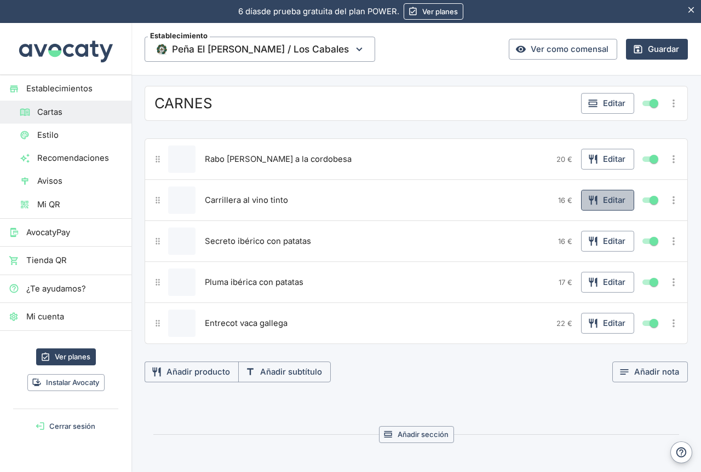
click at [602, 202] on button "Editar" at bounding box center [607, 200] width 53 height 21
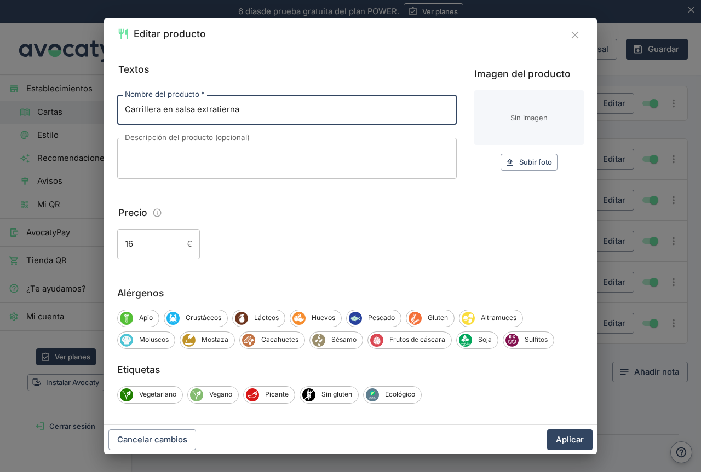
scroll to position [5, 0]
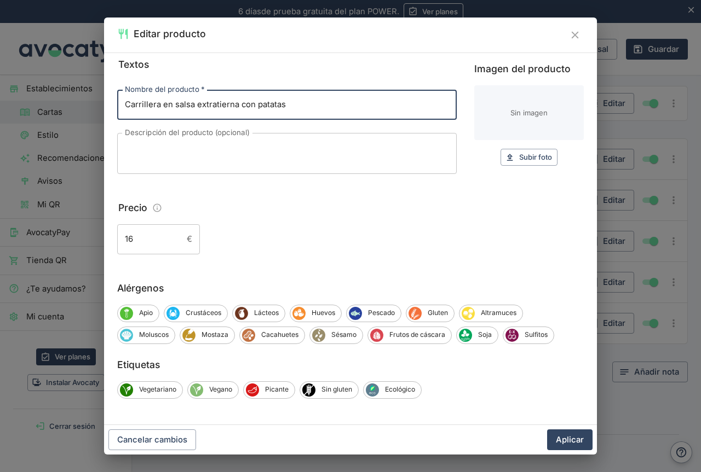
type input "Carrillera en salsa extratierna con patatas"
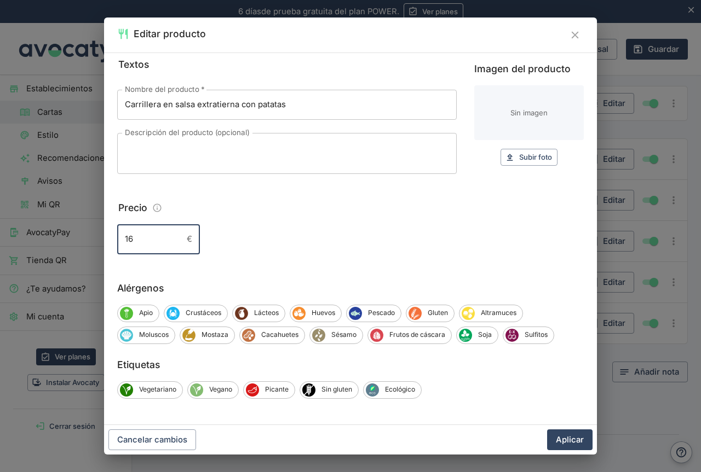
click at [144, 240] on input "16" at bounding box center [149, 239] width 65 height 30
type input "17"
click at [423, 315] on span "Gluten" at bounding box center [437, 313] width 32 height 10
click at [221, 337] on span "Mostaza" at bounding box center [214, 335] width 39 height 10
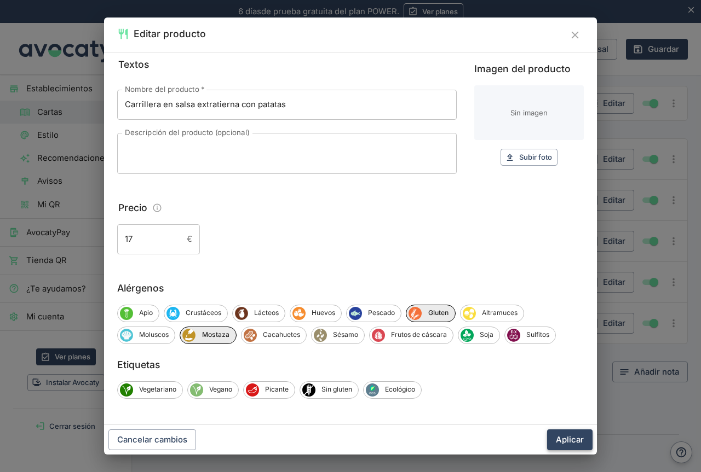
click at [577, 441] on button "Aplicar" at bounding box center [569, 440] width 45 height 21
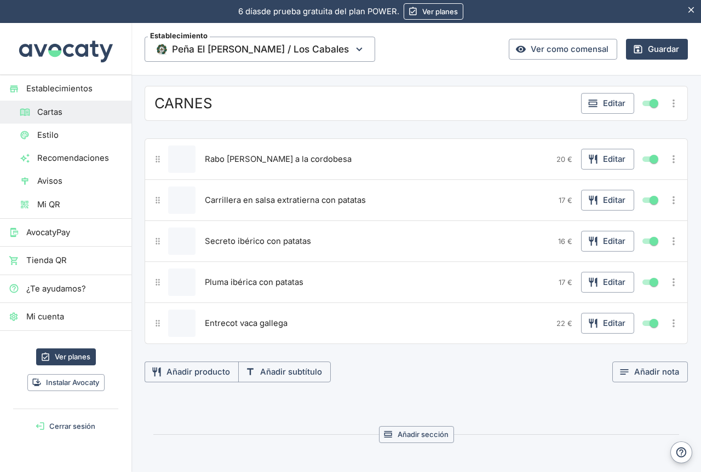
click at [672, 285] on icon "Más opciones" at bounding box center [673, 283] width 2 height 8
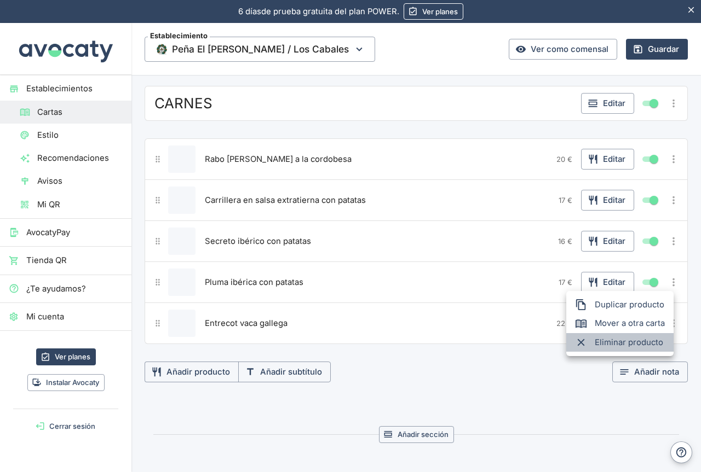
click at [636, 342] on span "Eliminar producto" at bounding box center [629, 343] width 70 height 12
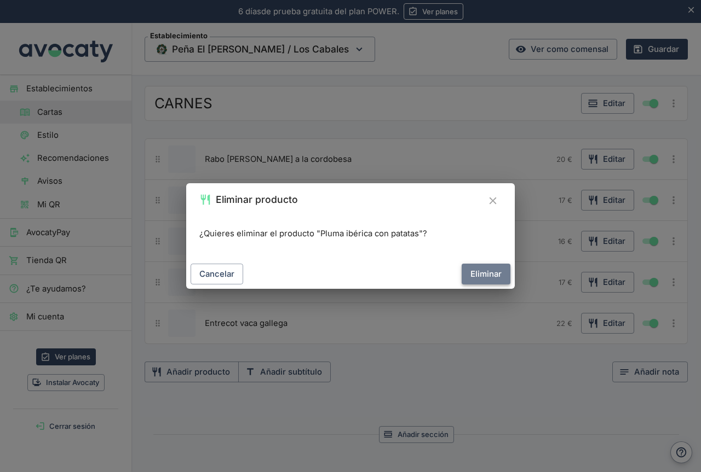
click at [486, 270] on button "Eliminar" at bounding box center [485, 274] width 49 height 21
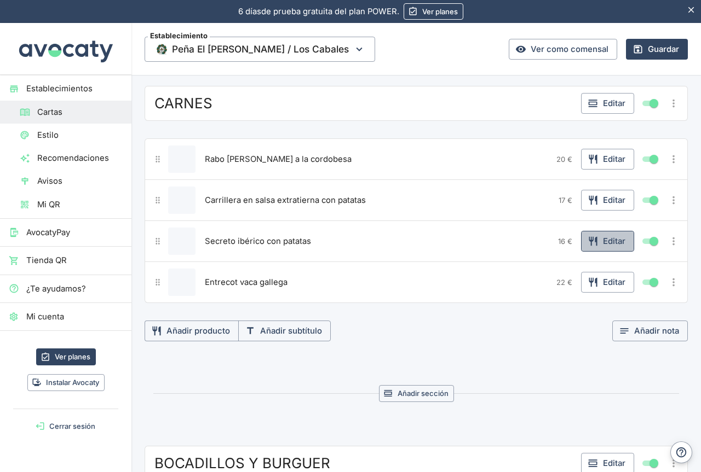
click at [591, 241] on button "Editar" at bounding box center [607, 241] width 53 height 21
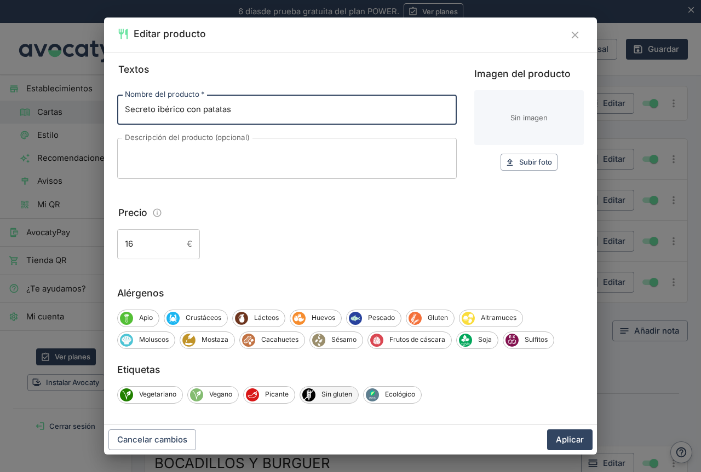
click at [342, 396] on span "Sin gluten" at bounding box center [336, 395] width 43 height 10
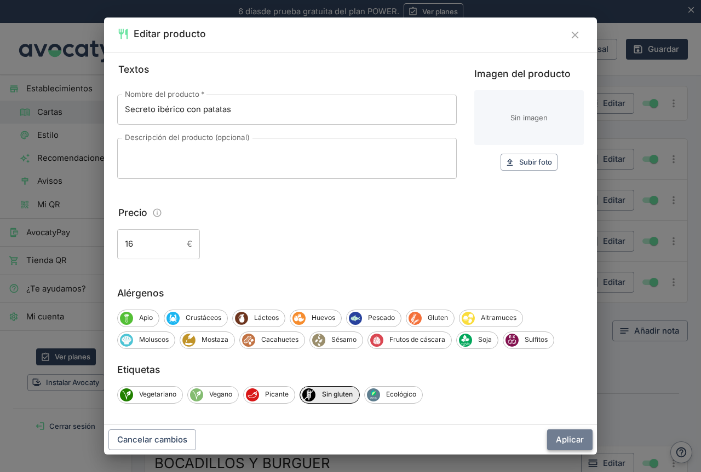
click at [566, 441] on button "Aplicar" at bounding box center [569, 440] width 45 height 21
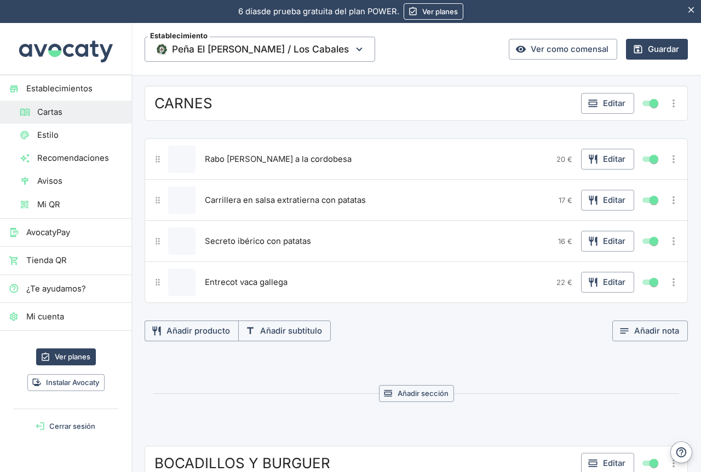
click at [299, 281] on div "Entrecot vaca gallega" at bounding box center [377, 282] width 350 height 27
click at [292, 282] on div "Entrecot vaca gallega" at bounding box center [377, 282] width 350 height 27
click at [604, 286] on button "Editar" at bounding box center [607, 282] width 53 height 21
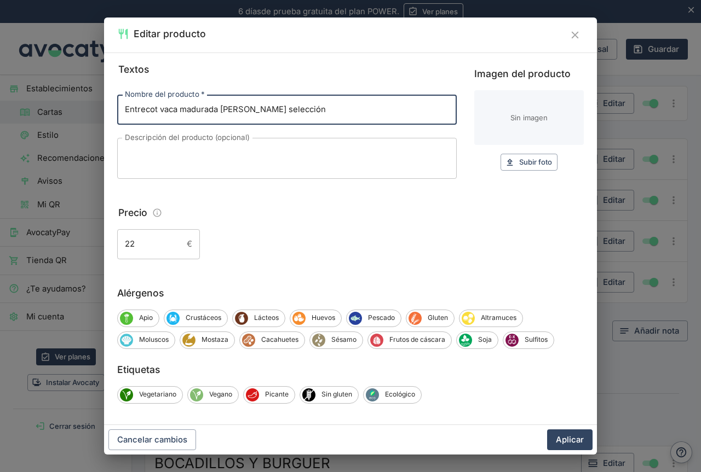
type input "Entrecot vaca madurada [PERSON_NAME] selección"
click at [308, 230] on div "22 € ​" at bounding box center [350, 244] width 466 height 30
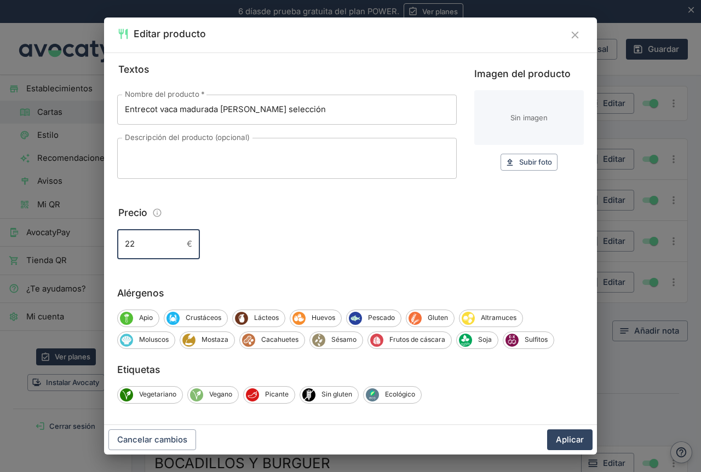
click at [146, 244] on input "22" at bounding box center [149, 244] width 65 height 30
click at [335, 230] on div "24 € ​" at bounding box center [350, 244] width 466 height 30
click at [139, 244] on input "24" at bounding box center [149, 244] width 65 height 30
type input "25"
click at [337, 257] on div "25 € ​" at bounding box center [350, 244] width 466 height 30
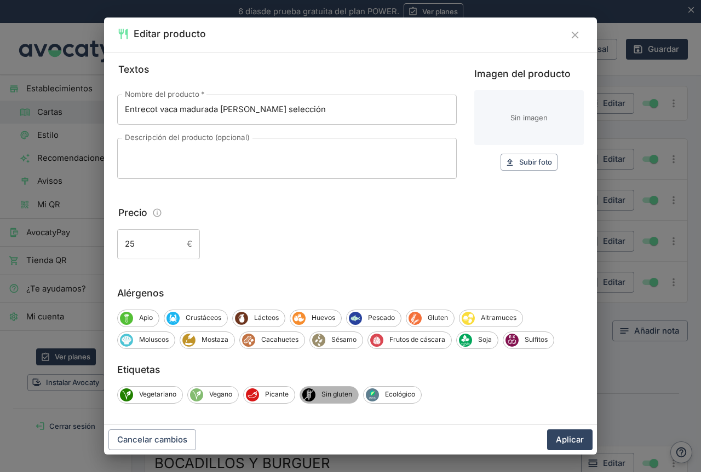
click at [342, 395] on span "Sin gluten" at bounding box center [336, 395] width 43 height 10
click at [533, 337] on span "Sulfitos" at bounding box center [535, 340] width 35 height 10
click at [580, 438] on button "Aplicar" at bounding box center [569, 440] width 45 height 21
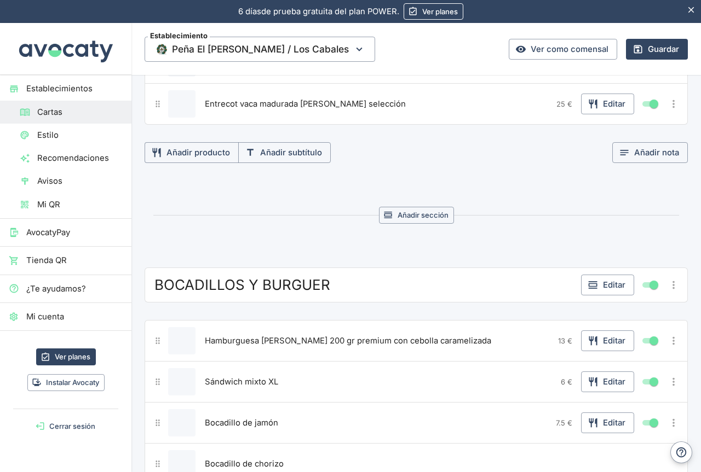
scroll to position [2369, 0]
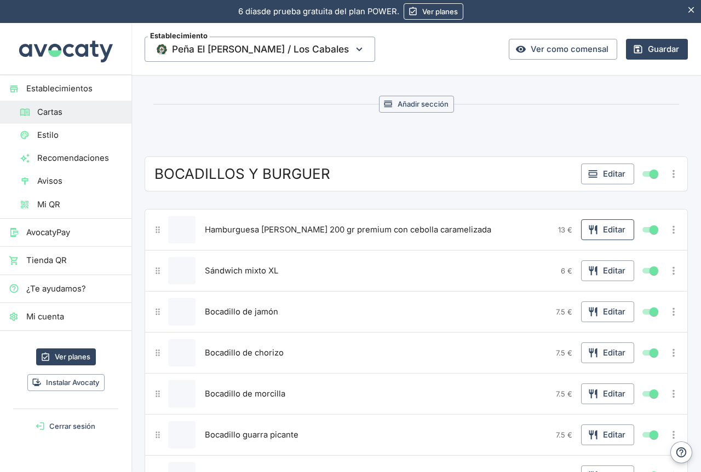
click at [601, 230] on button "Editar" at bounding box center [607, 229] width 53 height 21
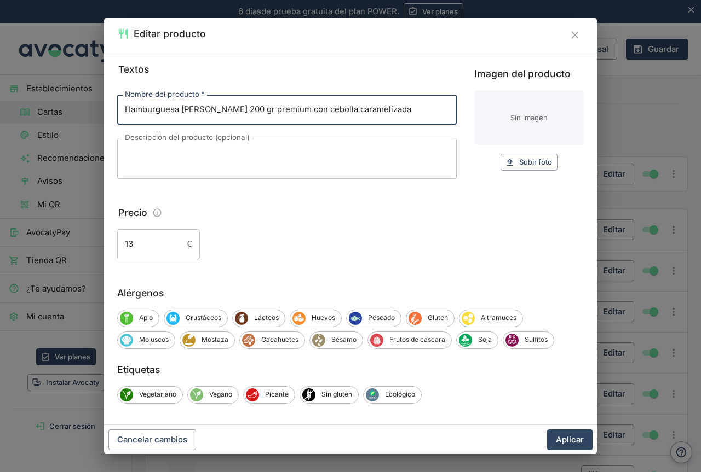
scroll to position [5, 0]
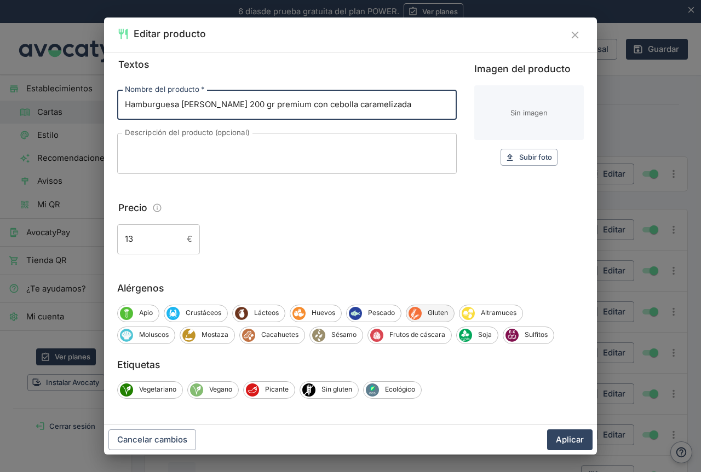
click at [432, 308] on span "Gluten" at bounding box center [437, 313] width 32 height 10
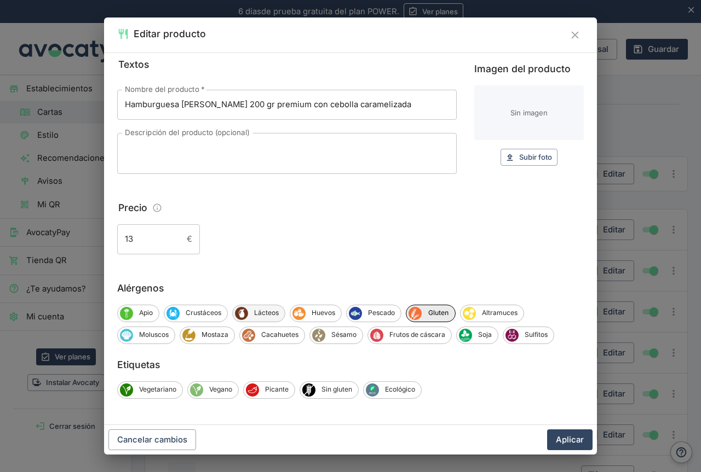
click at [273, 316] on span "Lácteos" at bounding box center [266, 313] width 37 height 10
click at [222, 338] on span "Mostaza" at bounding box center [214, 335] width 39 height 10
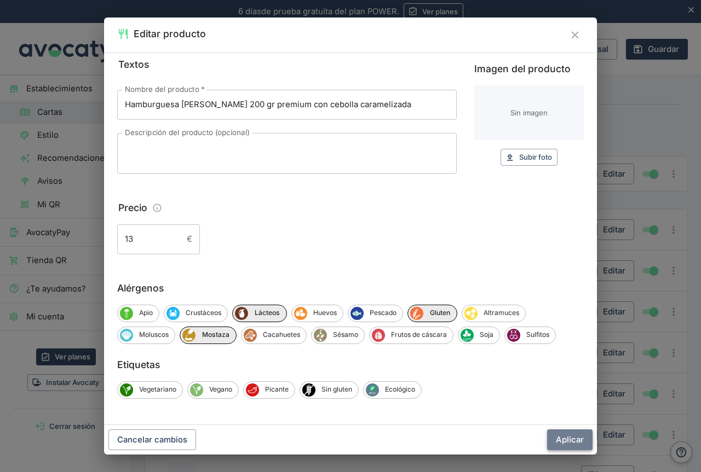
click at [569, 439] on button "Aplicar" at bounding box center [569, 440] width 45 height 21
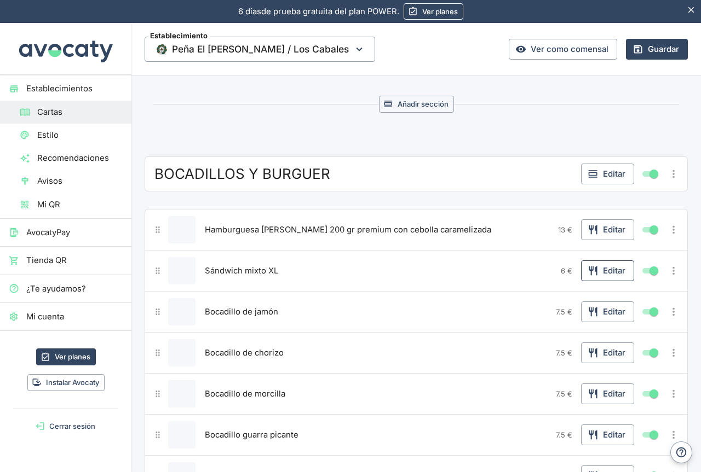
click at [601, 274] on button "Editar" at bounding box center [607, 271] width 53 height 21
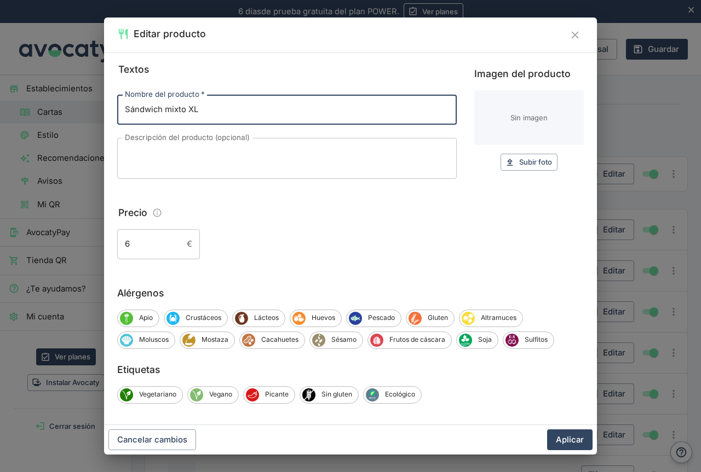
click at [153, 245] on input "6" at bounding box center [149, 244] width 65 height 30
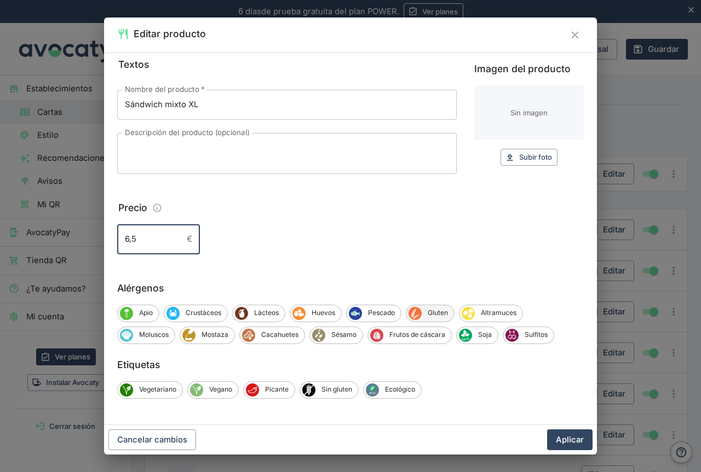
type input "6,5"
click at [437, 311] on span "Gluten" at bounding box center [437, 313] width 32 height 10
click at [277, 314] on span "Lácteos" at bounding box center [266, 313] width 37 height 10
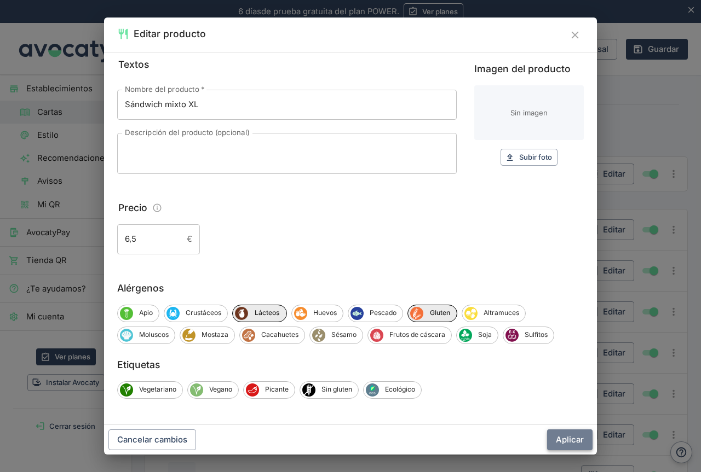
click at [571, 442] on button "Aplicar" at bounding box center [569, 440] width 45 height 21
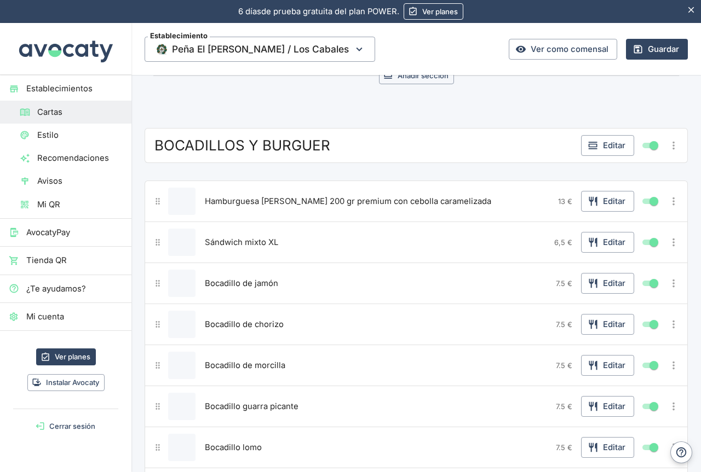
scroll to position [2424, 0]
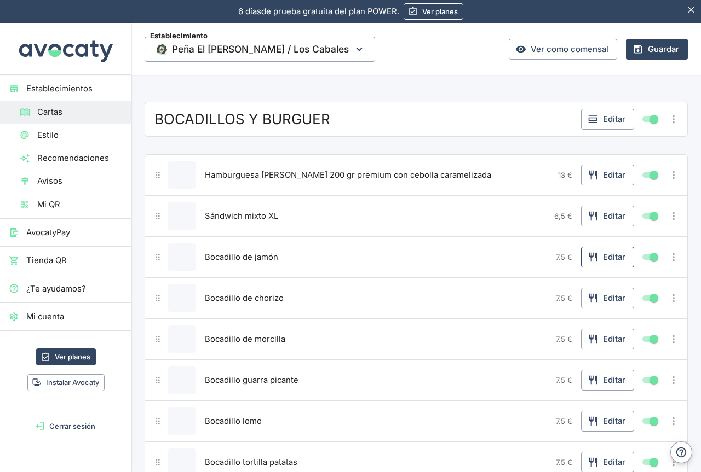
click at [601, 260] on button "Editar" at bounding box center [607, 257] width 53 height 21
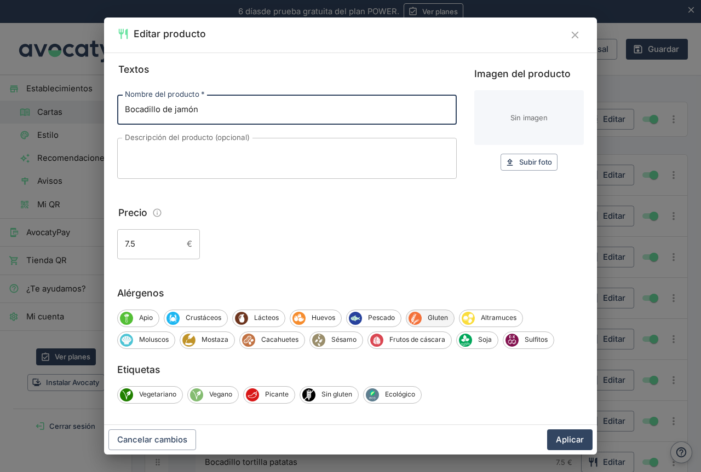
click at [439, 316] on span "Gluten" at bounding box center [437, 318] width 32 height 10
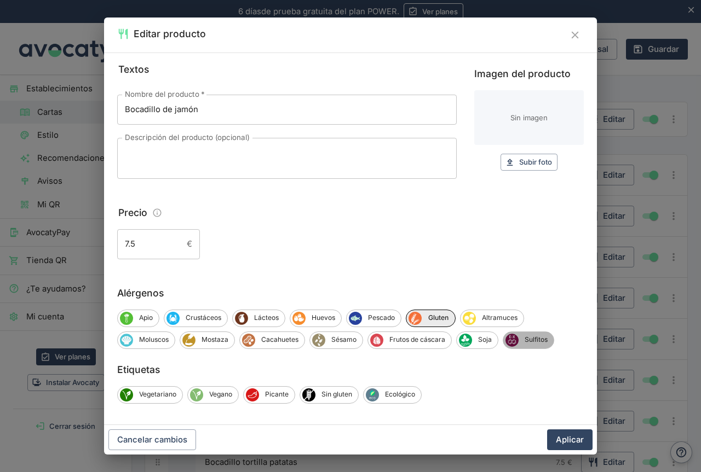
click at [537, 338] on span "Sulfitos" at bounding box center [535, 340] width 35 height 10
click at [563, 439] on button "Aplicar" at bounding box center [569, 440] width 45 height 21
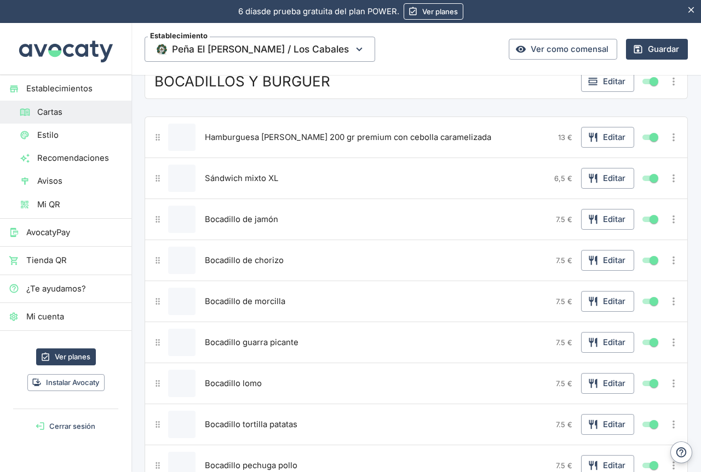
scroll to position [2479, 0]
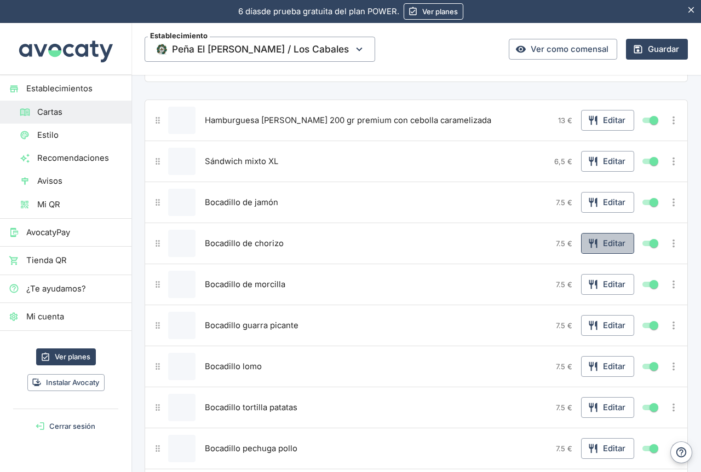
click at [589, 245] on icon "button" at bounding box center [592, 243] width 11 height 11
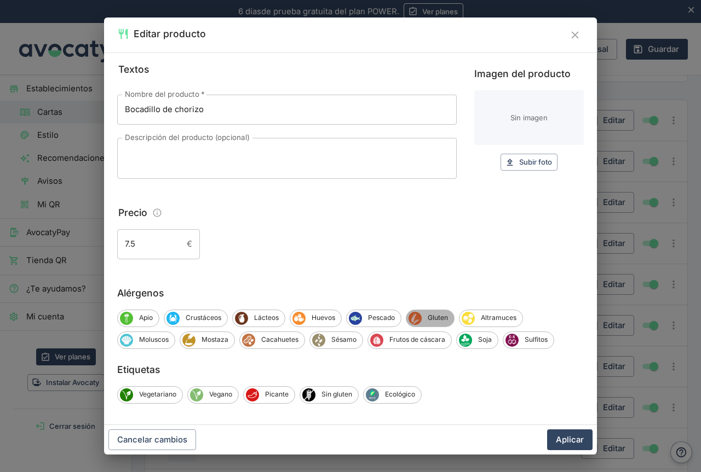
click at [435, 321] on span "Gluten" at bounding box center [437, 318] width 32 height 10
click at [528, 346] on div "Sulfitos" at bounding box center [527, 341] width 51 height 18
click at [577, 438] on button "Aplicar" at bounding box center [569, 440] width 45 height 21
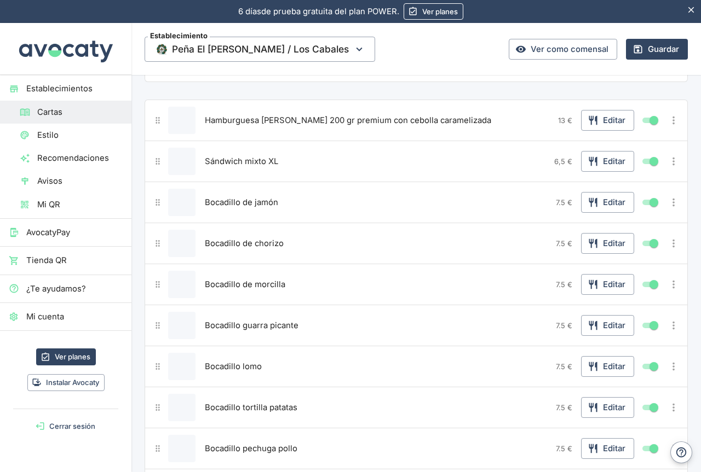
click at [342, 284] on div "Bocadillo de morcilla" at bounding box center [376, 284] width 349 height 27
click at [587, 286] on icon "button" at bounding box center [592, 284] width 11 height 11
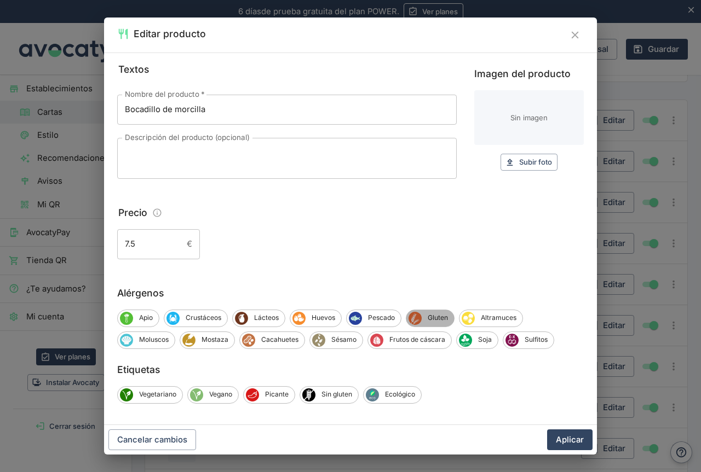
click at [433, 318] on span "Gluten" at bounding box center [437, 318] width 32 height 10
click at [530, 340] on span "Sulfitos" at bounding box center [535, 340] width 35 height 10
click at [574, 441] on button "Aplicar" at bounding box center [569, 440] width 45 height 21
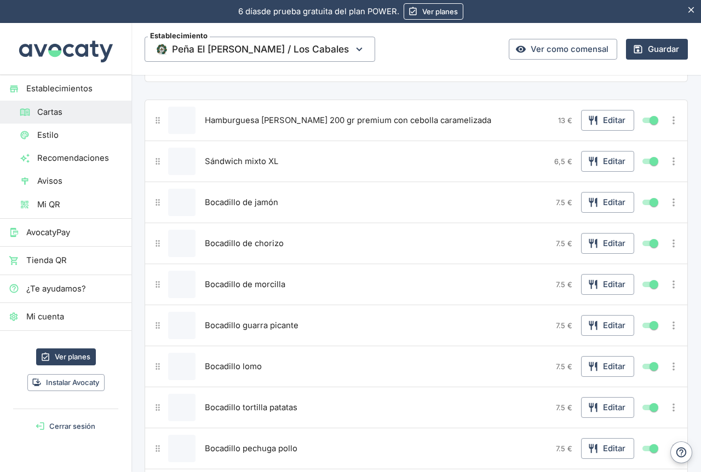
scroll to position [2533, 0]
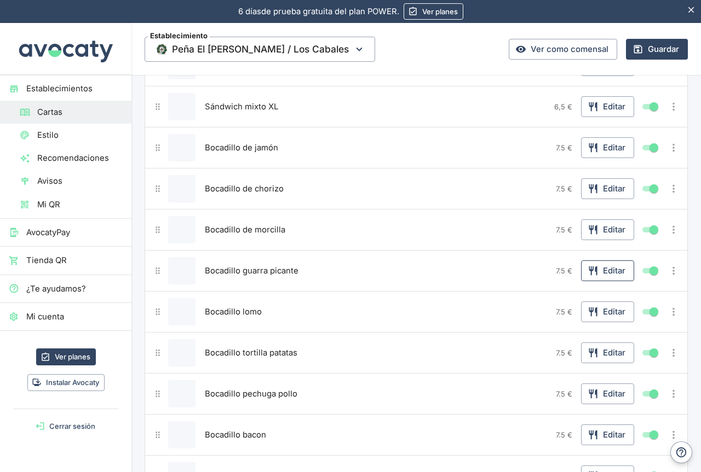
click at [587, 273] on icon "button" at bounding box center [592, 270] width 11 height 11
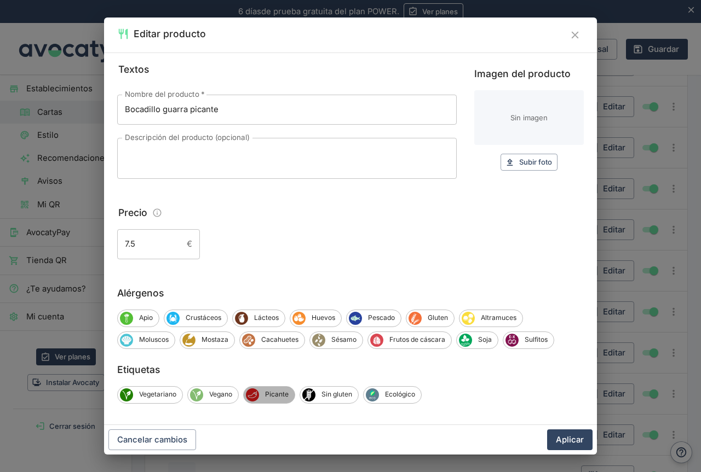
click at [284, 396] on span "Picante" at bounding box center [277, 395] width 36 height 10
click at [439, 318] on span "Gluten" at bounding box center [437, 318] width 32 height 10
click at [522, 339] on span "Sulfitos" at bounding box center [535, 340] width 35 height 10
click at [575, 442] on button "Aplicar" at bounding box center [569, 440] width 45 height 21
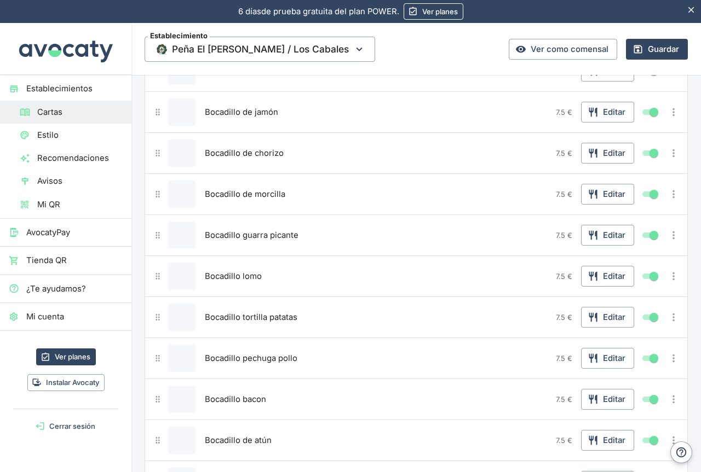
scroll to position [2588, 0]
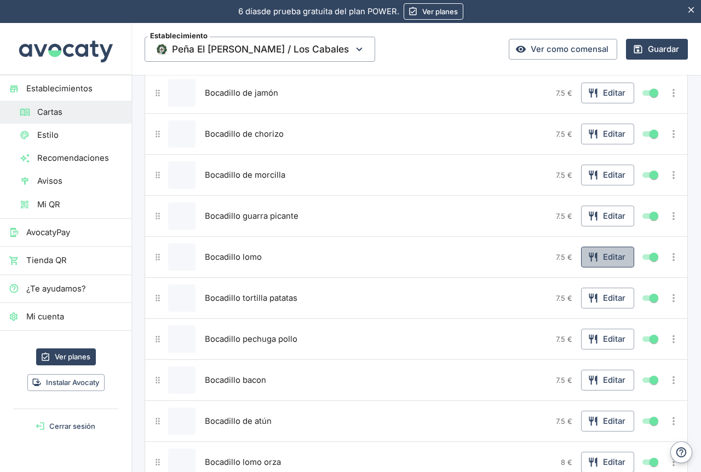
click at [595, 256] on button "Editar" at bounding box center [607, 257] width 53 height 21
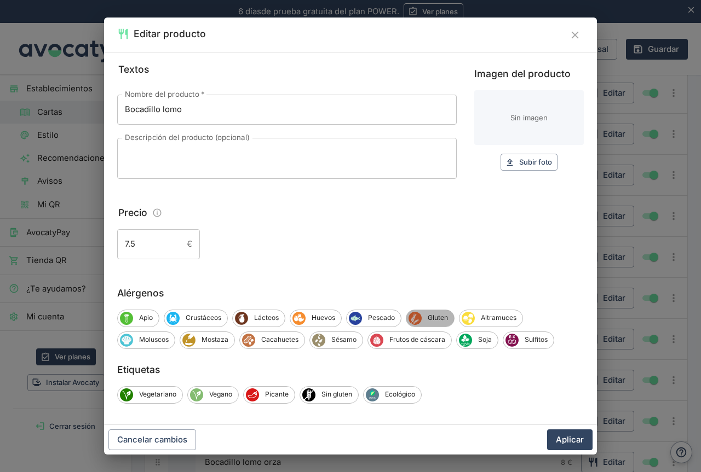
click at [435, 321] on span "Gluten" at bounding box center [437, 318] width 32 height 10
click at [568, 442] on button "Aplicar" at bounding box center [569, 440] width 45 height 21
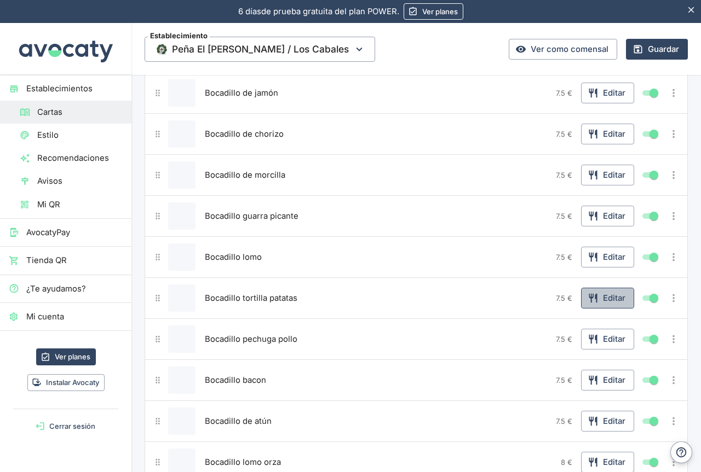
click at [588, 297] on icon "button" at bounding box center [592, 298] width 8 height 9
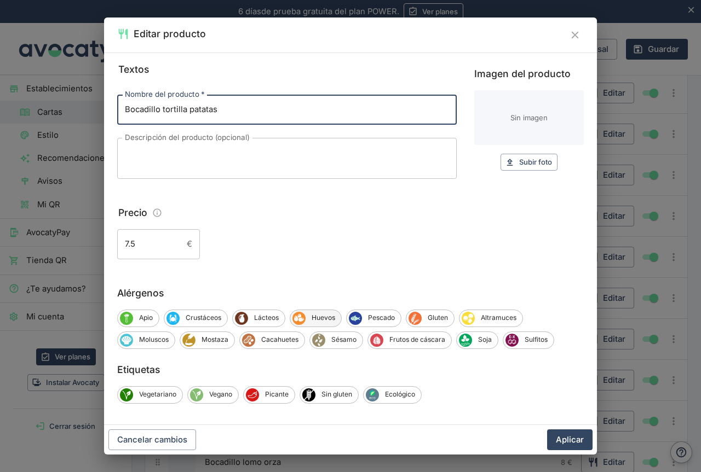
click at [318, 317] on span "Huevos" at bounding box center [323, 318] width 36 height 10
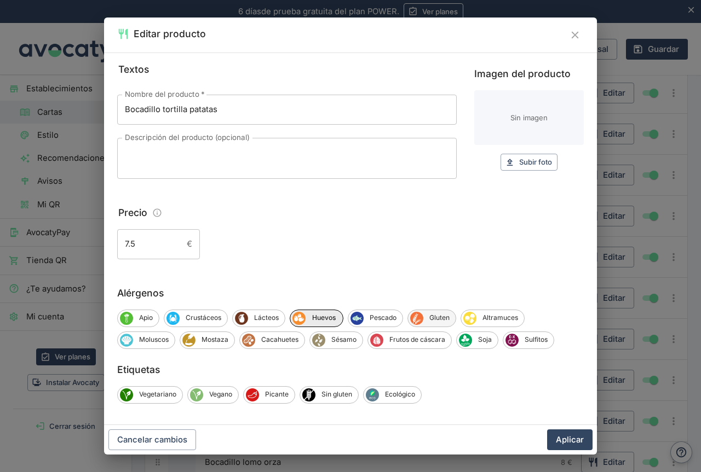
click at [437, 317] on span "Gluten" at bounding box center [439, 318] width 32 height 10
click at [436, 319] on span "Gluten" at bounding box center [439, 318] width 33 height 10
click at [429, 317] on span "Gluten" at bounding box center [439, 318] width 32 height 10
click at [565, 443] on button "Aplicar" at bounding box center [569, 440] width 45 height 21
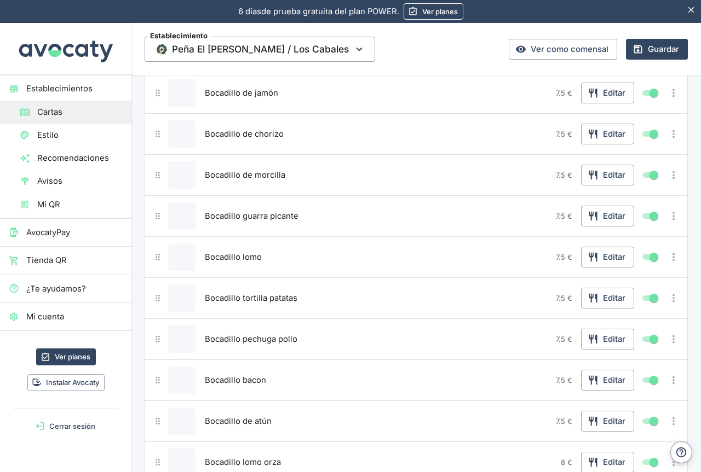
scroll to position [2643, 0]
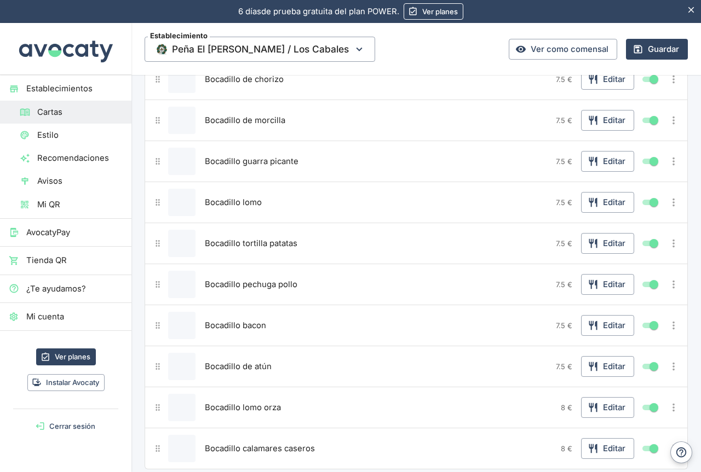
click at [510, 291] on div "Bocadillo pechuga pollo" at bounding box center [376, 284] width 349 height 27
click at [593, 288] on button "Editar" at bounding box center [607, 284] width 53 height 21
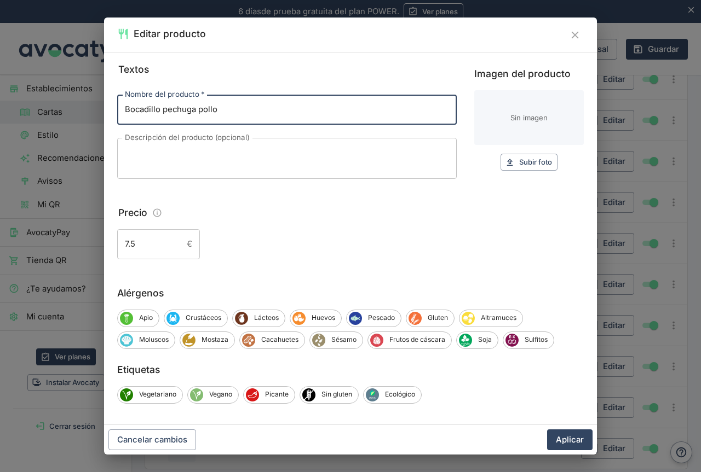
scroll to position [5, 0]
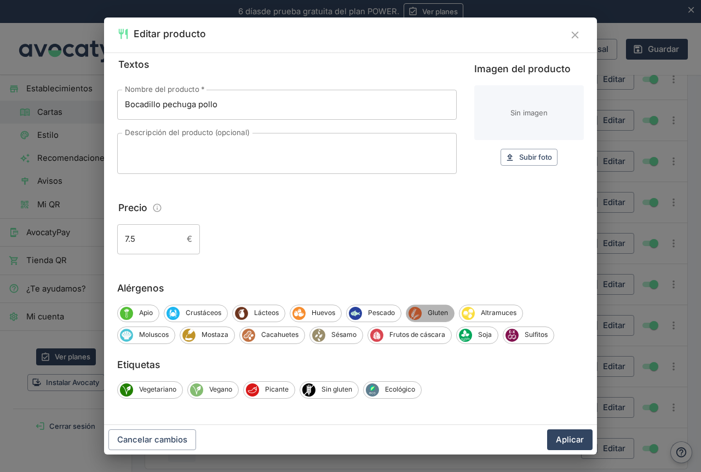
click at [420, 314] on icon "Gluten" at bounding box center [415, 313] width 12 height 12
click at [565, 435] on button "Aplicar" at bounding box center [569, 440] width 45 height 21
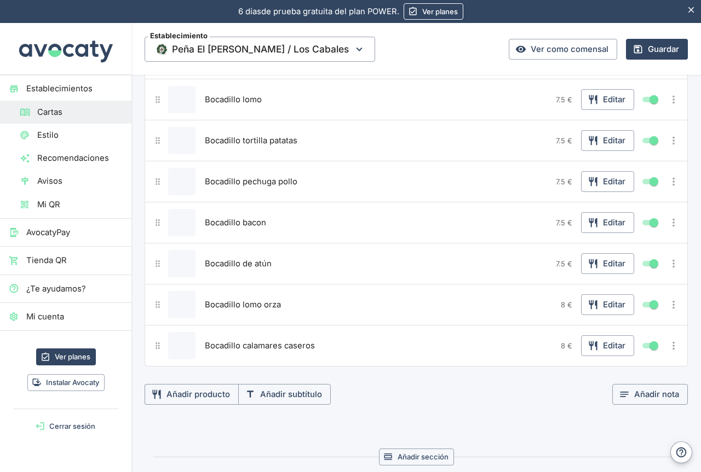
scroll to position [2752, 0]
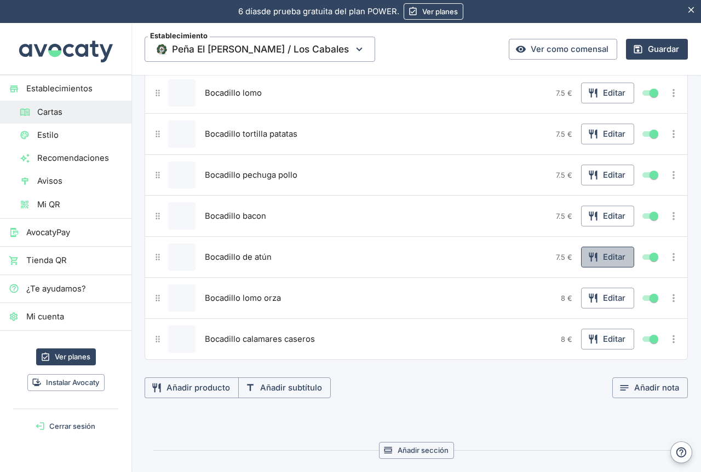
click at [592, 258] on button "Editar" at bounding box center [607, 257] width 53 height 21
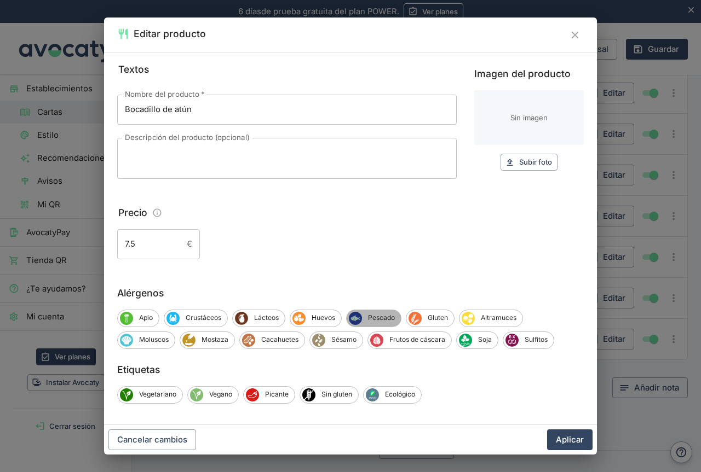
click at [373, 320] on span "Pescado" at bounding box center [381, 318] width 39 height 10
click at [443, 321] on span "Gluten" at bounding box center [439, 318] width 32 height 10
click at [567, 440] on button "Aplicar" at bounding box center [569, 440] width 45 height 21
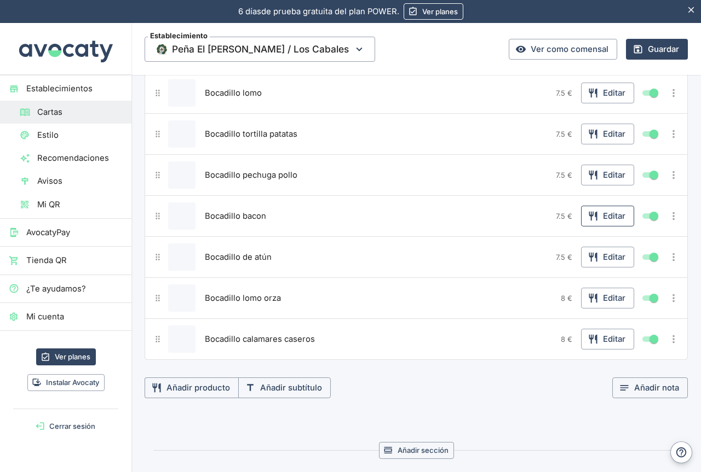
click at [595, 215] on button "Editar" at bounding box center [607, 216] width 53 height 21
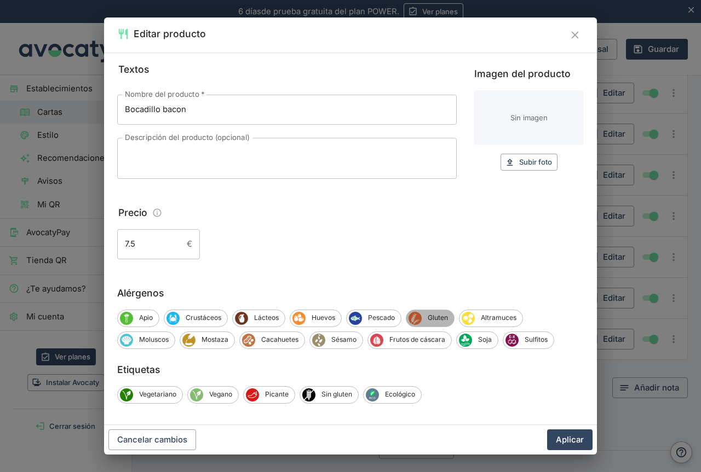
click at [435, 316] on span "Gluten" at bounding box center [437, 318] width 32 height 10
click at [559, 441] on button "Aplicar" at bounding box center [569, 440] width 45 height 21
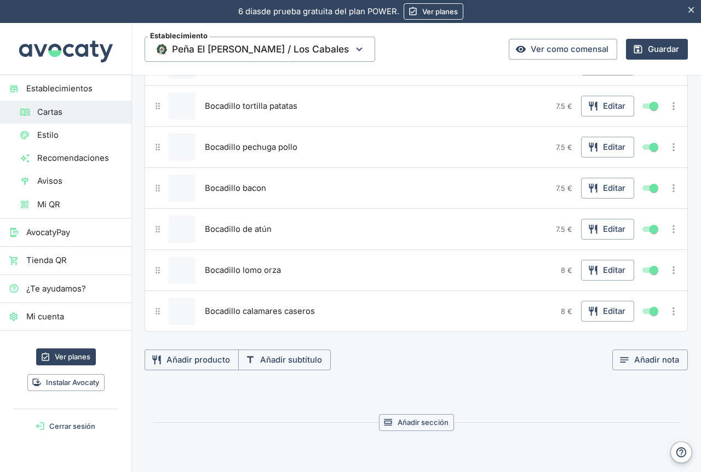
scroll to position [2807, 0]
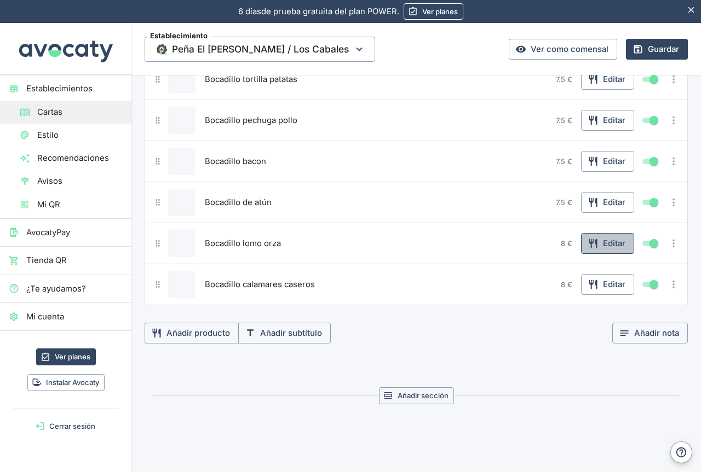
click at [594, 245] on button "Editar" at bounding box center [607, 243] width 53 height 21
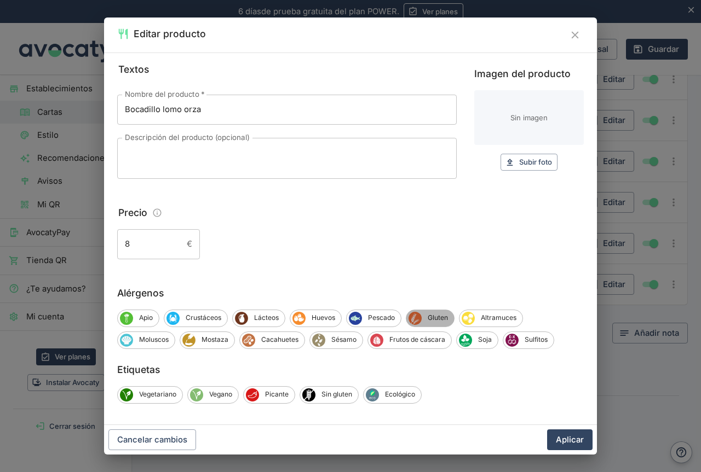
click at [441, 319] on span "Gluten" at bounding box center [437, 318] width 32 height 10
click at [563, 437] on button "Aplicar" at bounding box center [569, 440] width 45 height 21
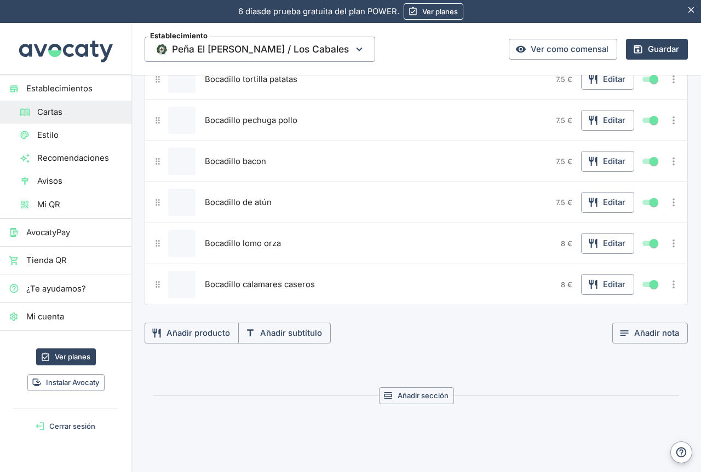
scroll to position [2861, 0]
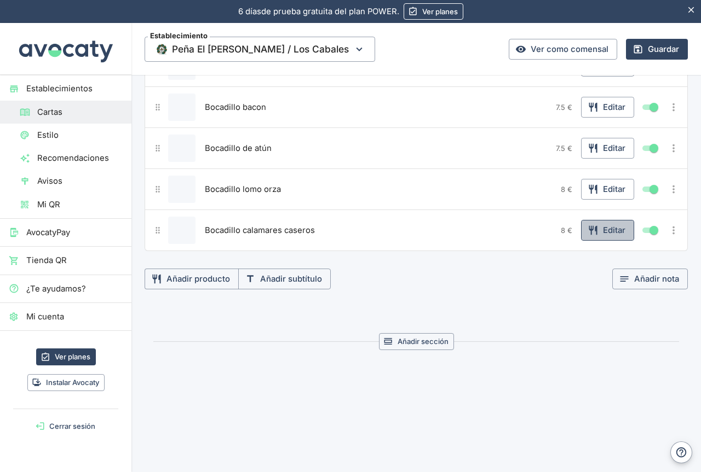
click at [588, 232] on icon "button" at bounding box center [592, 230] width 8 height 9
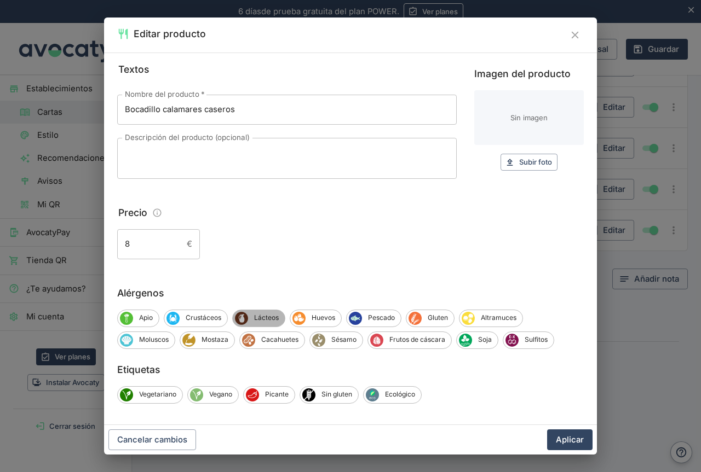
click at [271, 317] on span "Lácteos" at bounding box center [266, 318] width 37 height 10
click at [316, 320] on span "Huevos" at bounding box center [325, 318] width 36 height 10
click at [441, 314] on span "Gluten" at bounding box center [441, 318] width 32 height 10
click at [375, 319] on span "Pescado" at bounding box center [384, 318] width 39 height 10
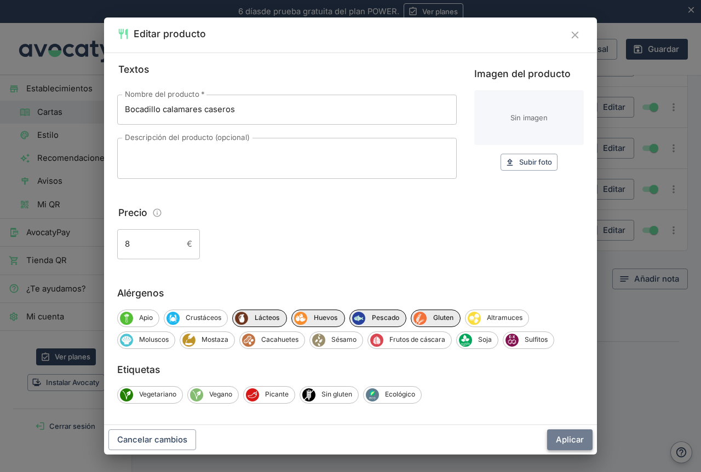
click at [562, 440] on button "Aplicar" at bounding box center [569, 440] width 45 height 21
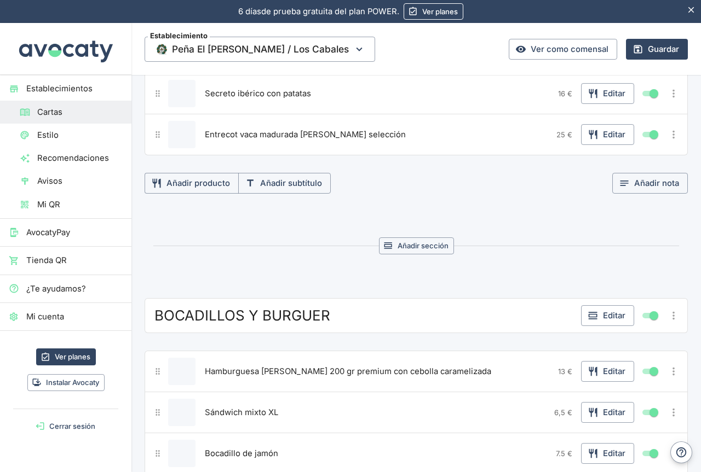
scroll to position [2205, 0]
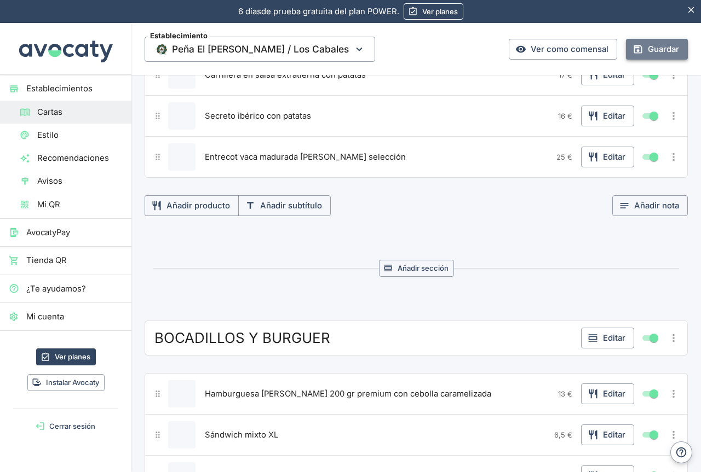
click at [646, 48] on button "Guardar" at bounding box center [657, 49] width 62 height 21
